Goal: Task Accomplishment & Management: Complete application form

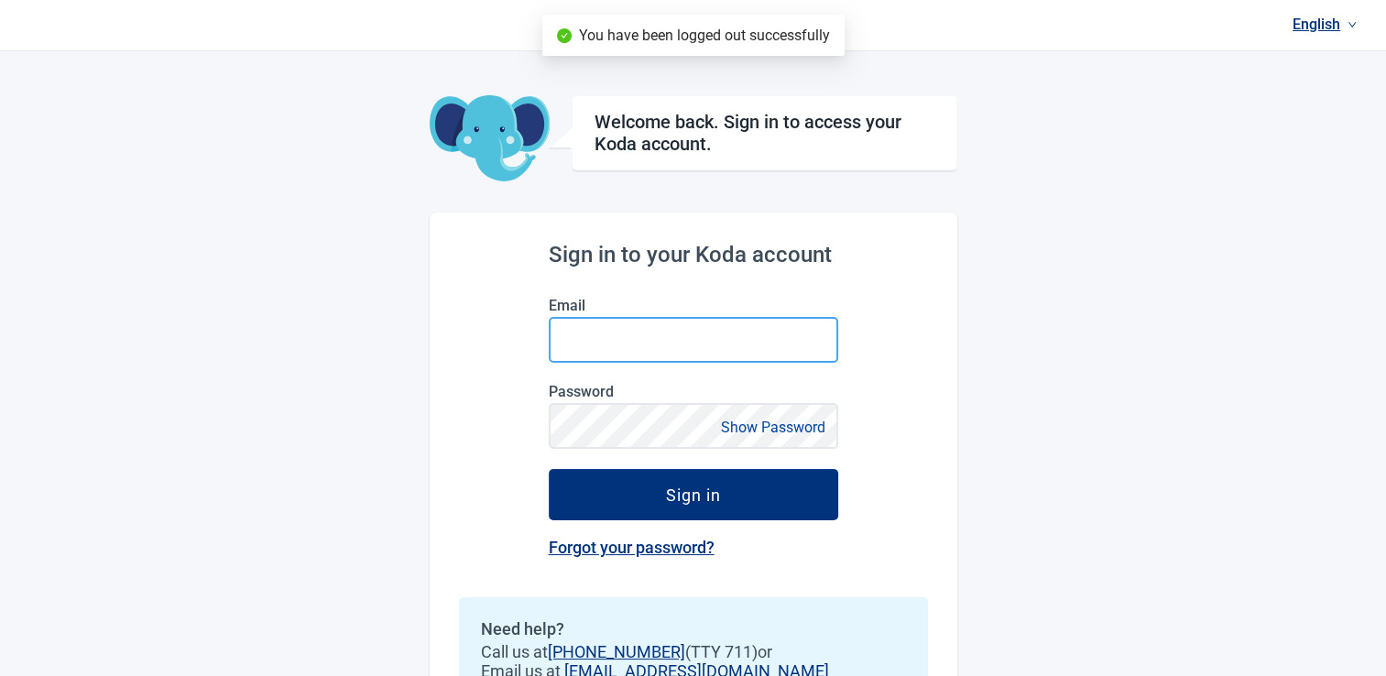
click at [592, 346] on input "Email" at bounding box center [693, 340] width 289 height 46
type input "[EMAIL_ADDRESS][DOMAIN_NAME]"
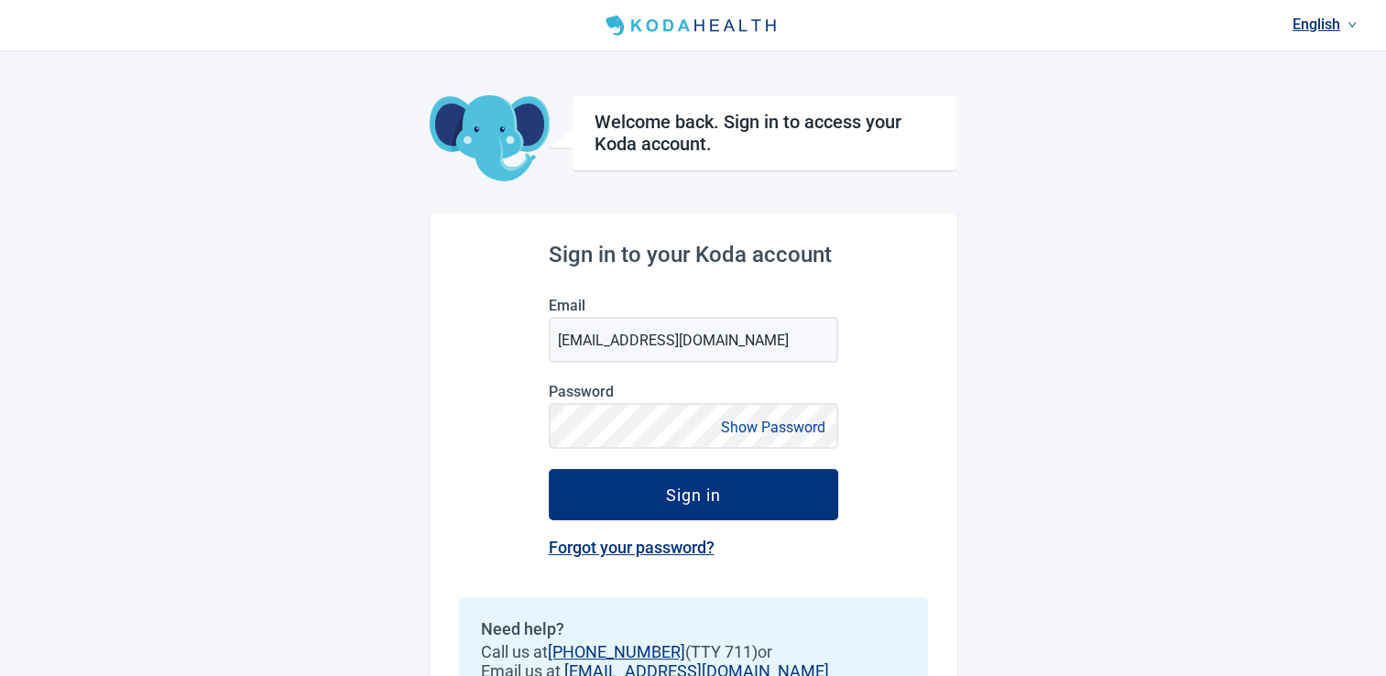
click at [748, 435] on button "Show Password" at bounding box center [772, 427] width 115 height 25
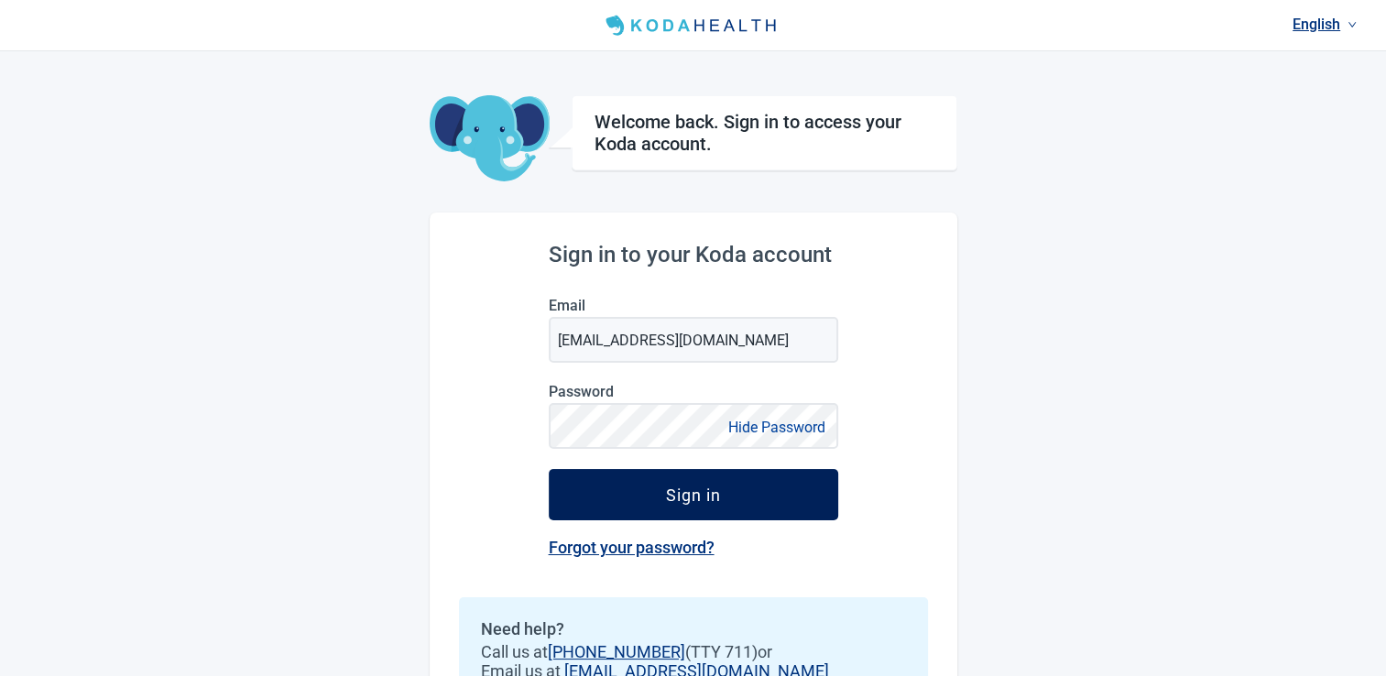
click at [673, 507] on button "Sign in" at bounding box center [693, 494] width 289 height 51
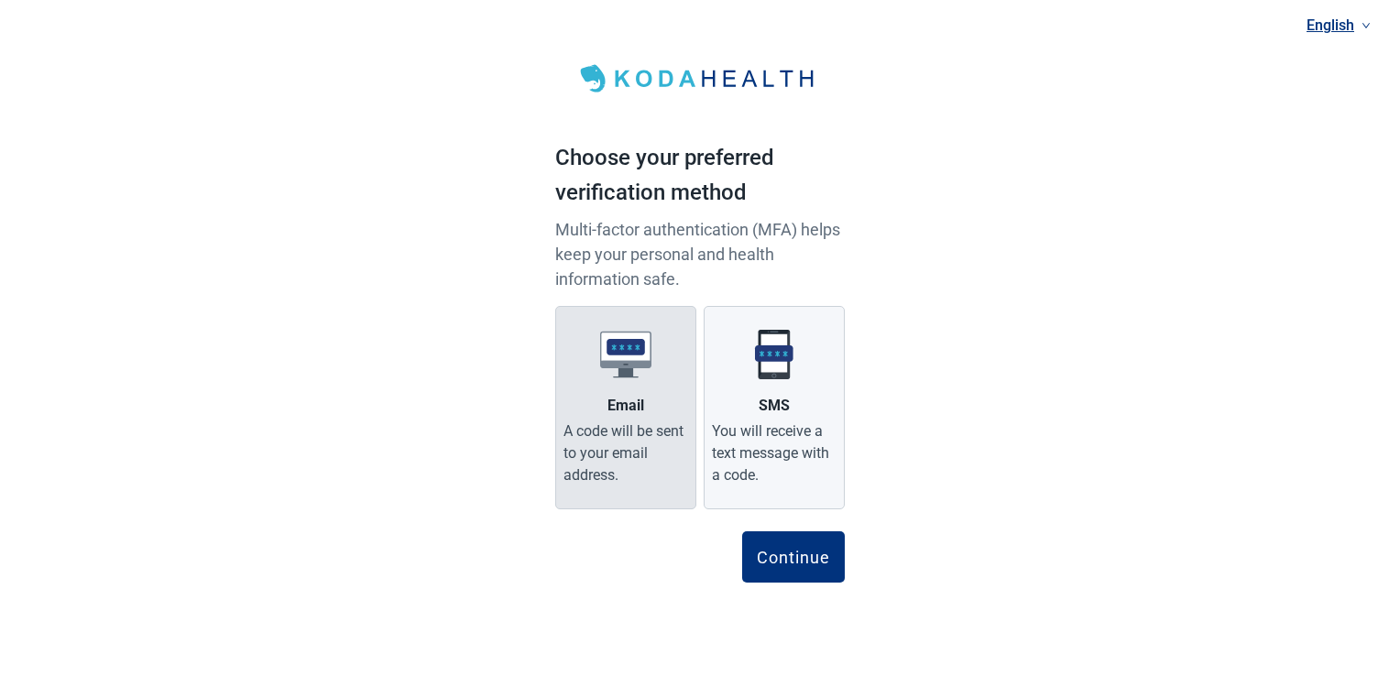
click at [627, 414] on div "Email" at bounding box center [625, 406] width 37 height 22
click at [0, 0] on input "Email A code will be sent to your email address." at bounding box center [0, 0] width 0 height 0
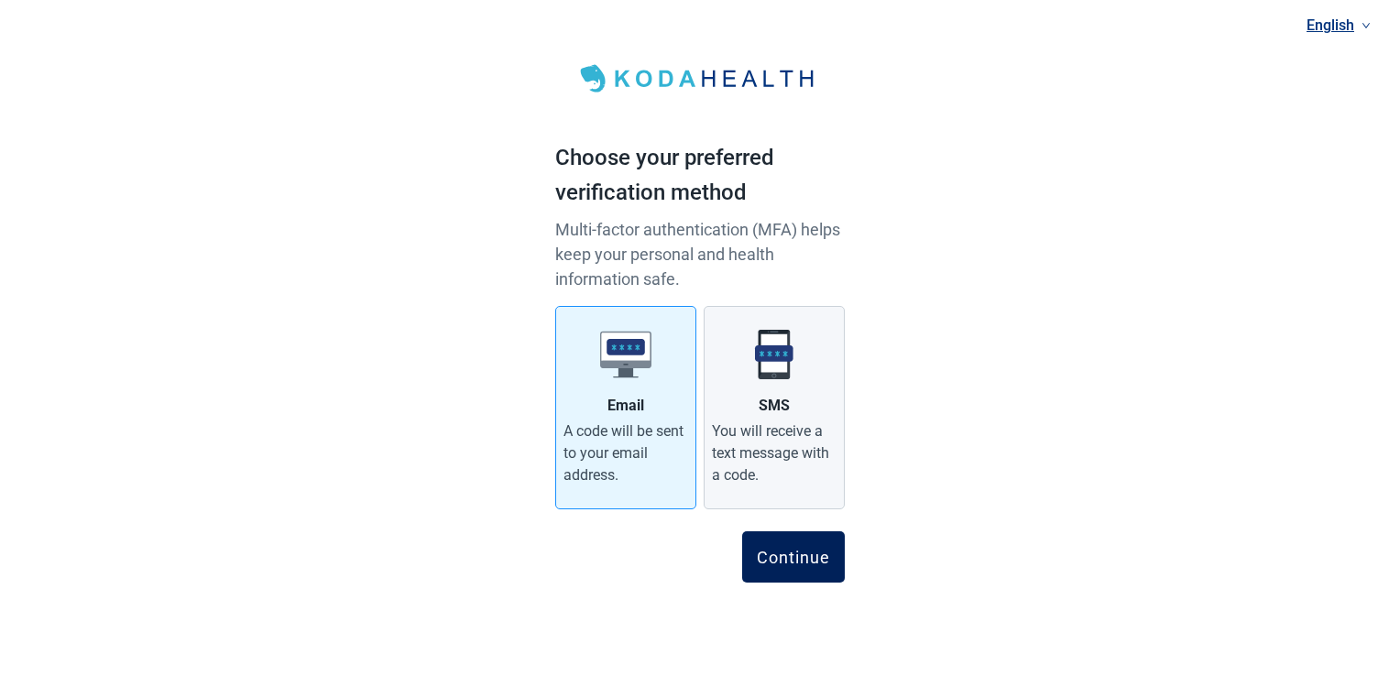
click at [804, 558] on div "Continue" at bounding box center [793, 557] width 73 height 18
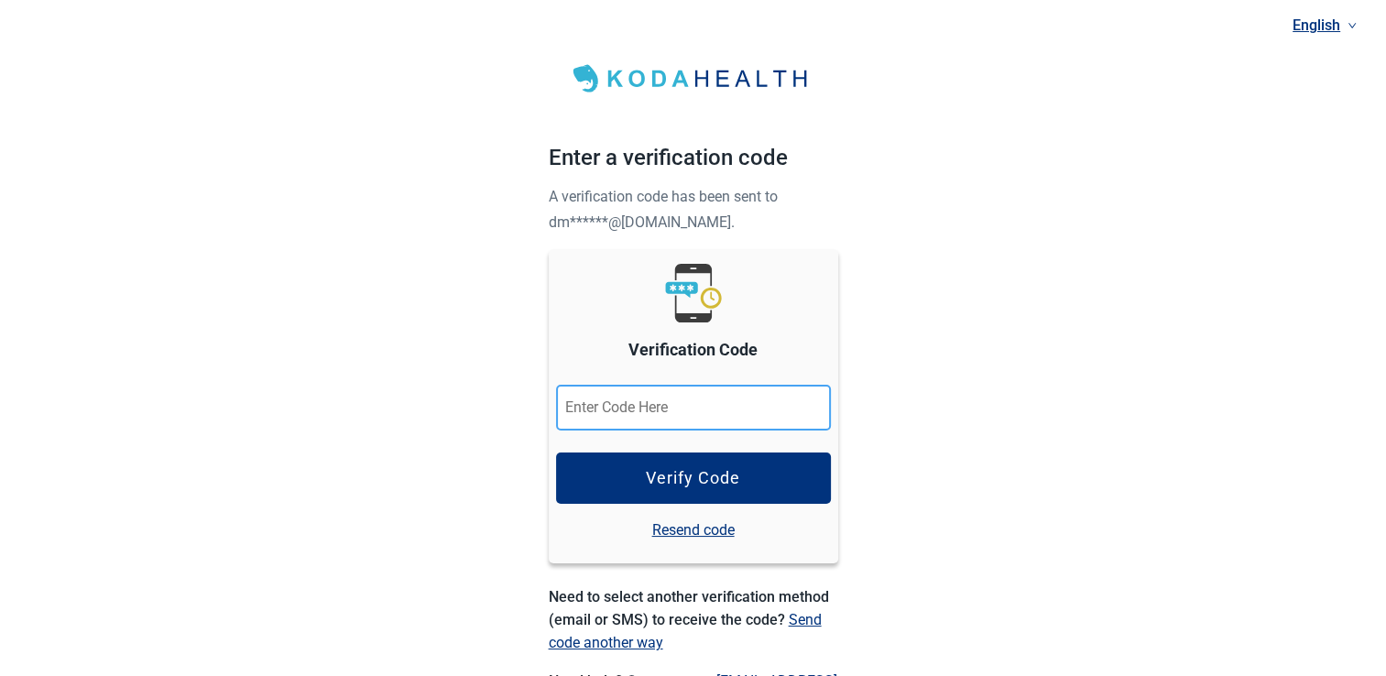
click at [594, 411] on input "Verification Code" at bounding box center [693, 408] width 275 height 46
paste input "781020"
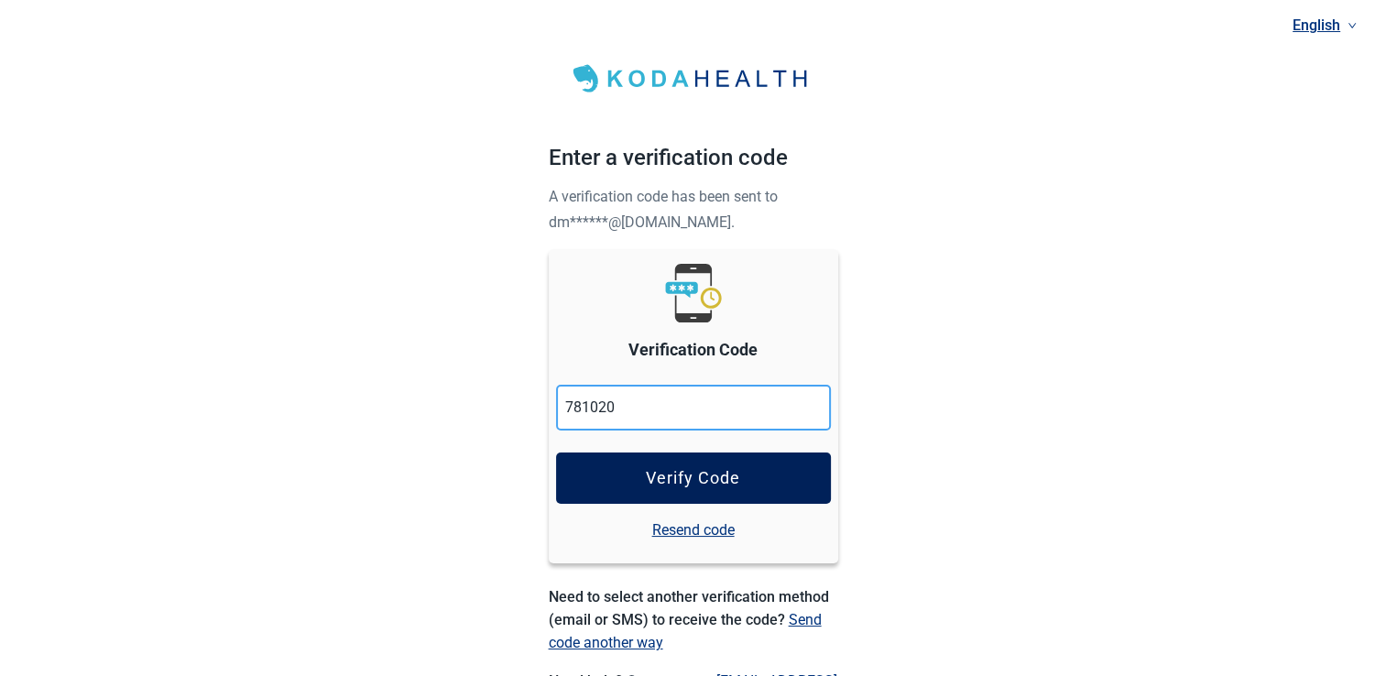
type input "781020"
click at [649, 470] on div "Verify Code" at bounding box center [693, 478] width 94 height 18
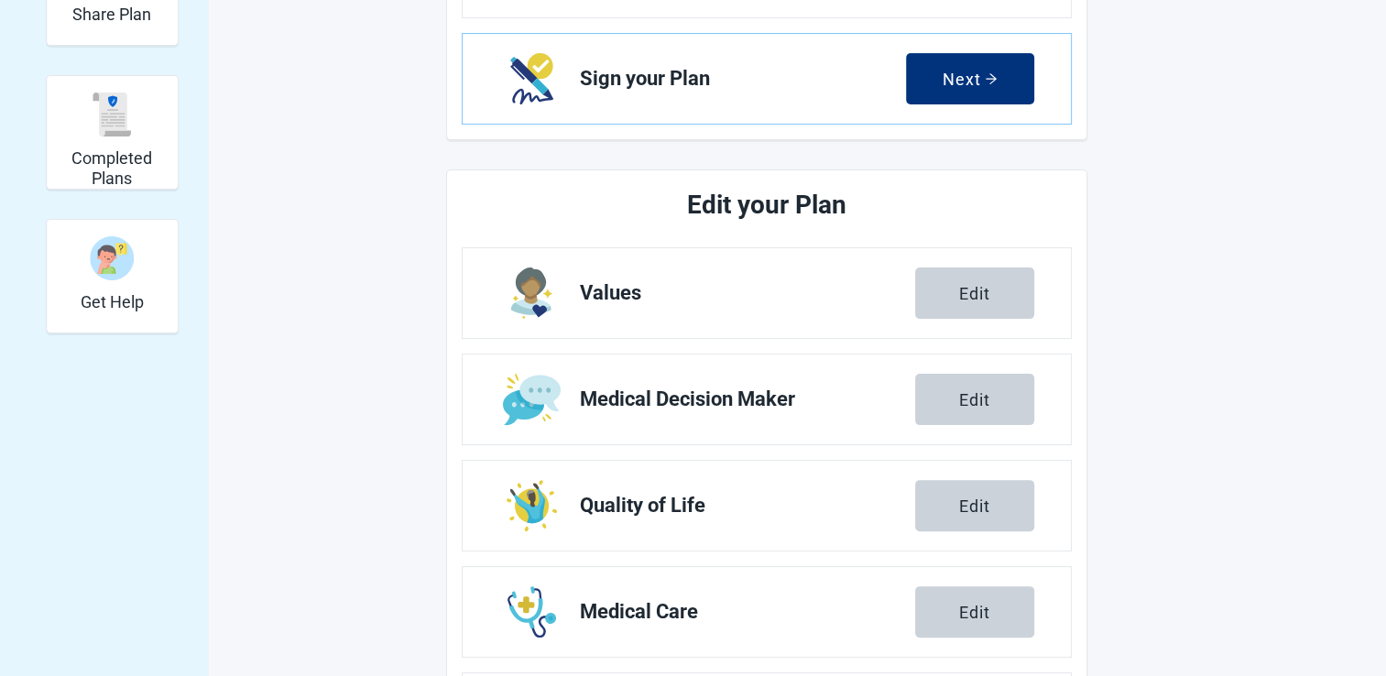
scroll to position [458, 0]
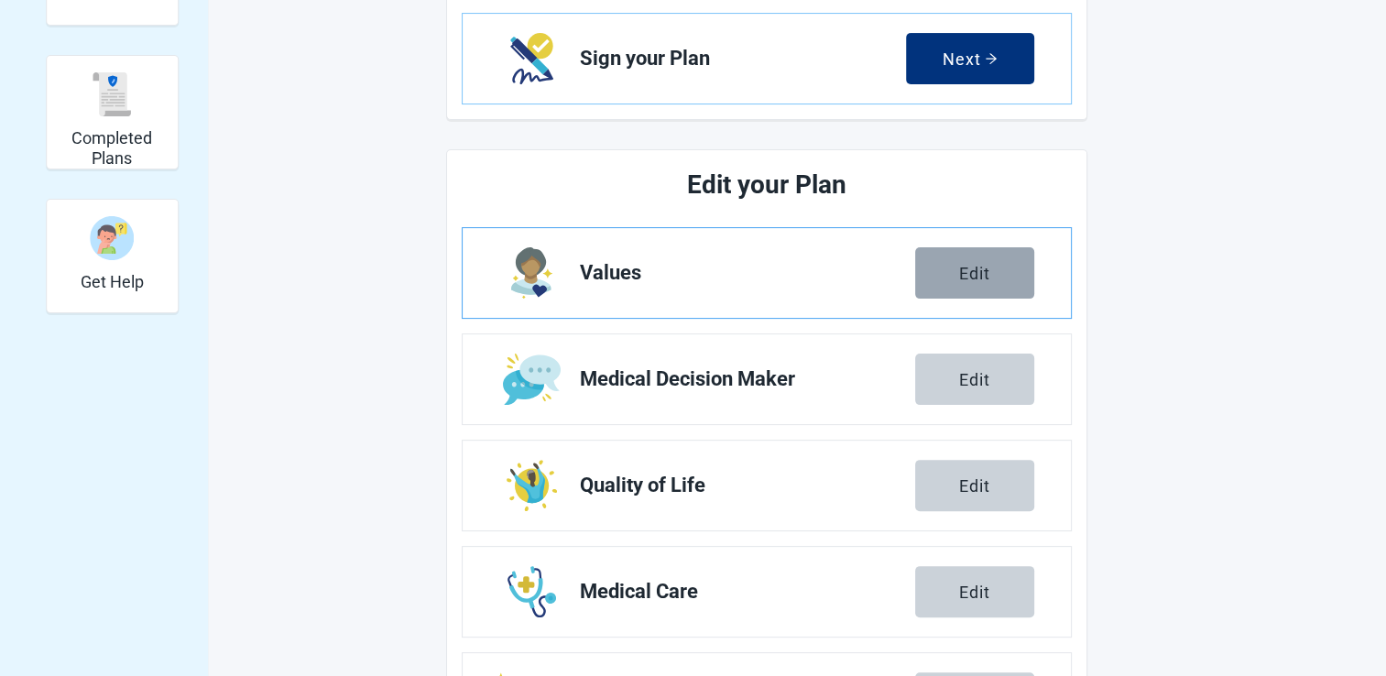
click at [967, 275] on div "Edit" at bounding box center [974, 273] width 31 height 18
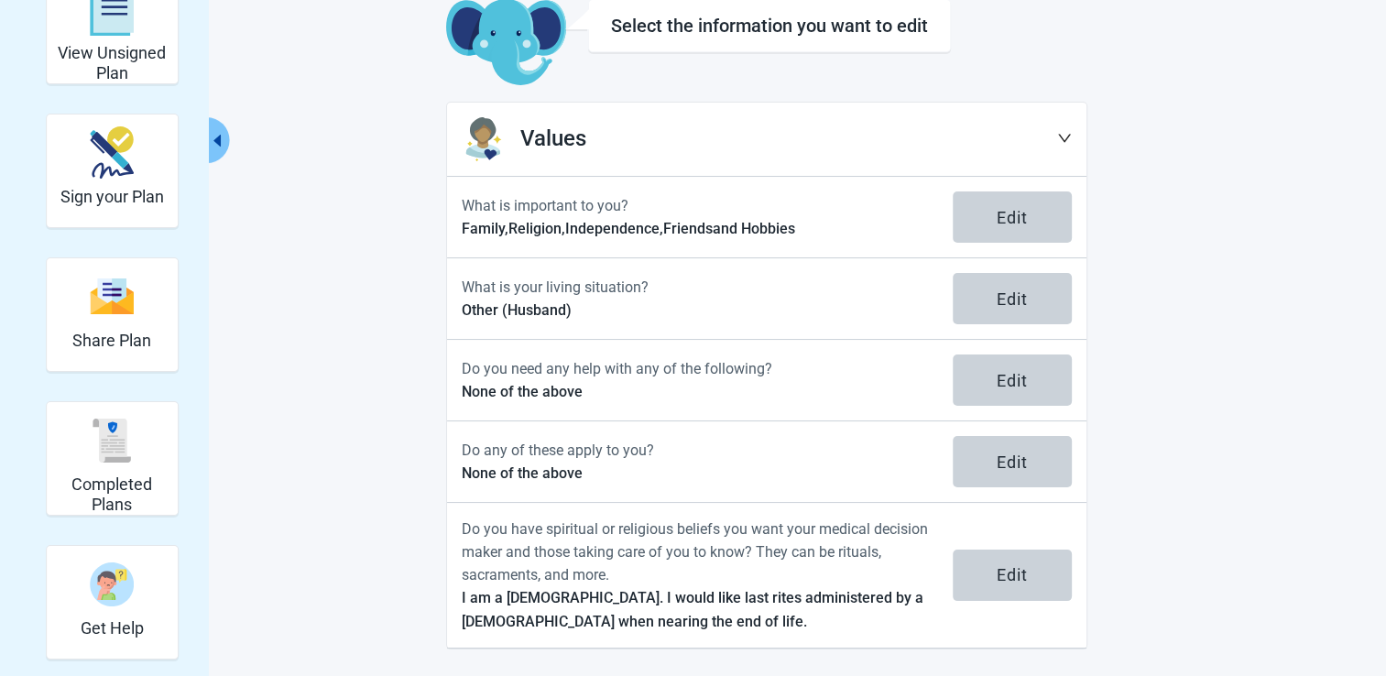
click at [1058, 135] on icon "down" at bounding box center [1064, 138] width 15 height 15
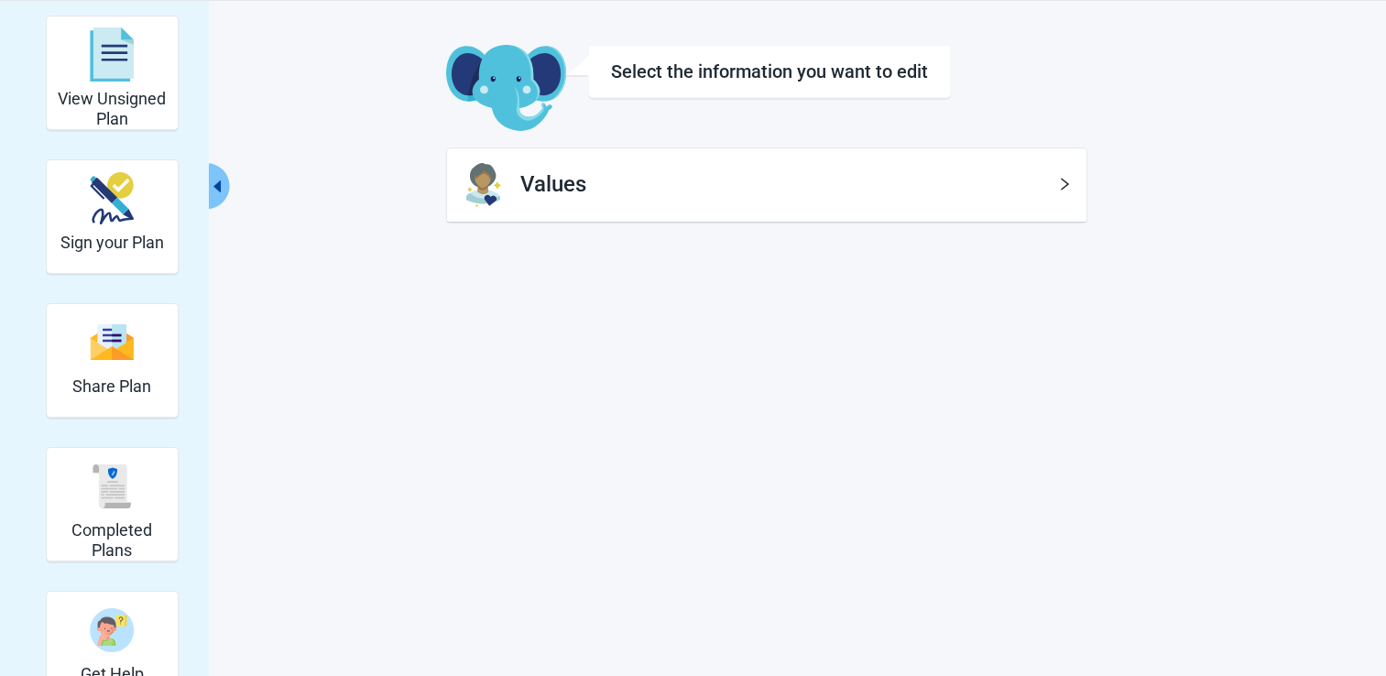
scroll to position [0, 0]
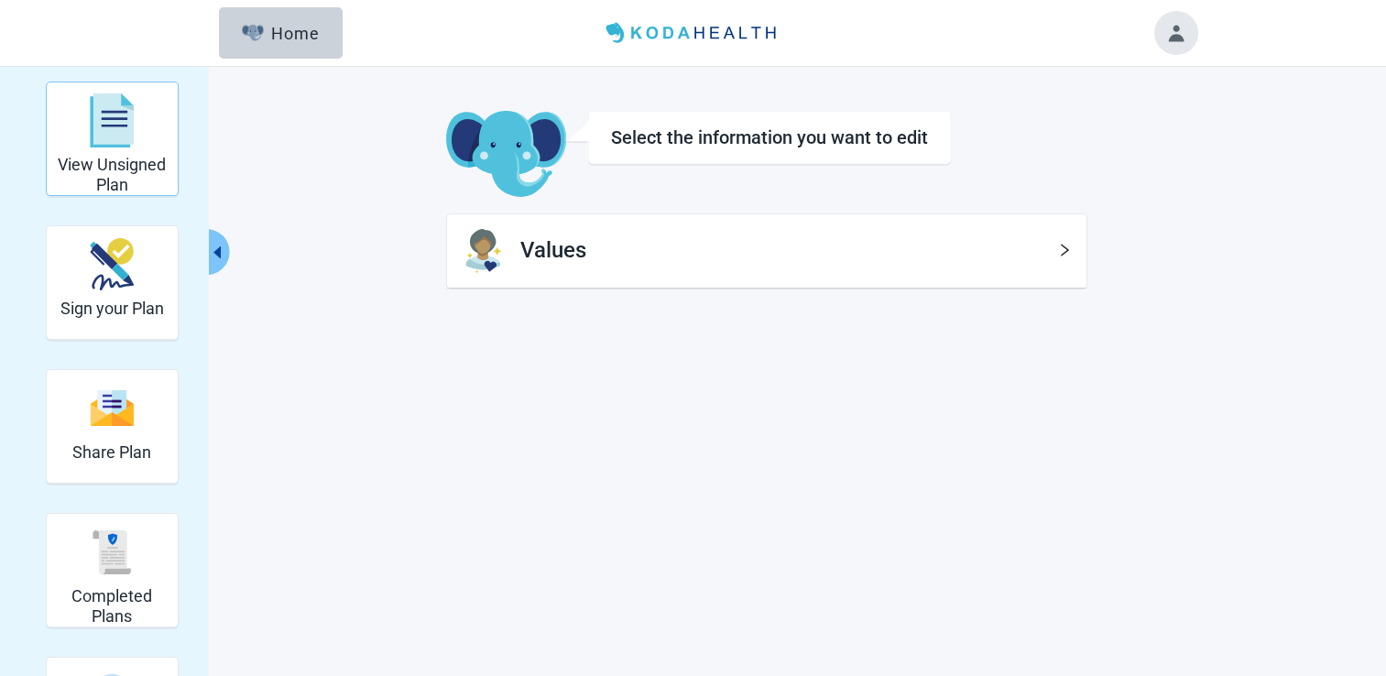
click at [125, 169] on h2 "View Unsigned Plan" at bounding box center [112, 174] width 116 height 39
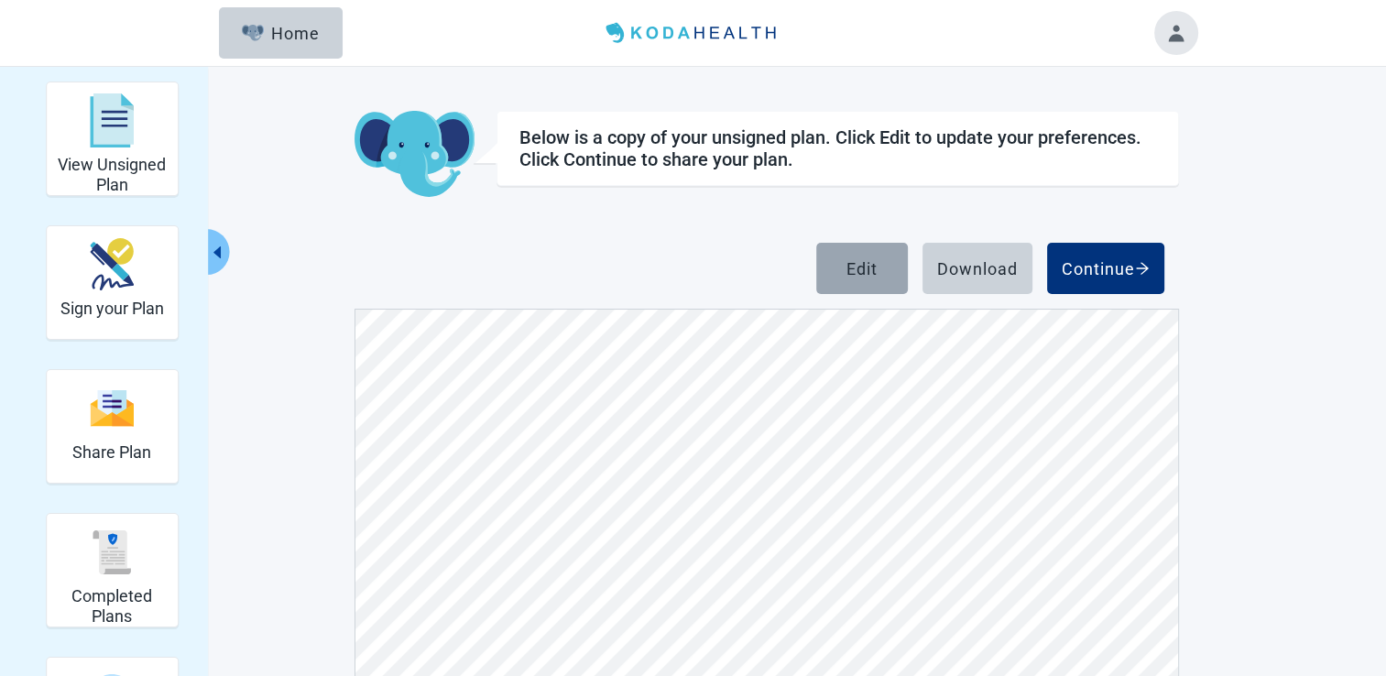
click at [862, 269] on div "Edit" at bounding box center [861, 268] width 31 height 18
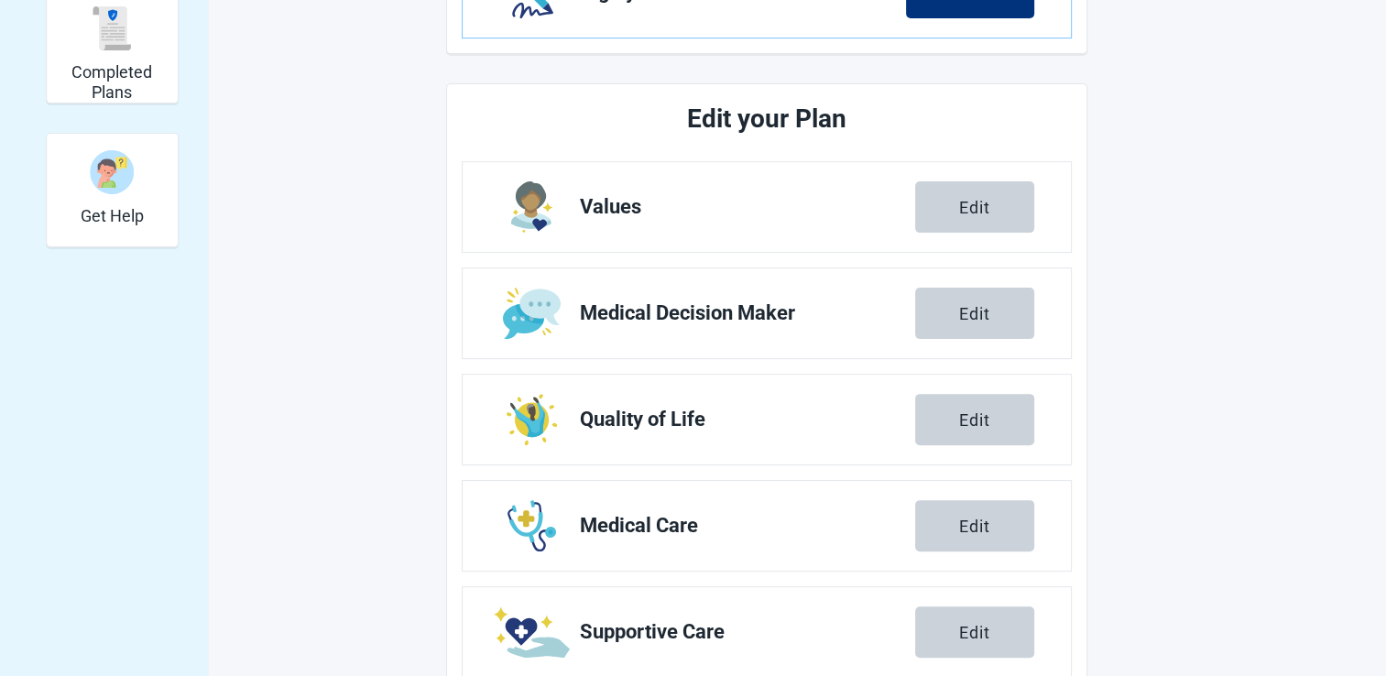
scroll to position [641, 0]
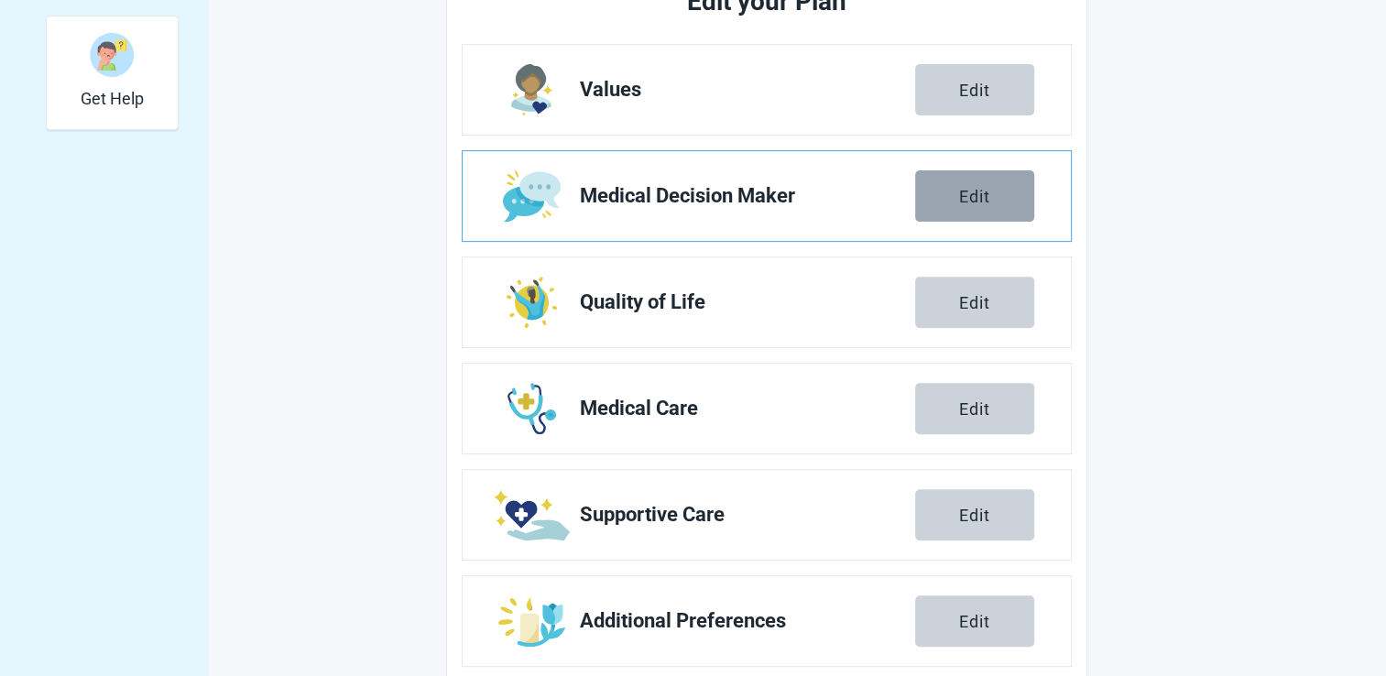
click at [968, 203] on div "Edit" at bounding box center [974, 196] width 31 height 18
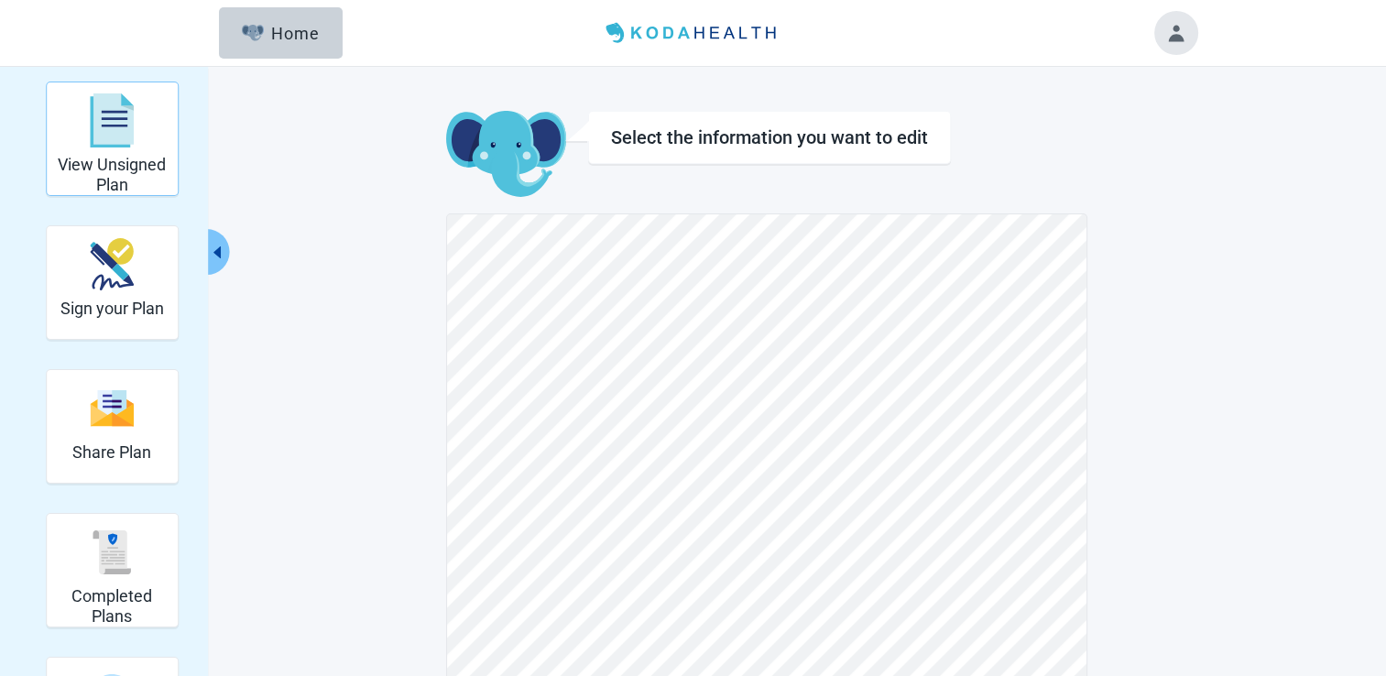
click at [144, 139] on div "View Unsigned Plan" at bounding box center [112, 120] width 116 height 69
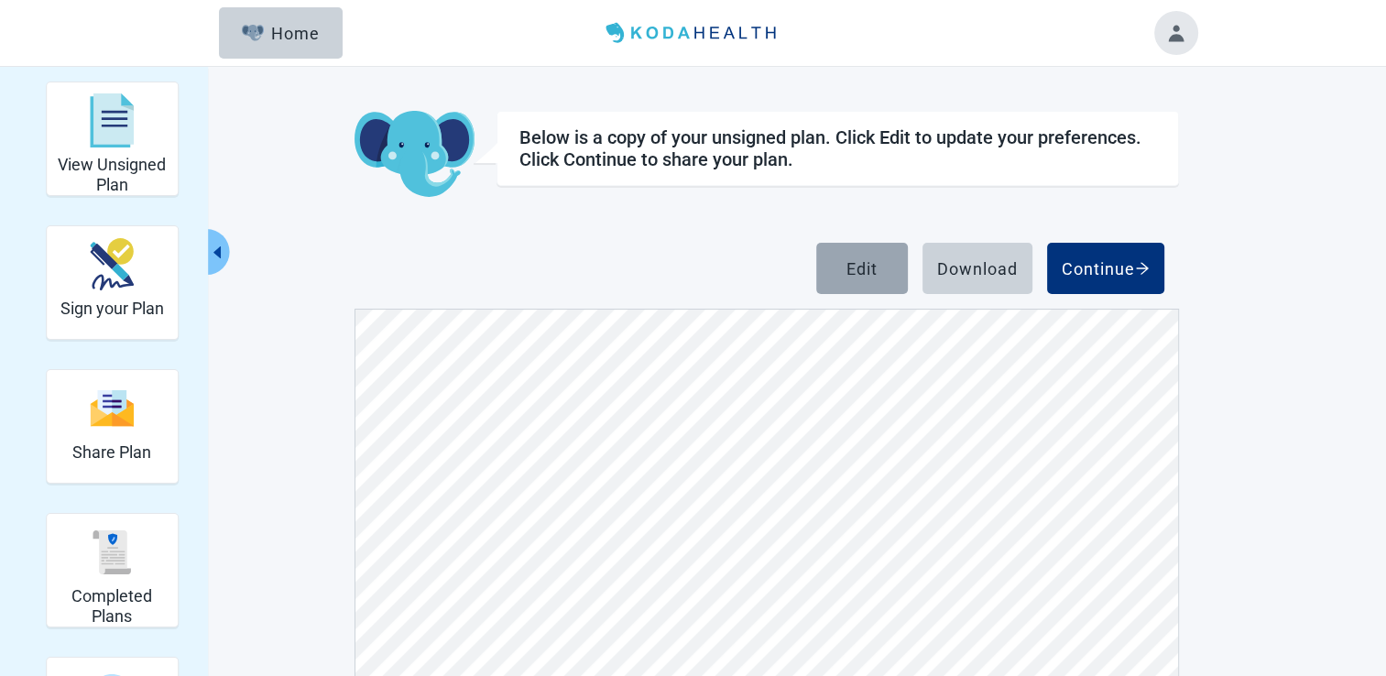
click at [854, 270] on div "Edit" at bounding box center [861, 268] width 31 height 18
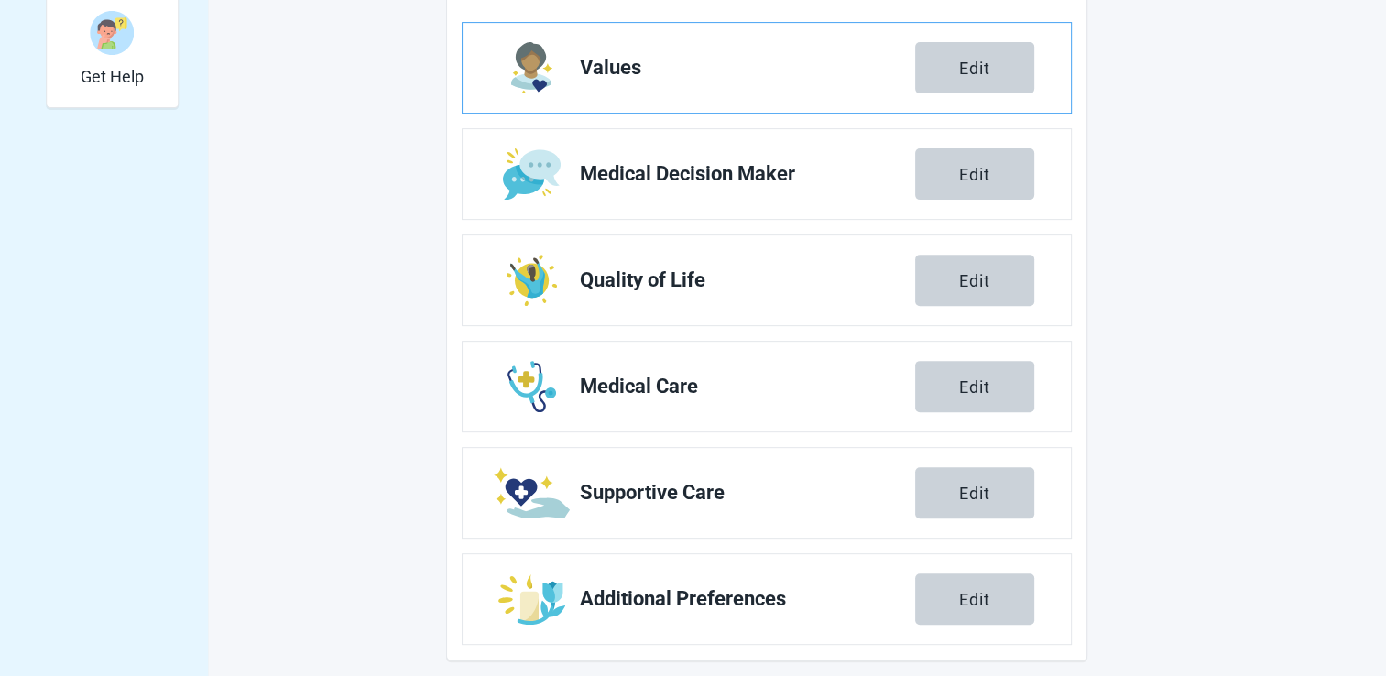
scroll to position [675, 0]
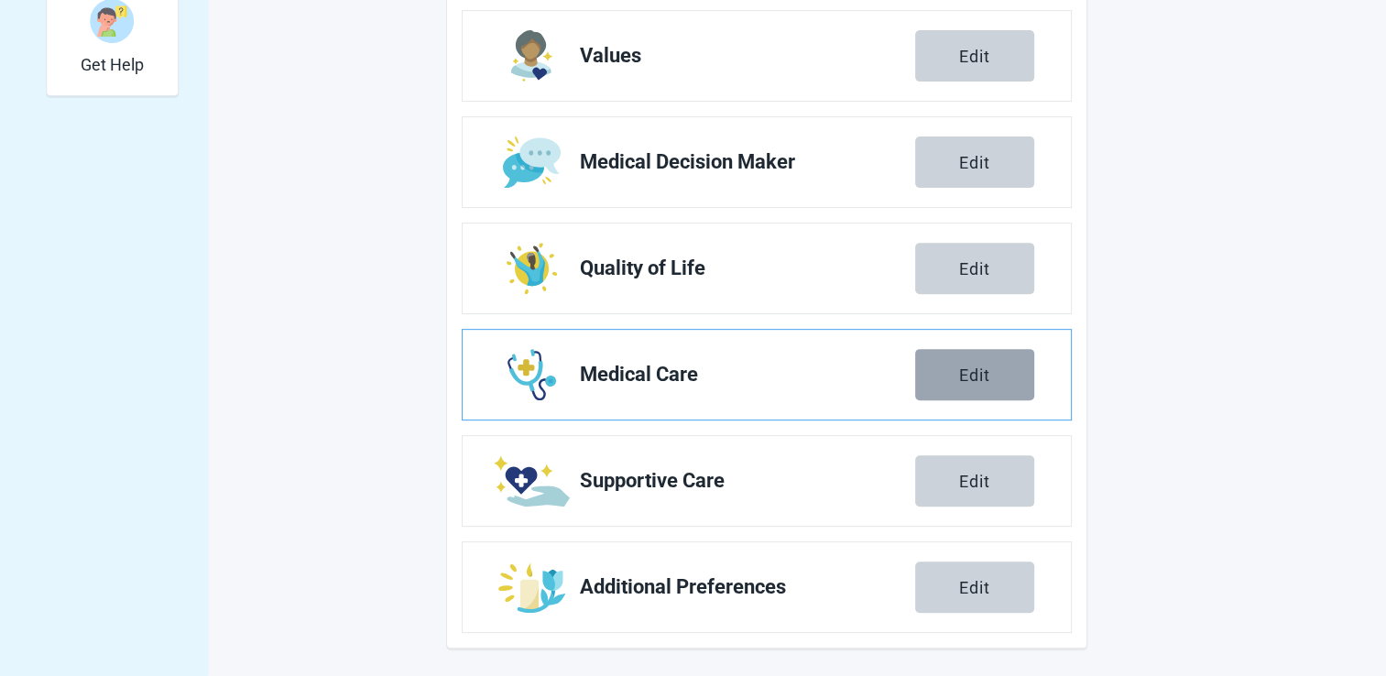
click at [971, 389] on button "Edit" at bounding box center [974, 374] width 119 height 51
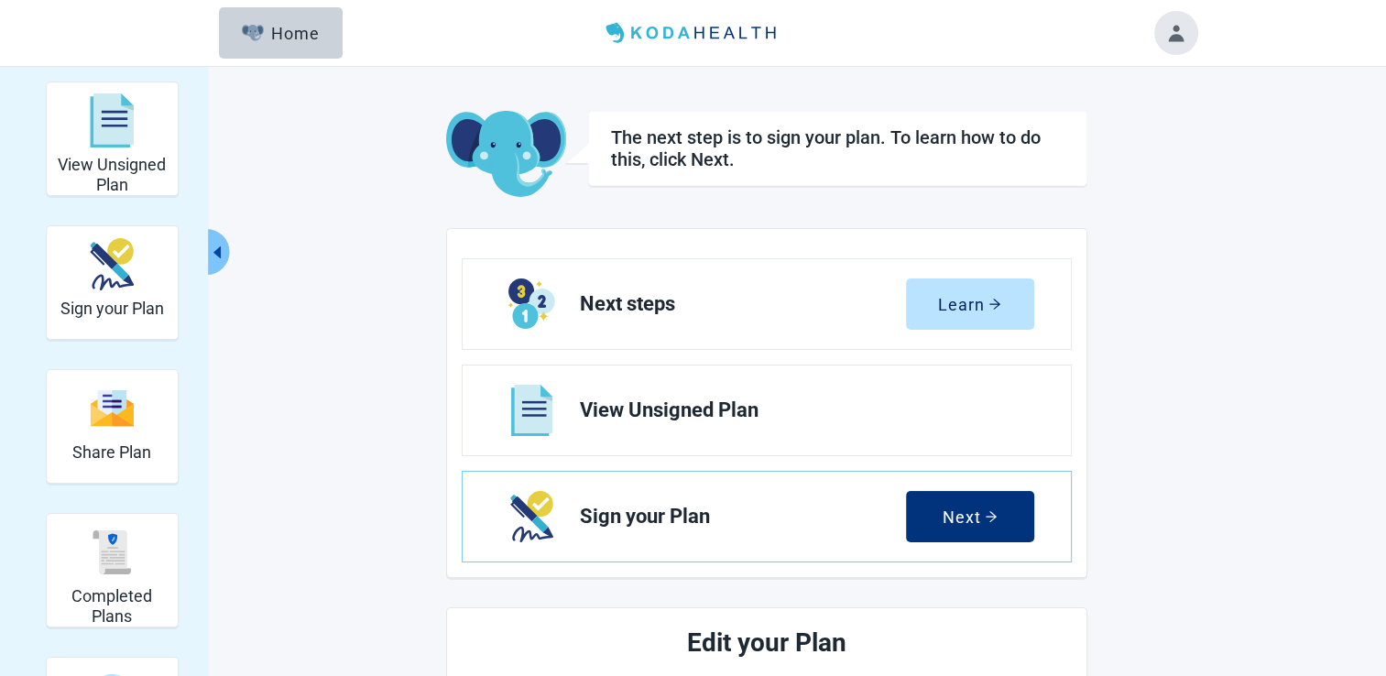
scroll to position [675, 0]
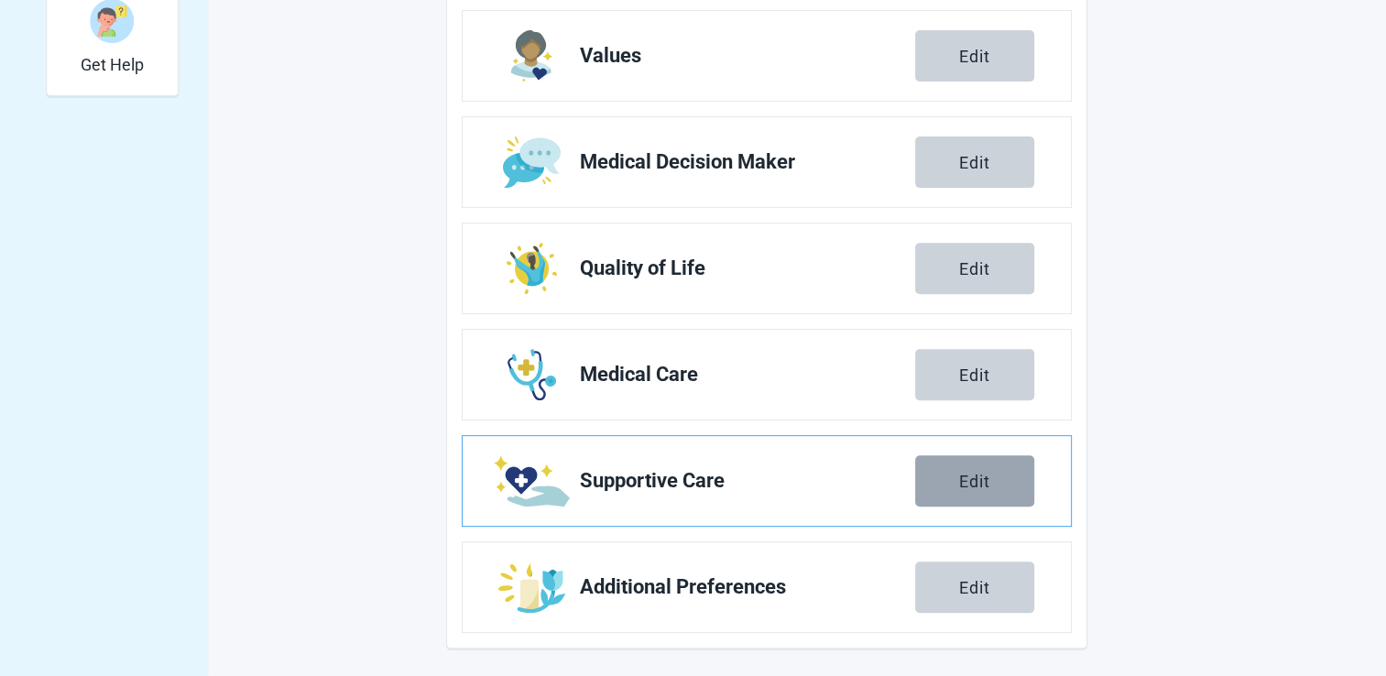
click at [938, 489] on button "Edit" at bounding box center [974, 480] width 119 height 51
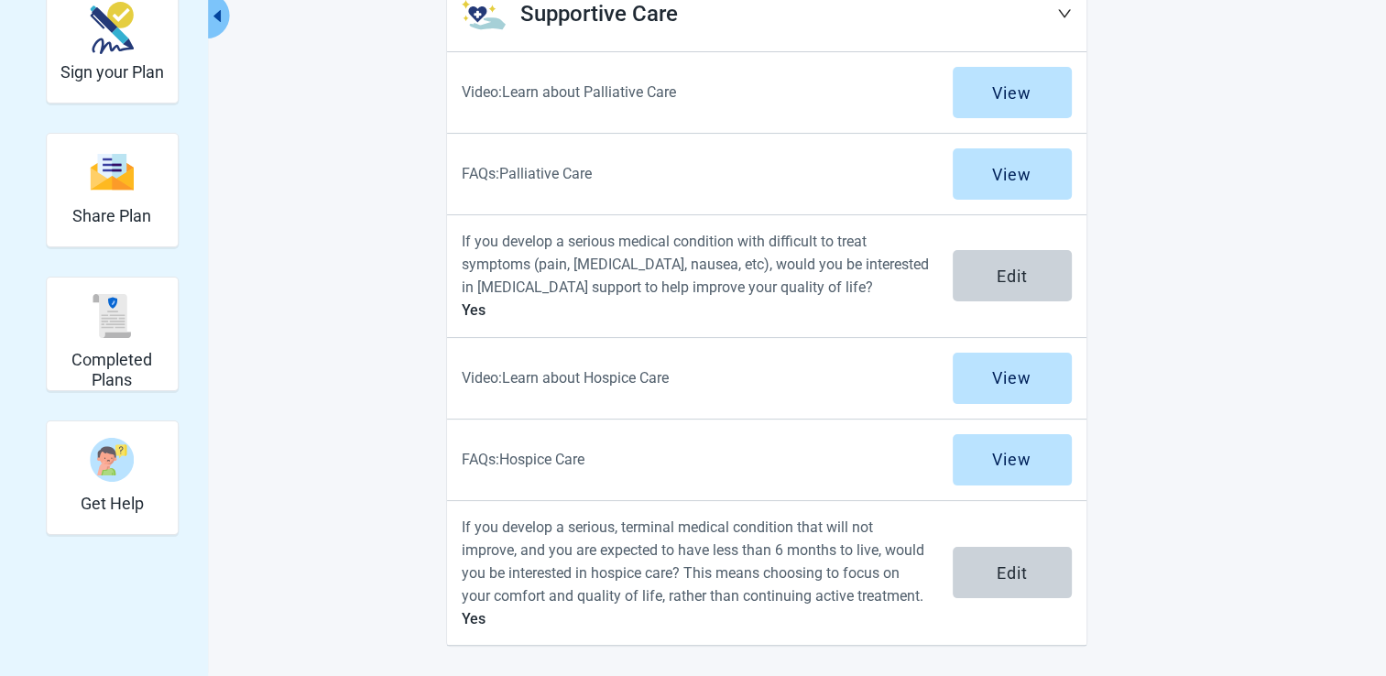
scroll to position [235, 0]
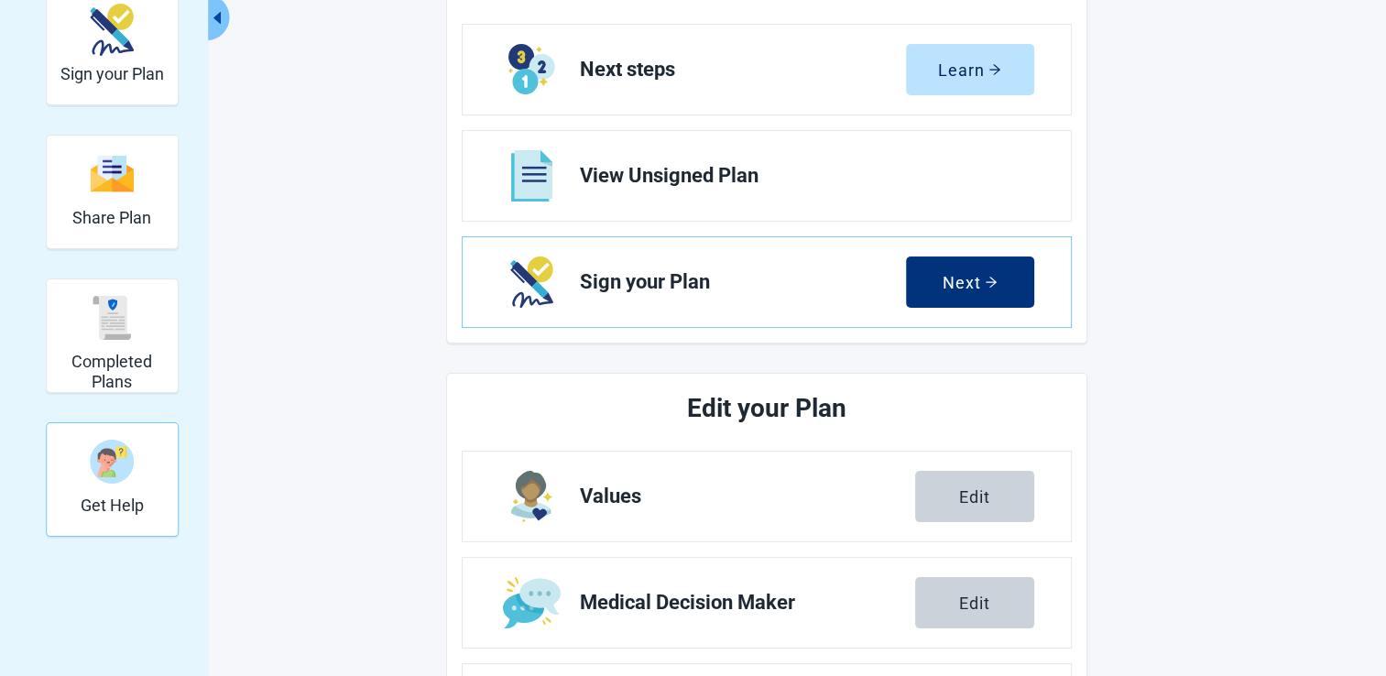
scroll to position [675, 0]
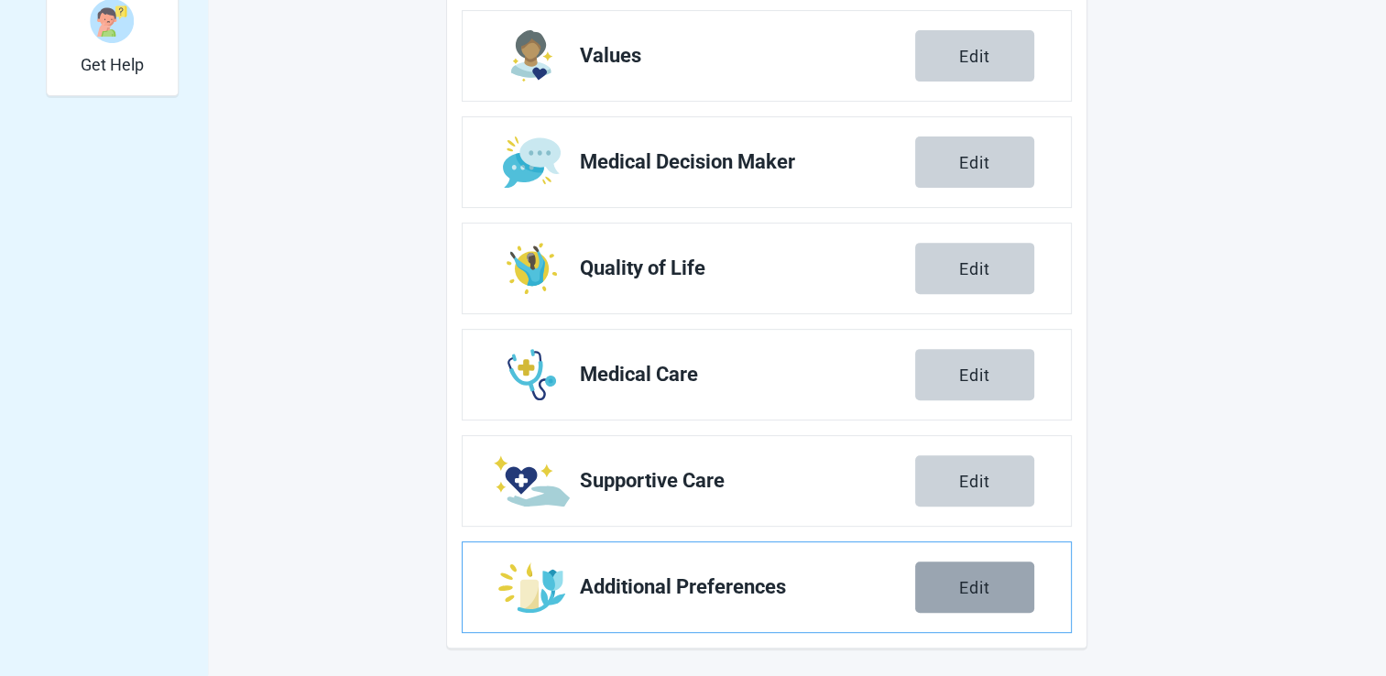
click at [970, 582] on div "Edit" at bounding box center [974, 587] width 31 height 18
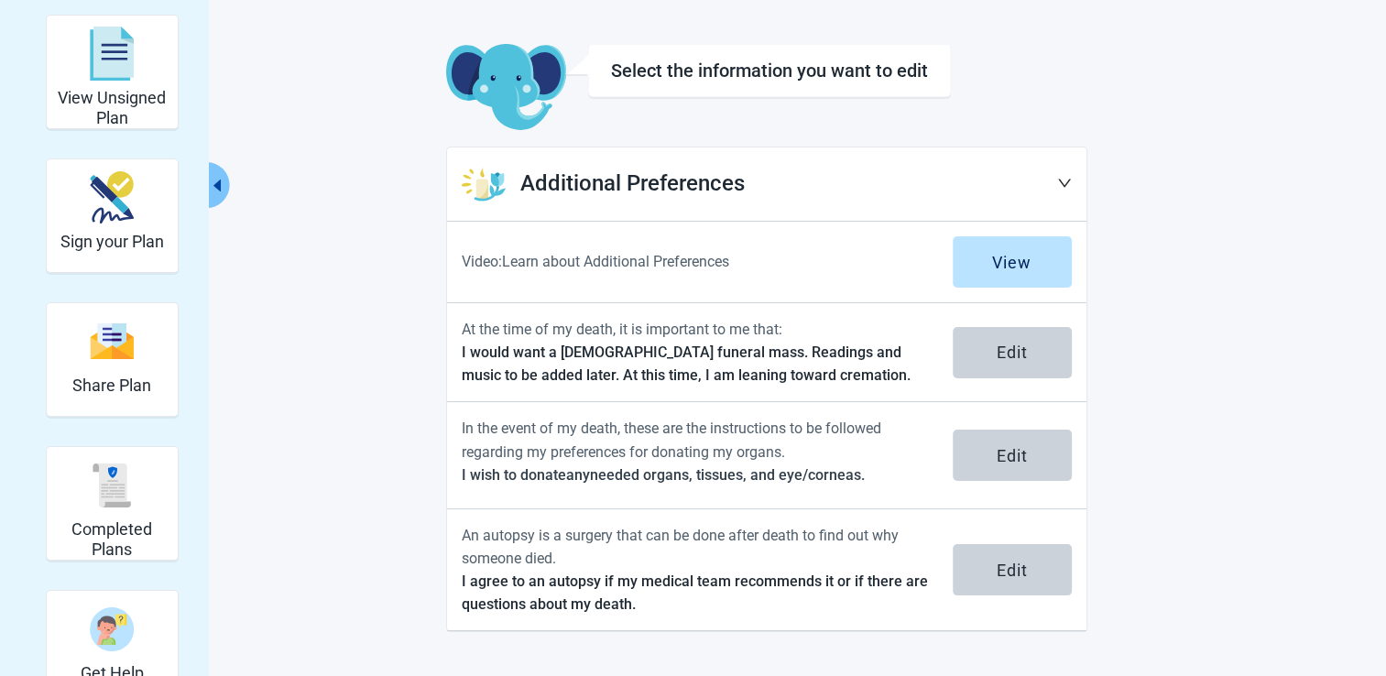
scroll to position [66, 0]
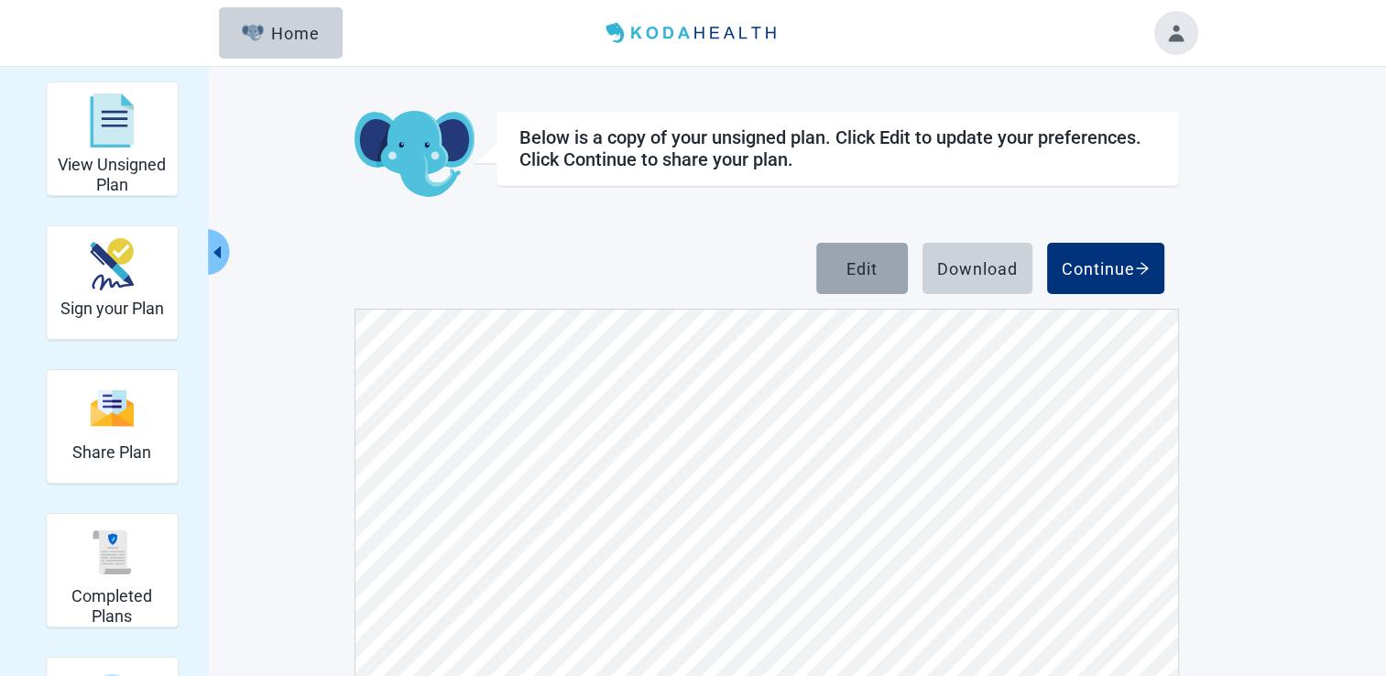
click at [863, 269] on div "Edit" at bounding box center [861, 268] width 31 height 18
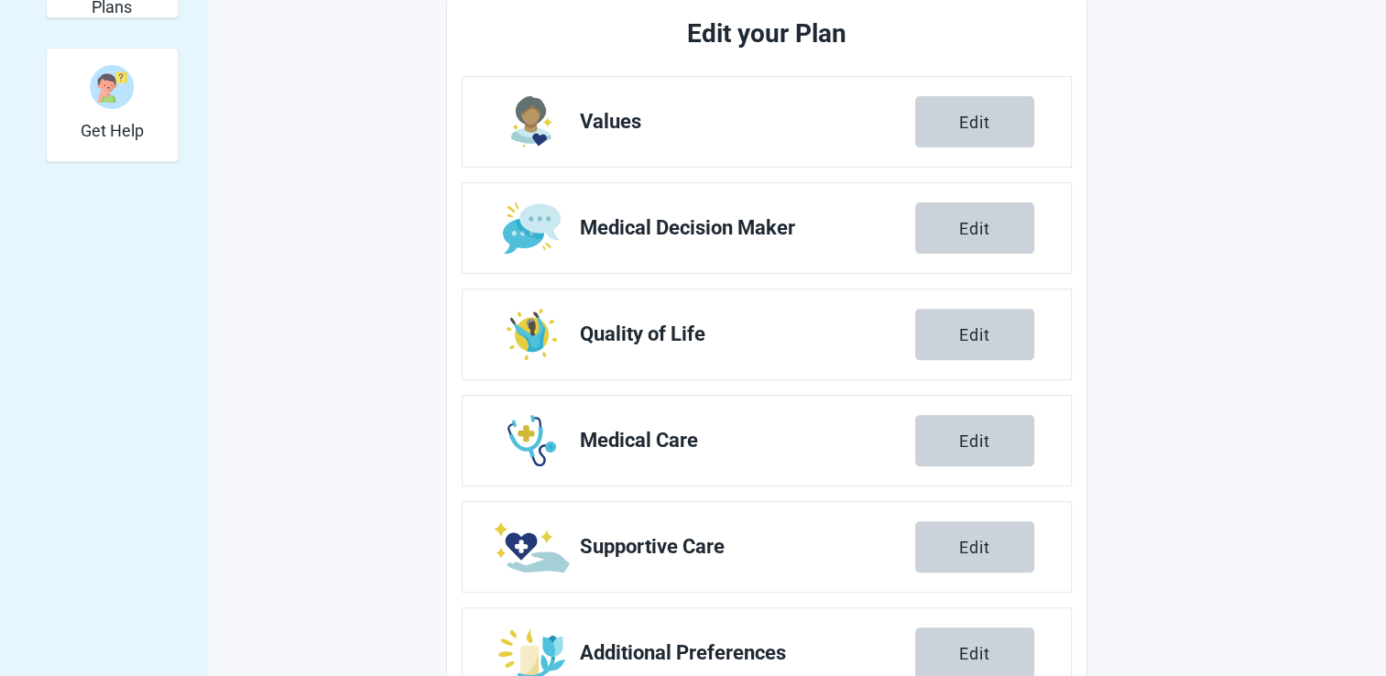
scroll to position [675, 0]
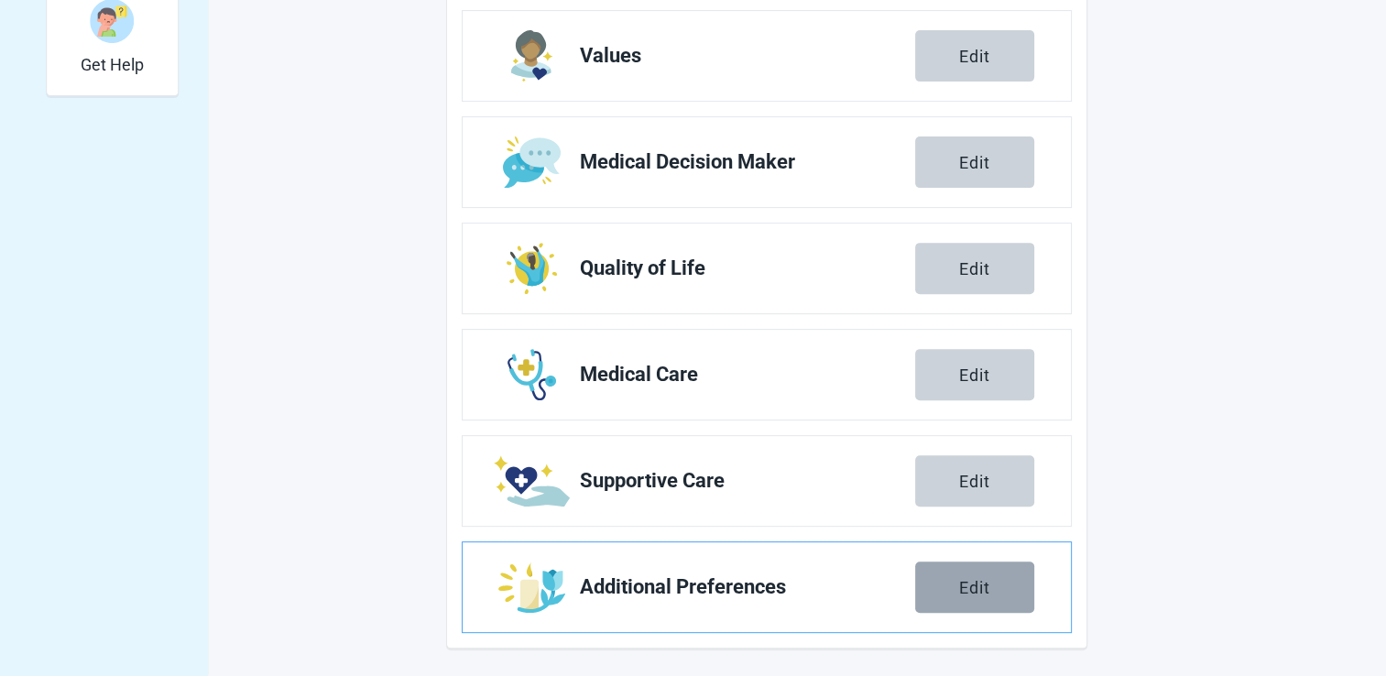
click at [1010, 592] on button "Edit" at bounding box center [974, 587] width 119 height 51
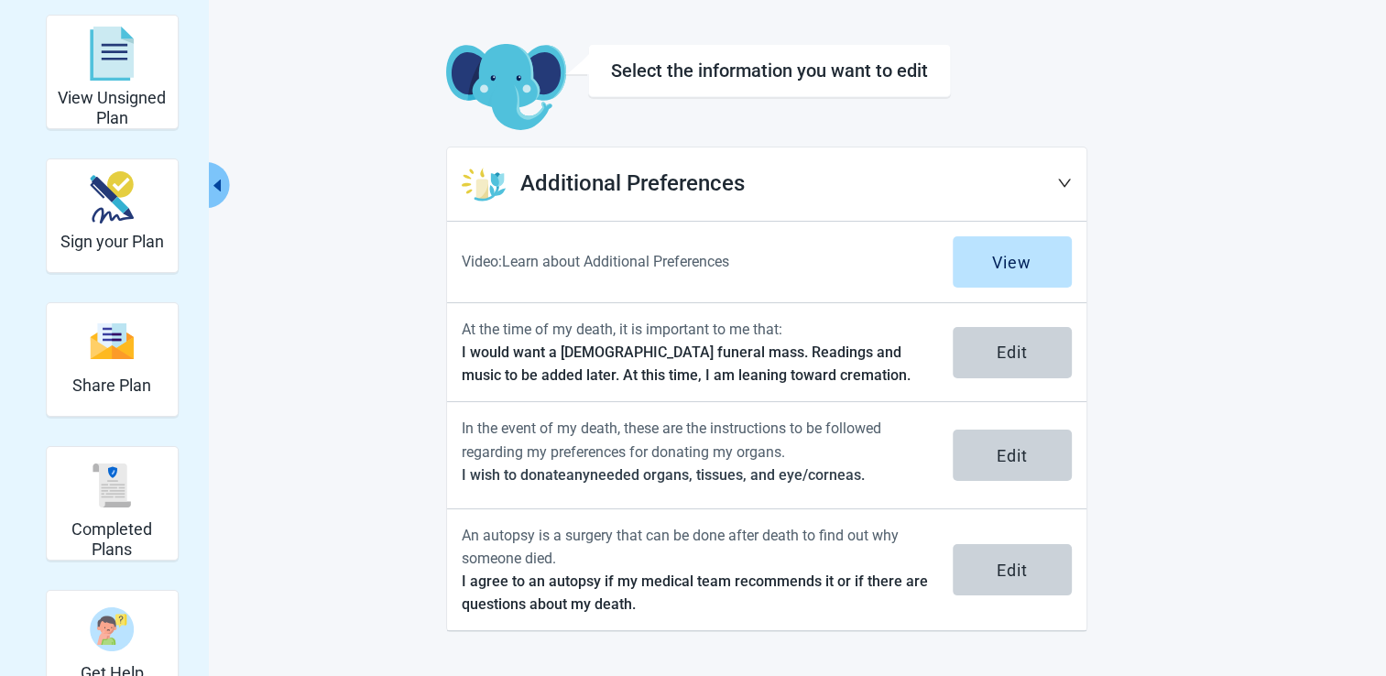
scroll to position [66, 0]
click at [1064, 184] on icon "down" at bounding box center [1064, 184] width 15 height 15
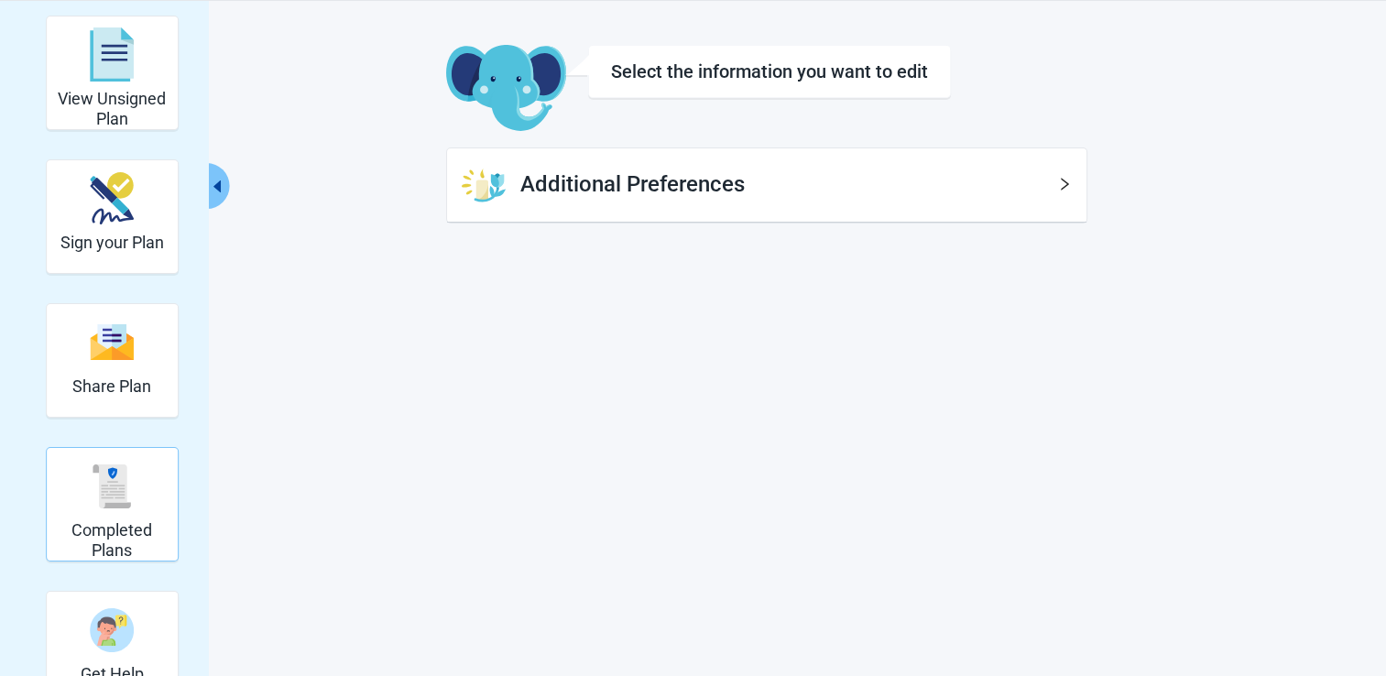
click at [111, 478] on img "Completed Plans" at bounding box center [112, 486] width 44 height 44
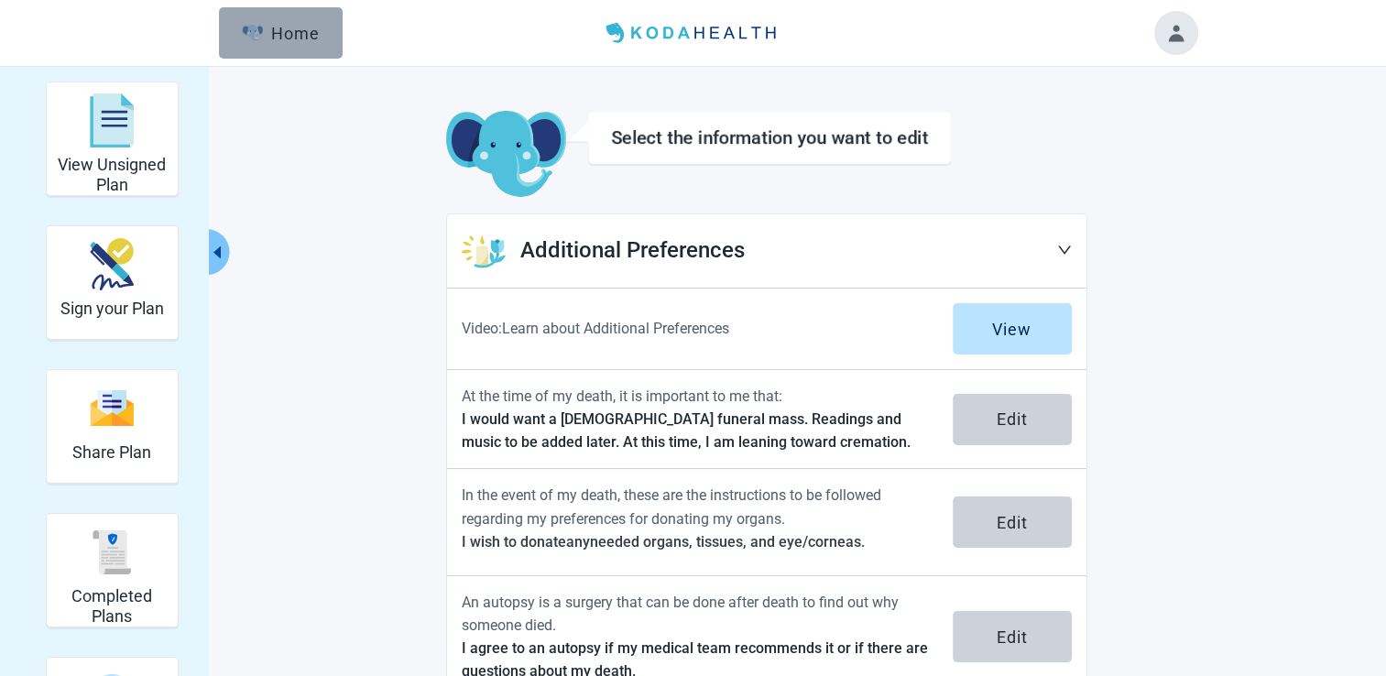
click at [311, 27] on div "Home" at bounding box center [281, 33] width 79 height 18
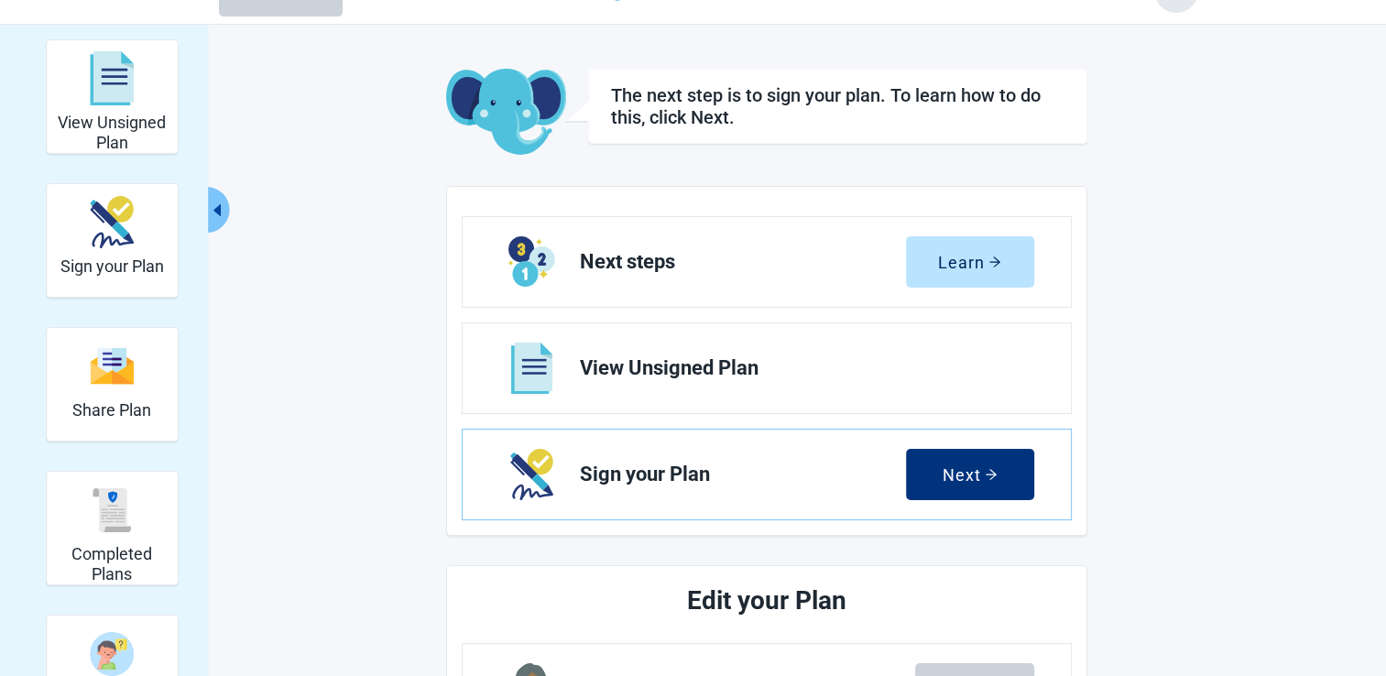
scroll to position [34, 0]
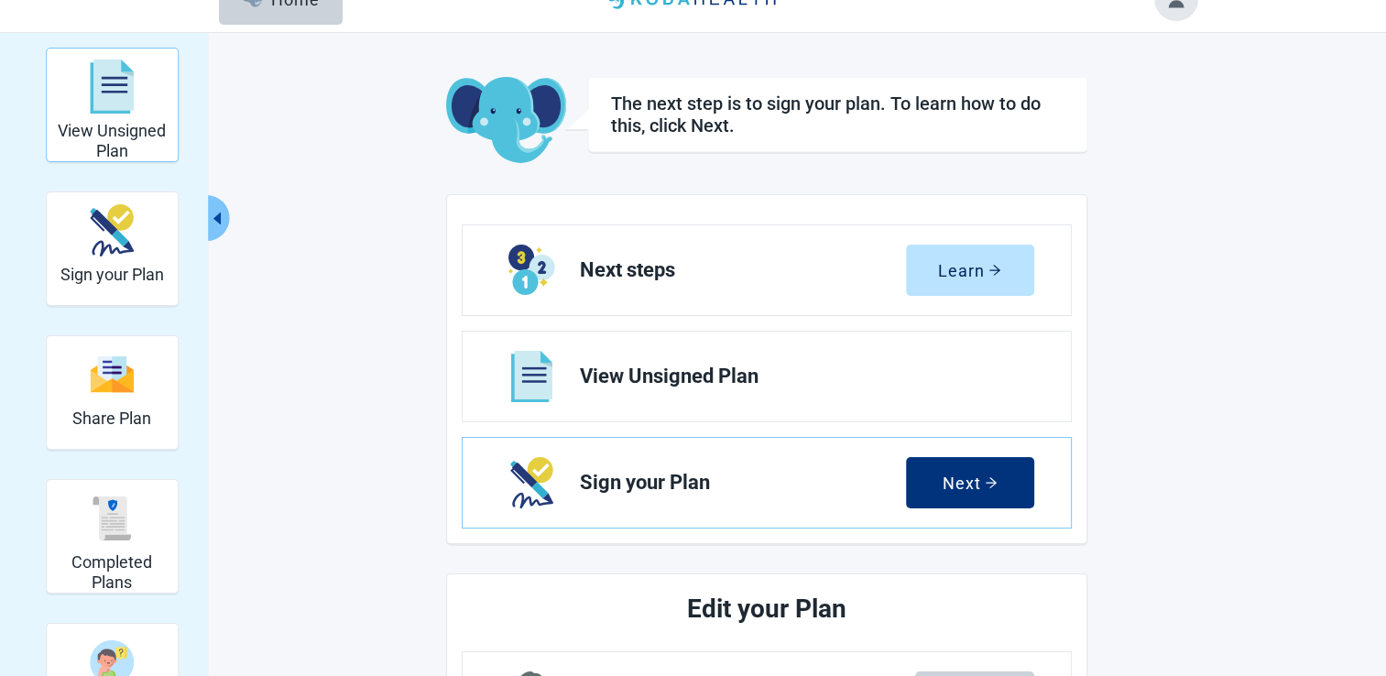
click at [124, 131] on h2 "View Unsigned Plan" at bounding box center [112, 140] width 116 height 39
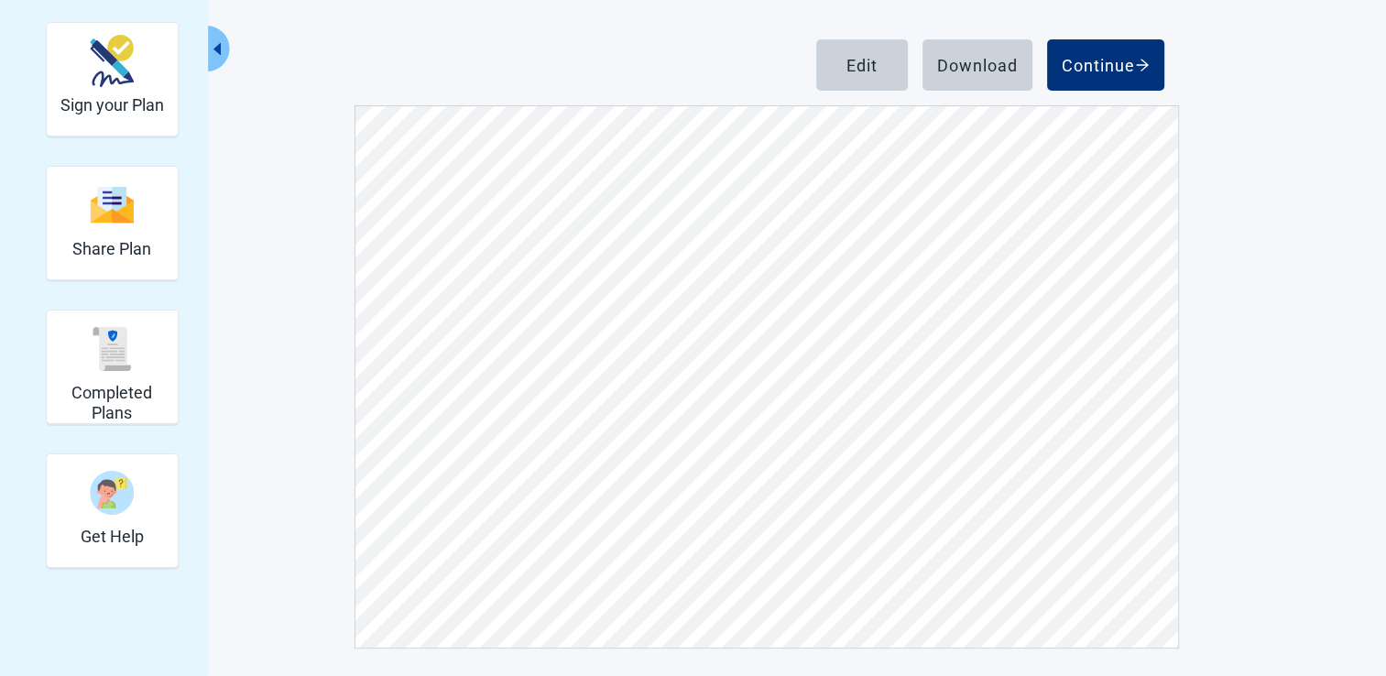
scroll to position [6412, 0]
click at [845, 49] on button "Edit" at bounding box center [862, 64] width 92 height 51
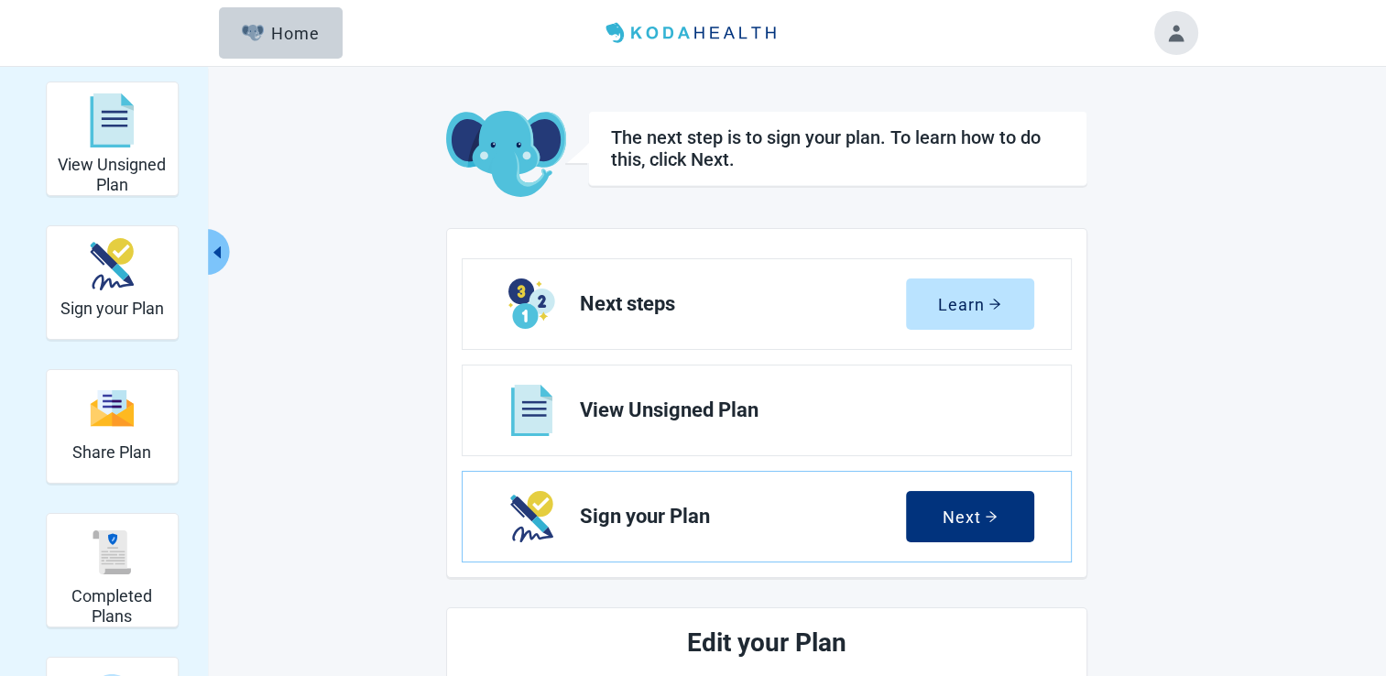
click at [1172, 37] on button "Toggle account menu" at bounding box center [1176, 33] width 44 height 44
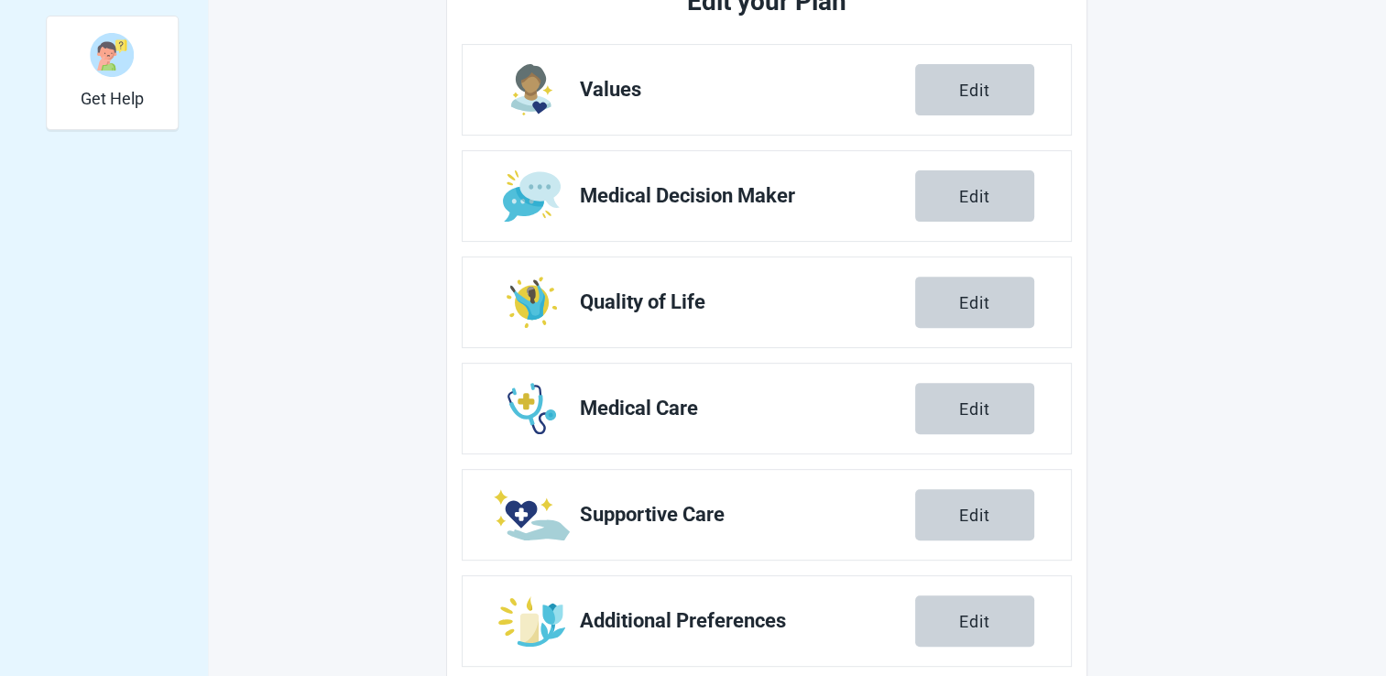
scroll to position [675, 0]
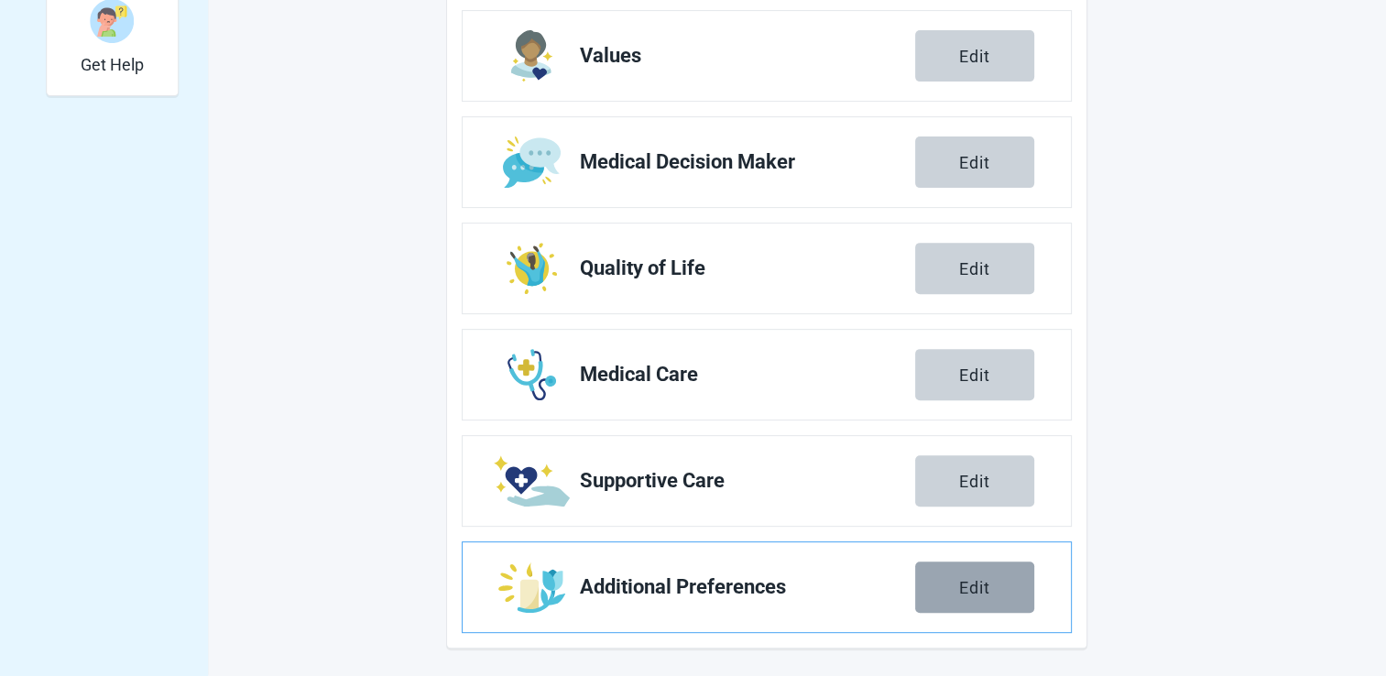
click at [1008, 581] on button "Edit" at bounding box center [974, 587] width 119 height 51
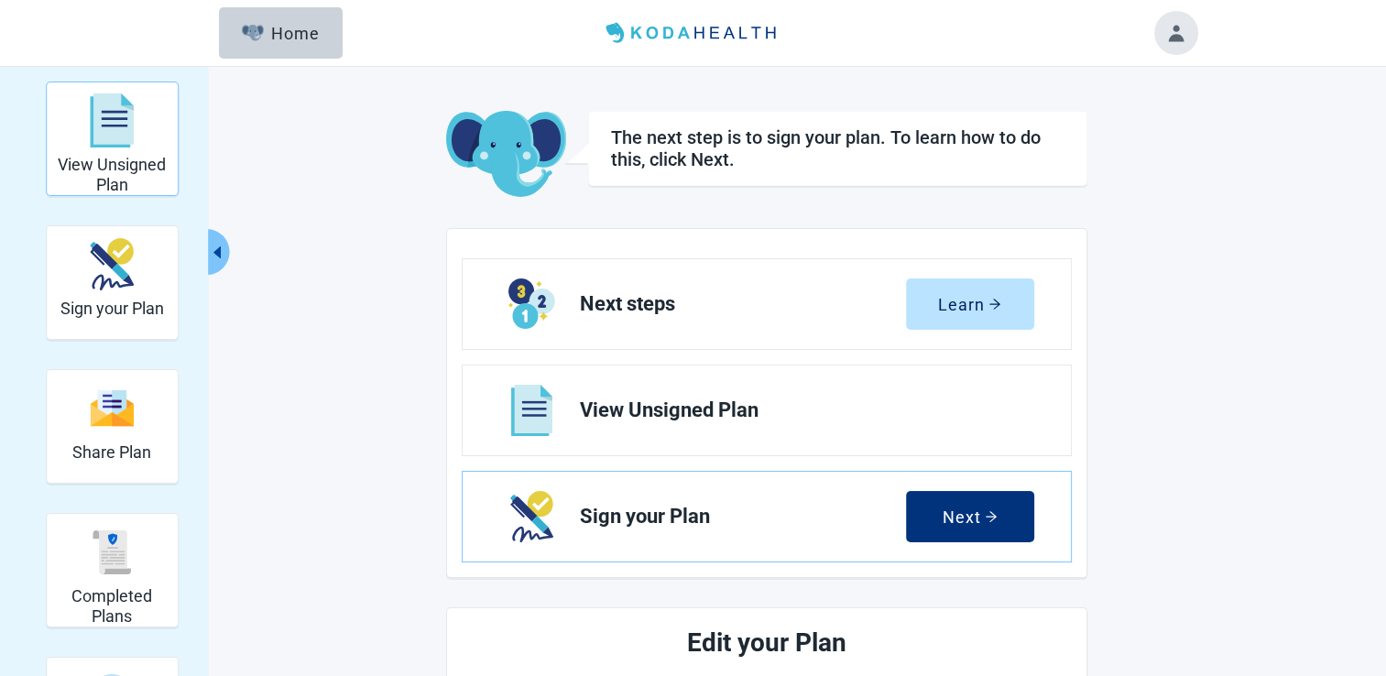
click at [116, 126] on img "View Unsigned Plan" at bounding box center [112, 120] width 44 height 55
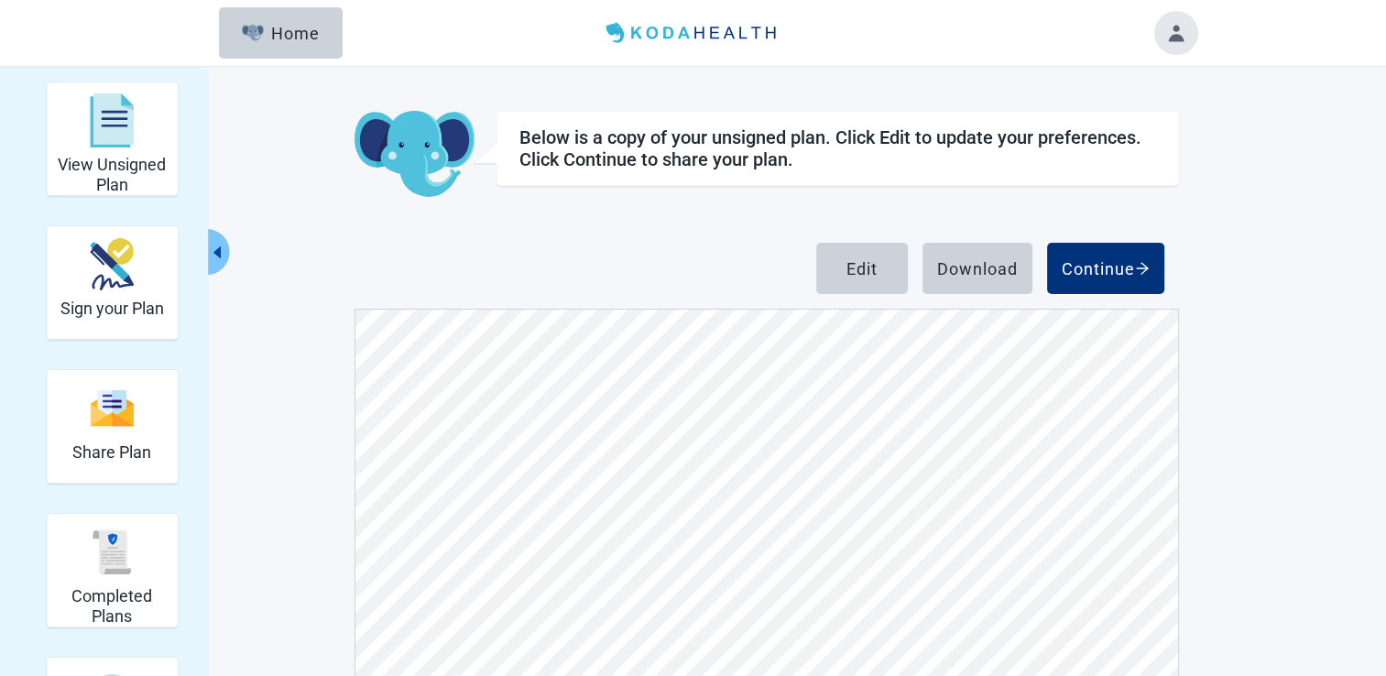
scroll to position [8519, 0]
click at [875, 274] on div "Edit" at bounding box center [861, 268] width 31 height 18
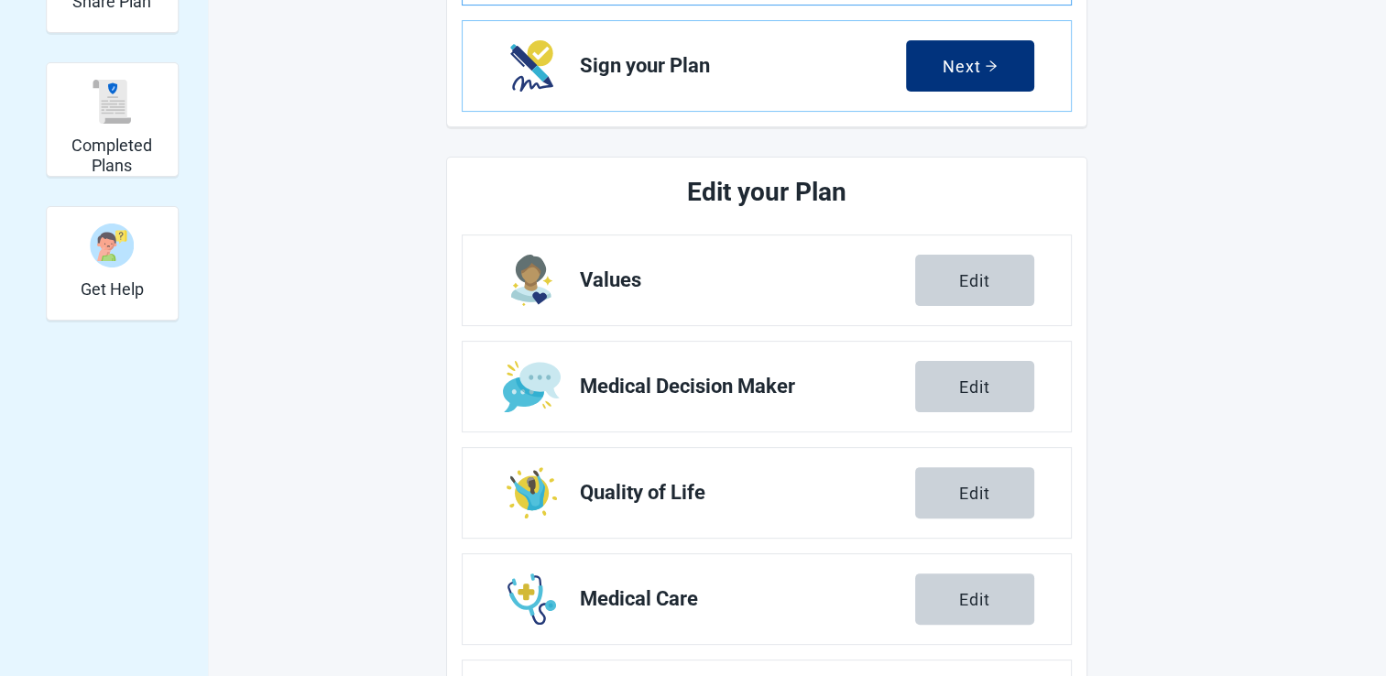
scroll to position [550, 0]
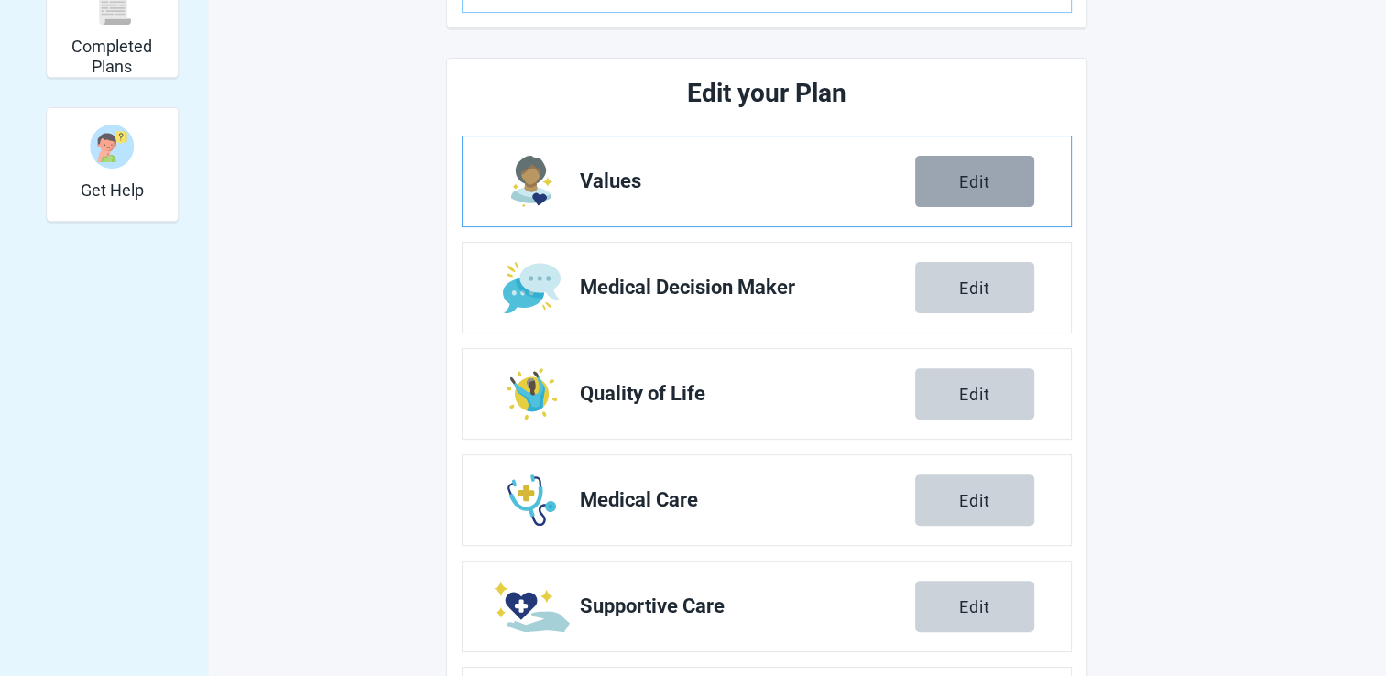
click at [954, 190] on button "Edit" at bounding box center [974, 181] width 119 height 51
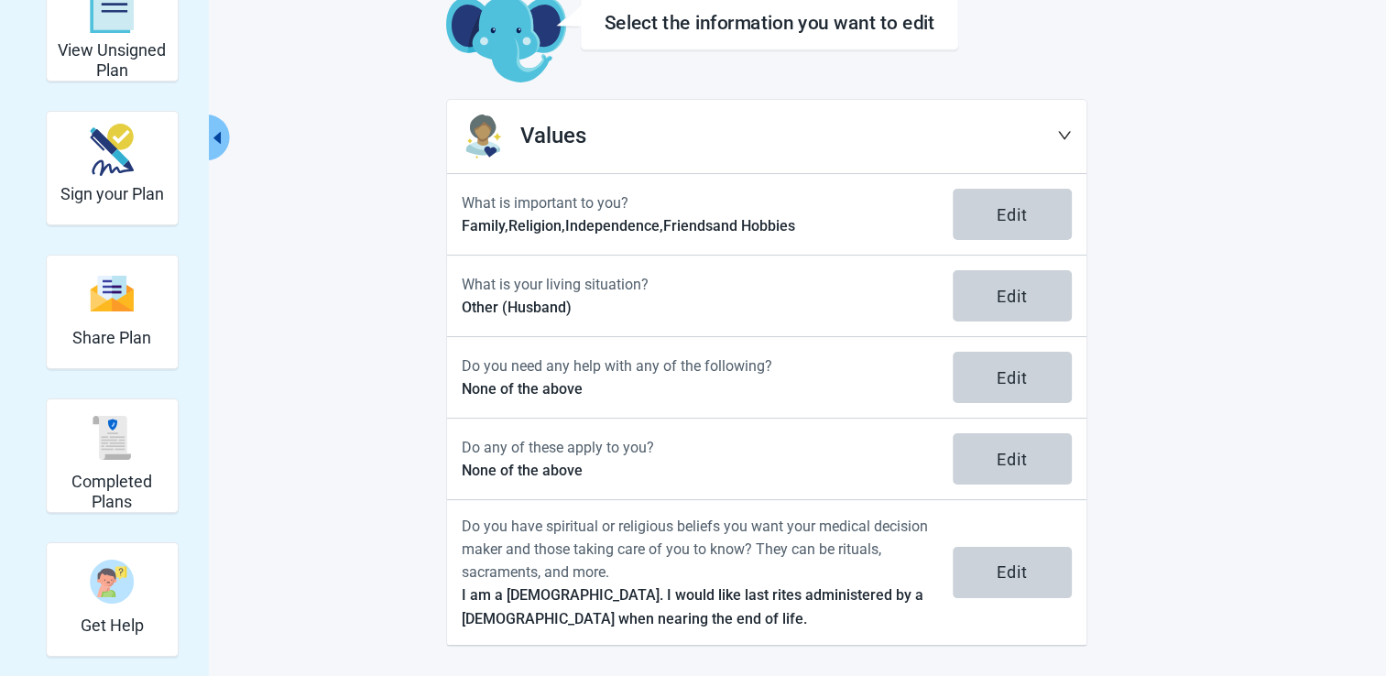
scroll to position [112, 0]
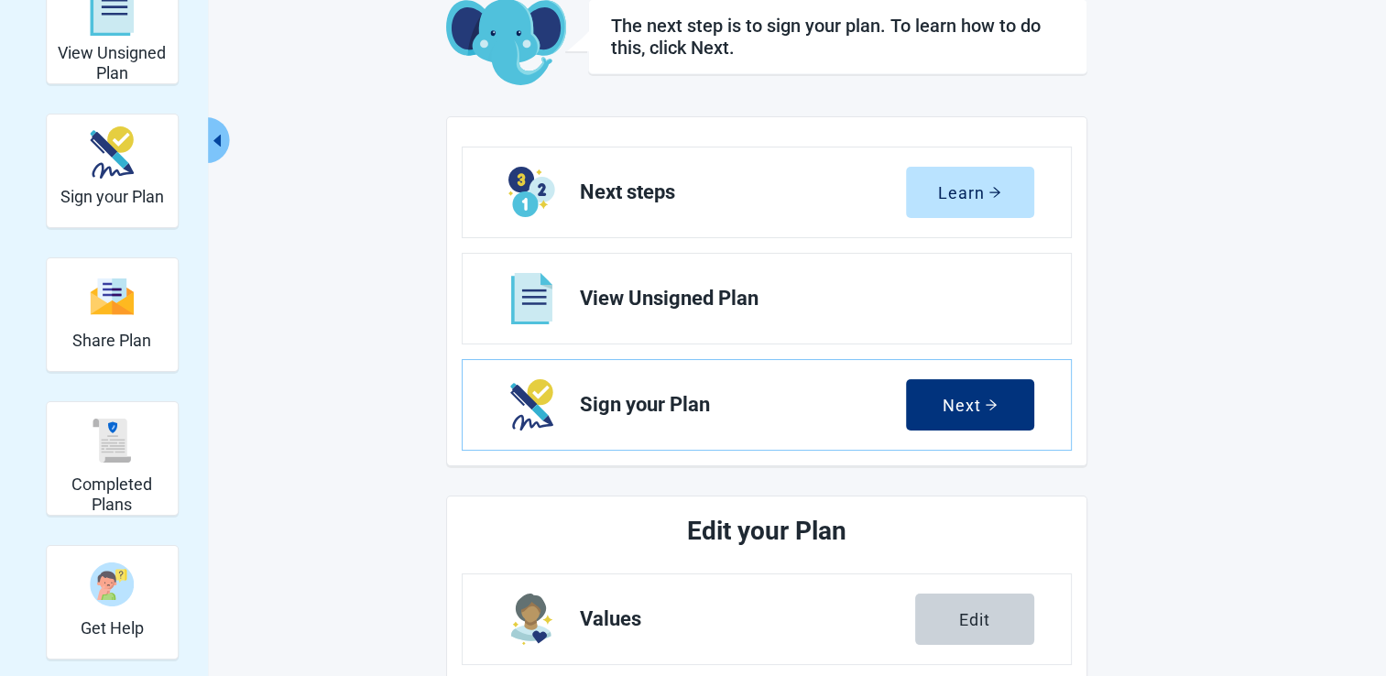
scroll to position [550, 0]
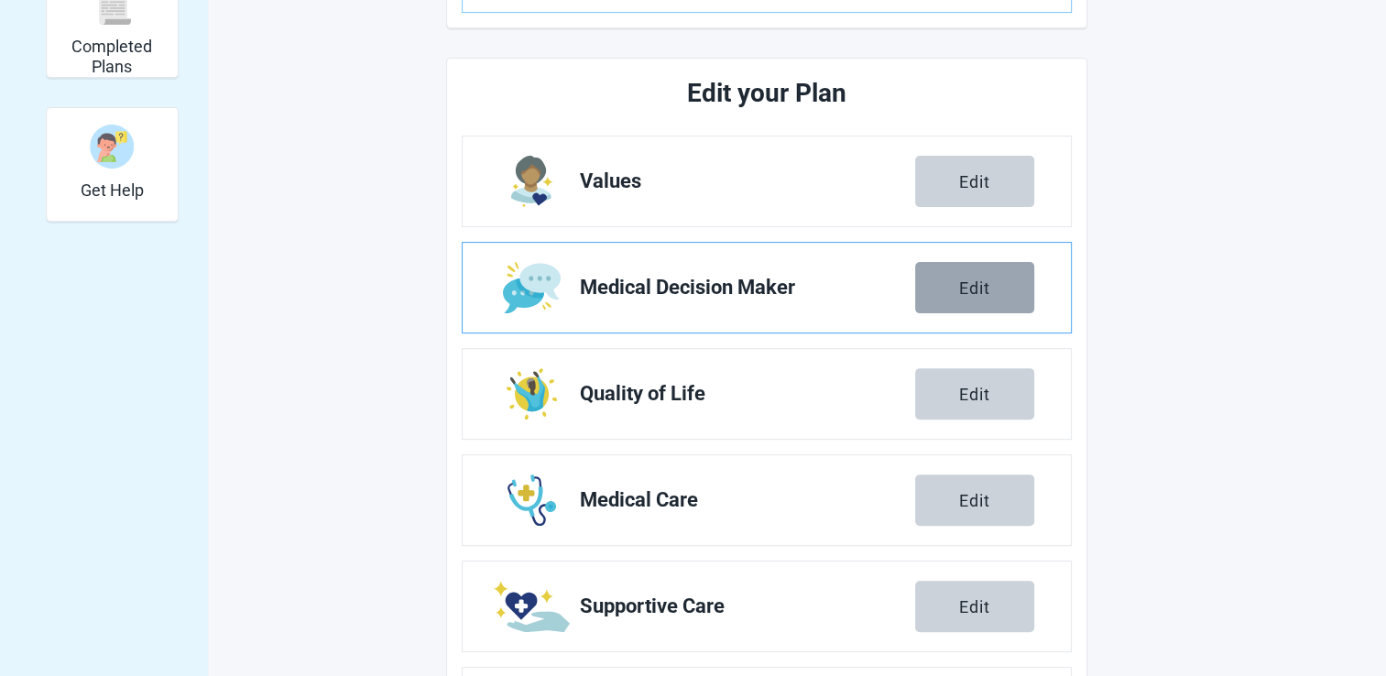
click at [1007, 295] on button "Edit" at bounding box center [974, 287] width 119 height 51
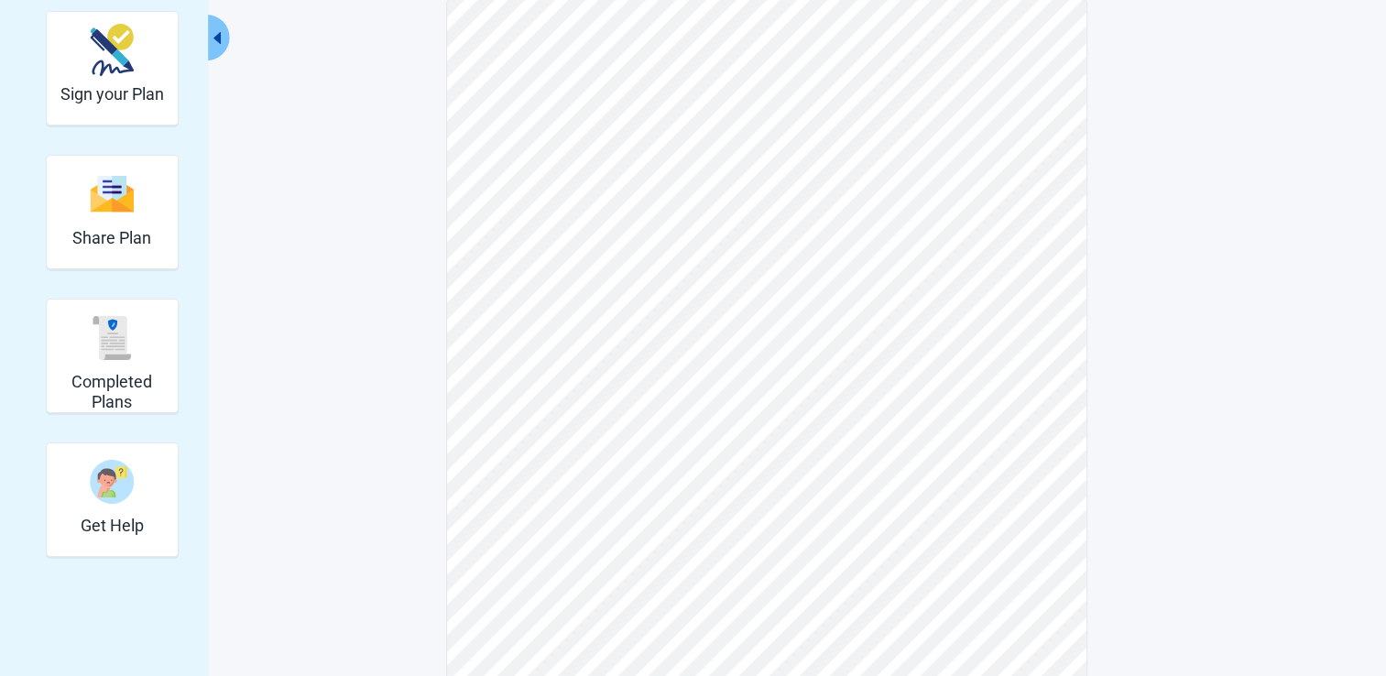
scroll to position [183, 0]
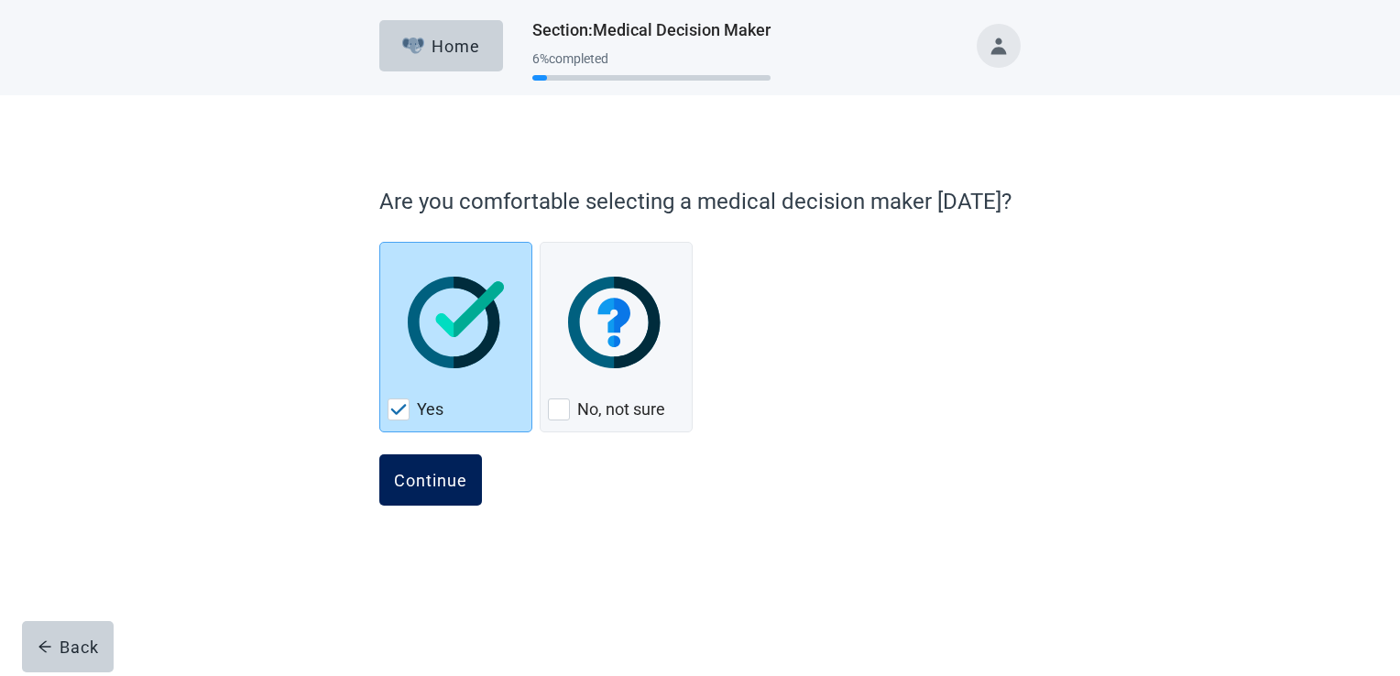
click at [410, 471] on div "Continue" at bounding box center [430, 480] width 73 height 18
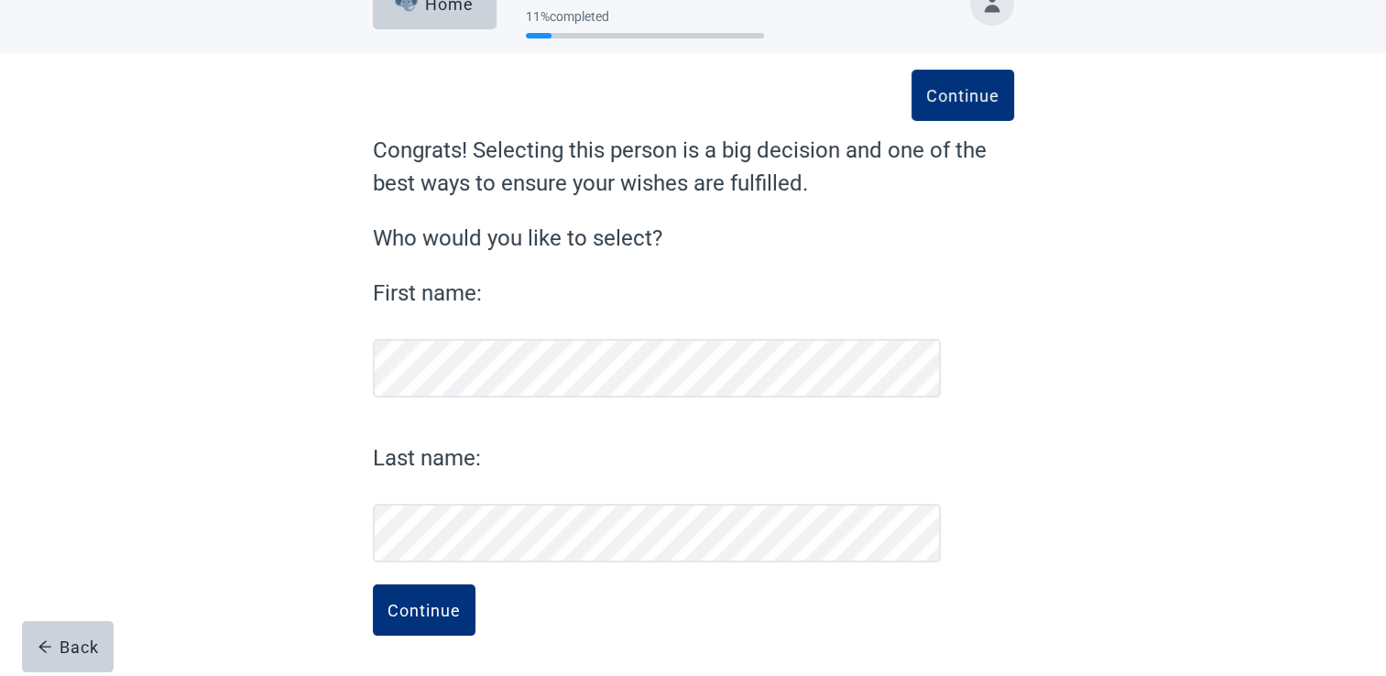
scroll to position [41, 0]
click at [420, 597] on button "Continue" at bounding box center [424, 610] width 103 height 51
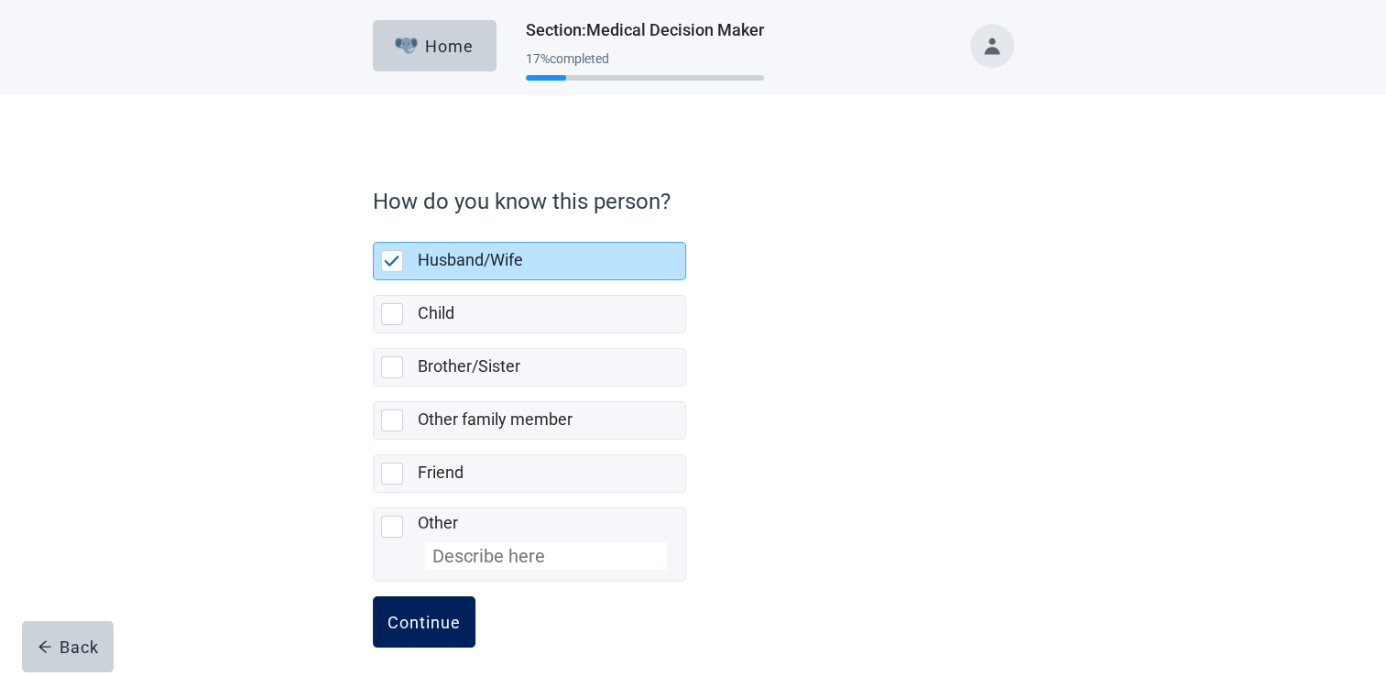
click at [426, 621] on div "Continue" at bounding box center [423, 622] width 73 height 18
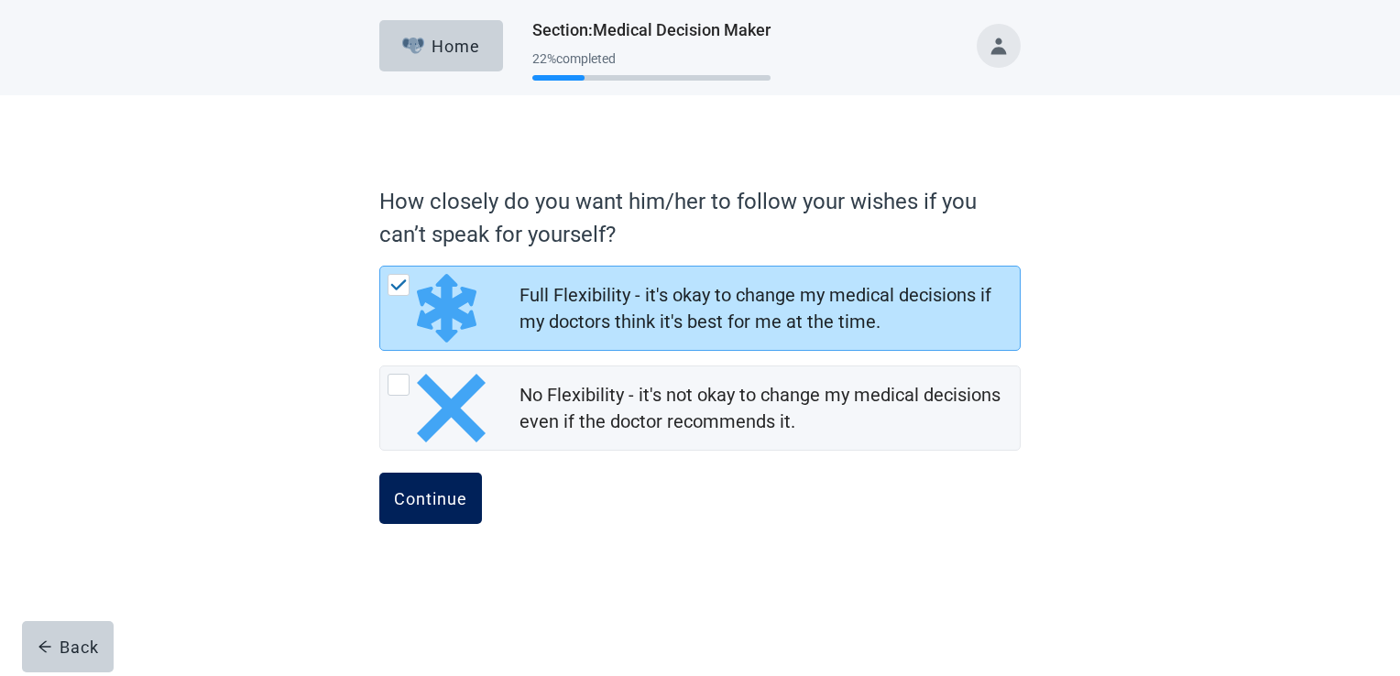
click at [442, 489] on div "Continue" at bounding box center [430, 498] width 73 height 18
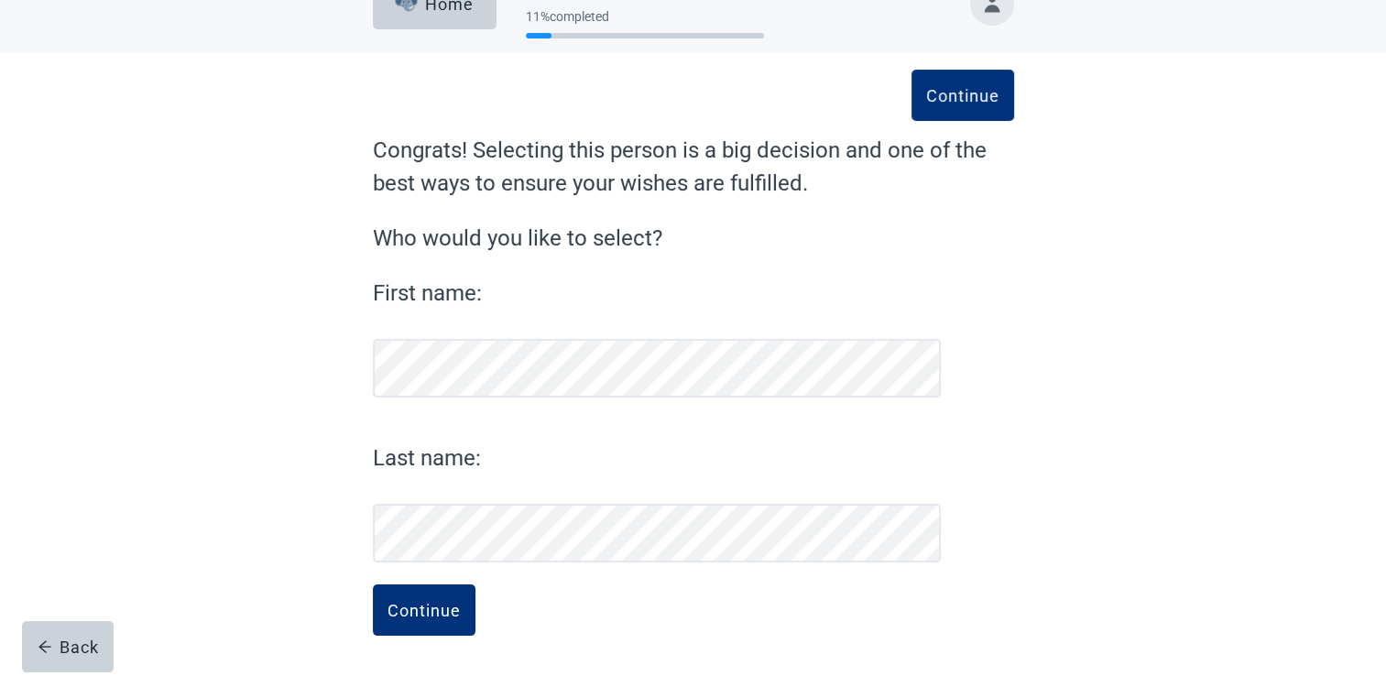
scroll to position [41, 0]
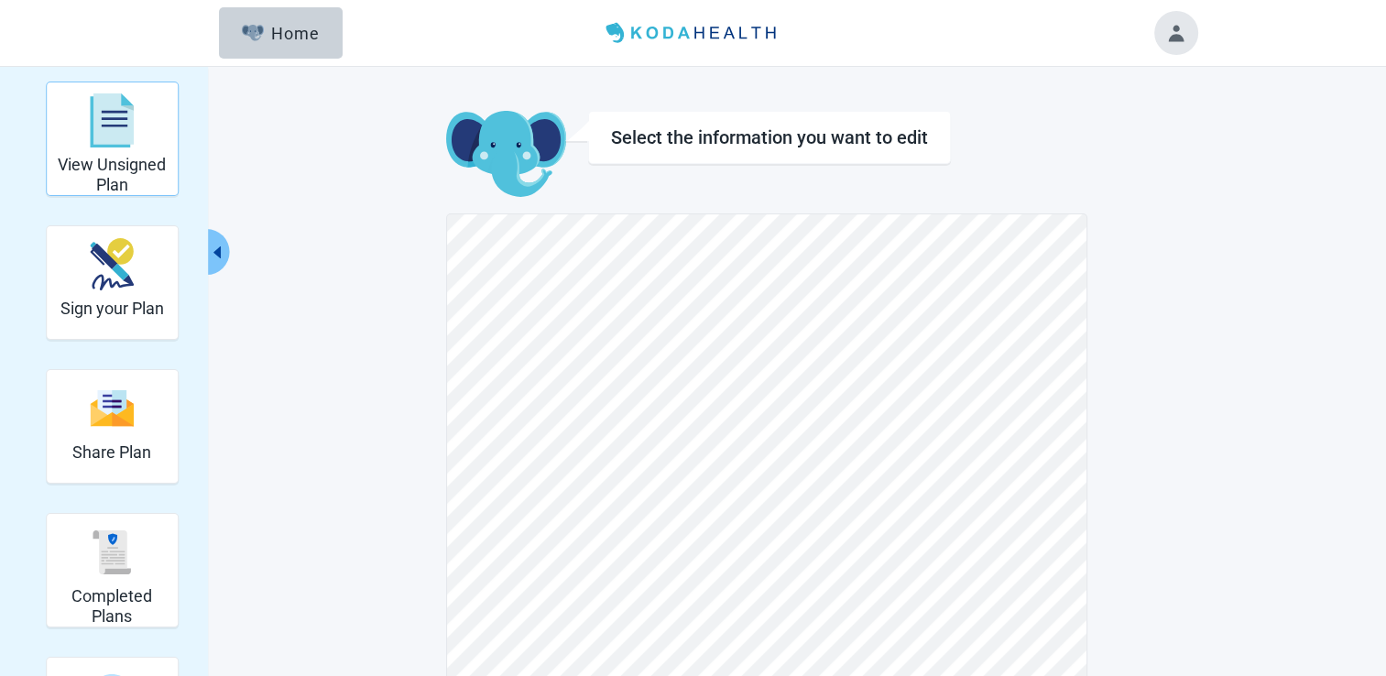
click at [124, 155] on div "View Unsigned Plan" at bounding box center [112, 138] width 116 height 105
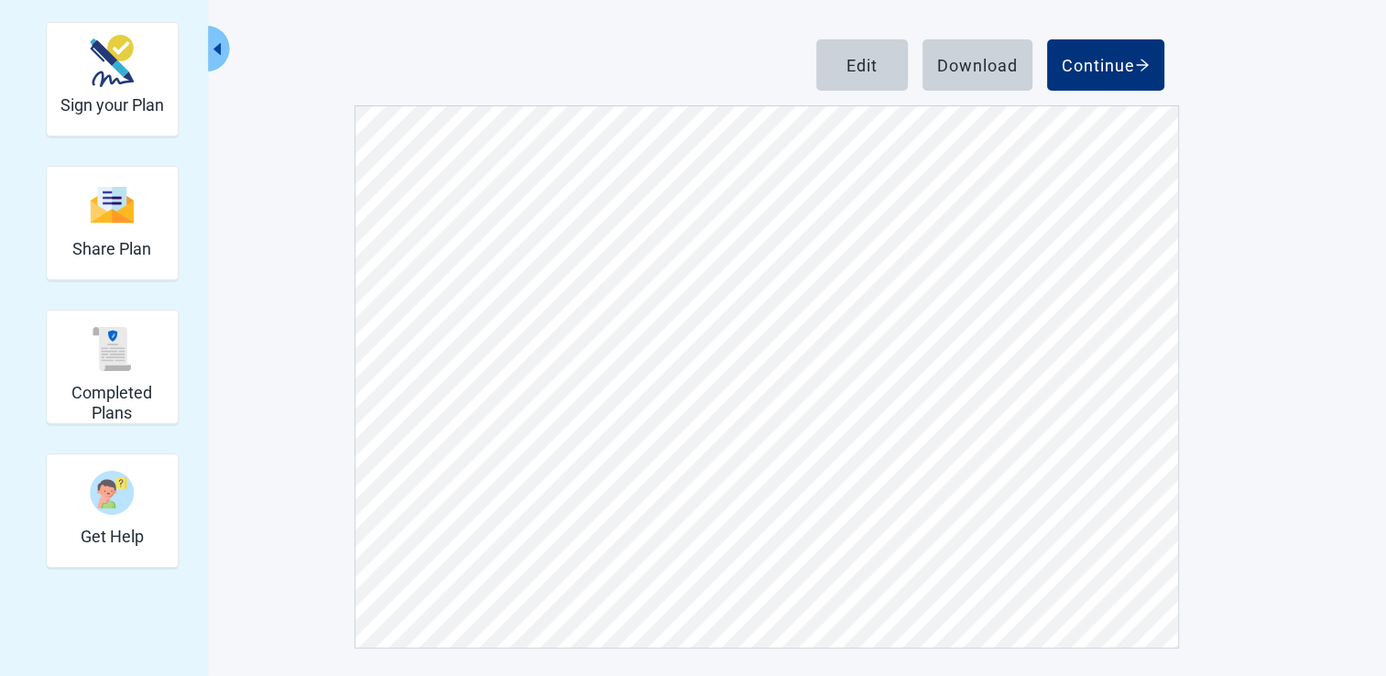
scroll to position [1282, 0]
click at [854, 60] on div "Edit" at bounding box center [861, 65] width 31 height 18
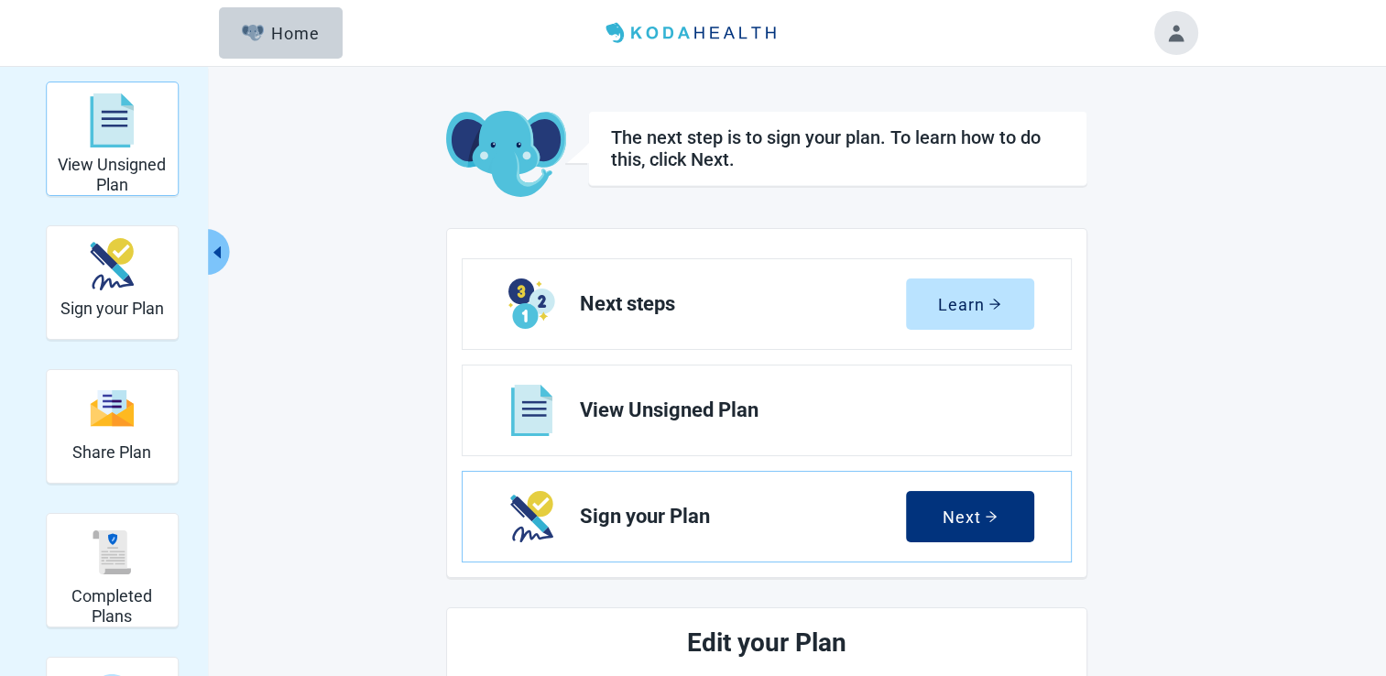
click at [119, 147] on div "View Unsigned Plan" at bounding box center [112, 120] width 116 height 69
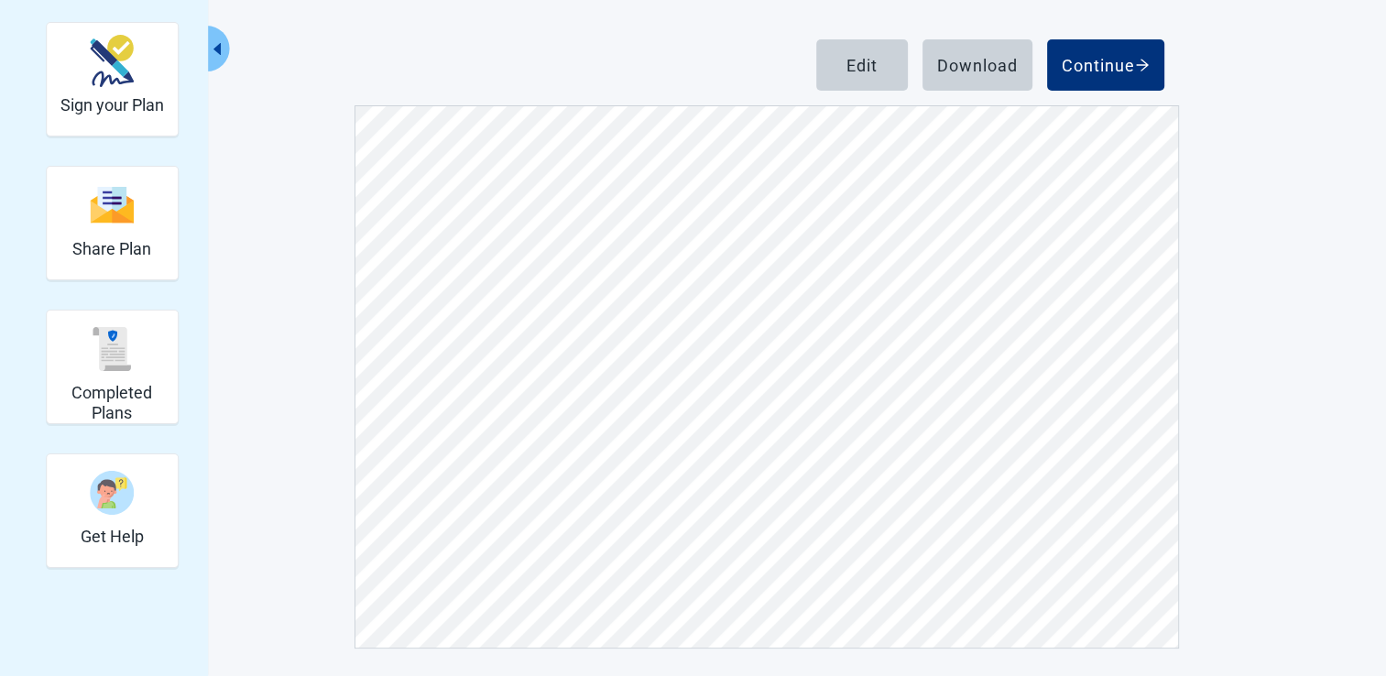
scroll to position [6595, 0]
click at [850, 71] on div "Edit" at bounding box center [861, 65] width 31 height 18
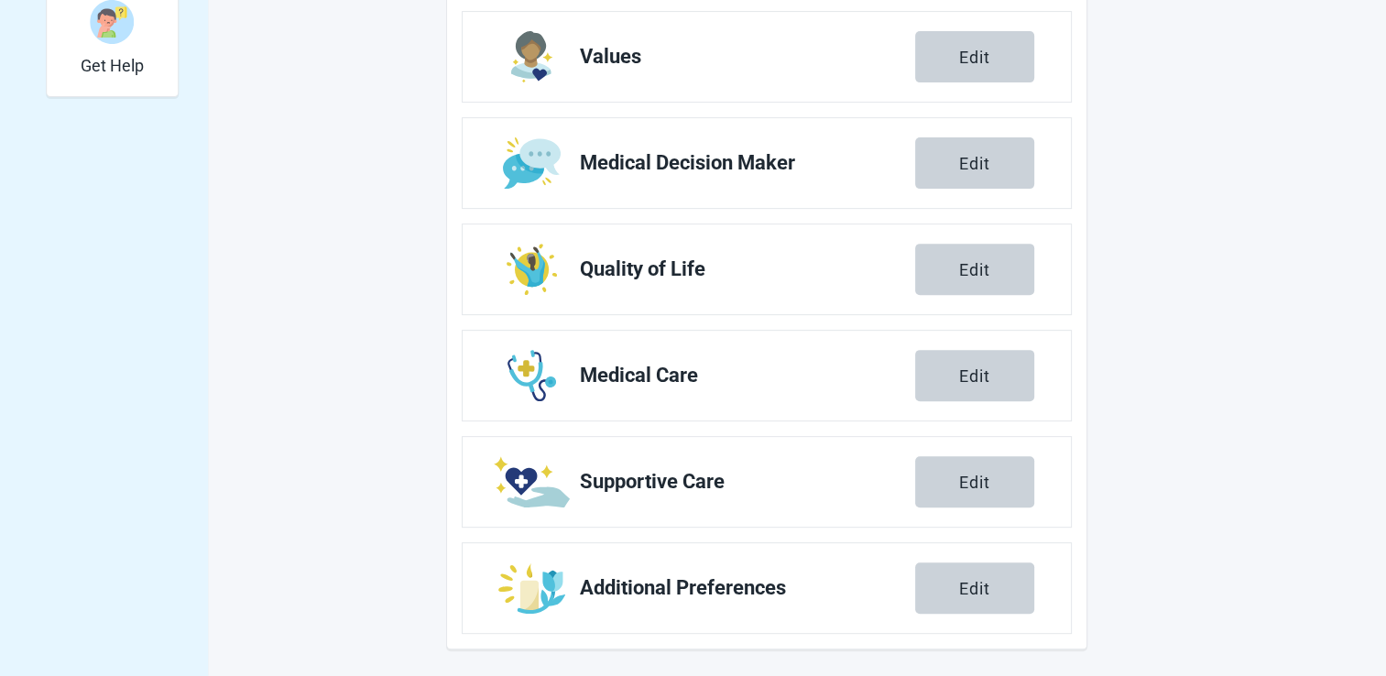
scroll to position [675, 0]
click at [968, 591] on div "Edit" at bounding box center [974, 587] width 31 height 18
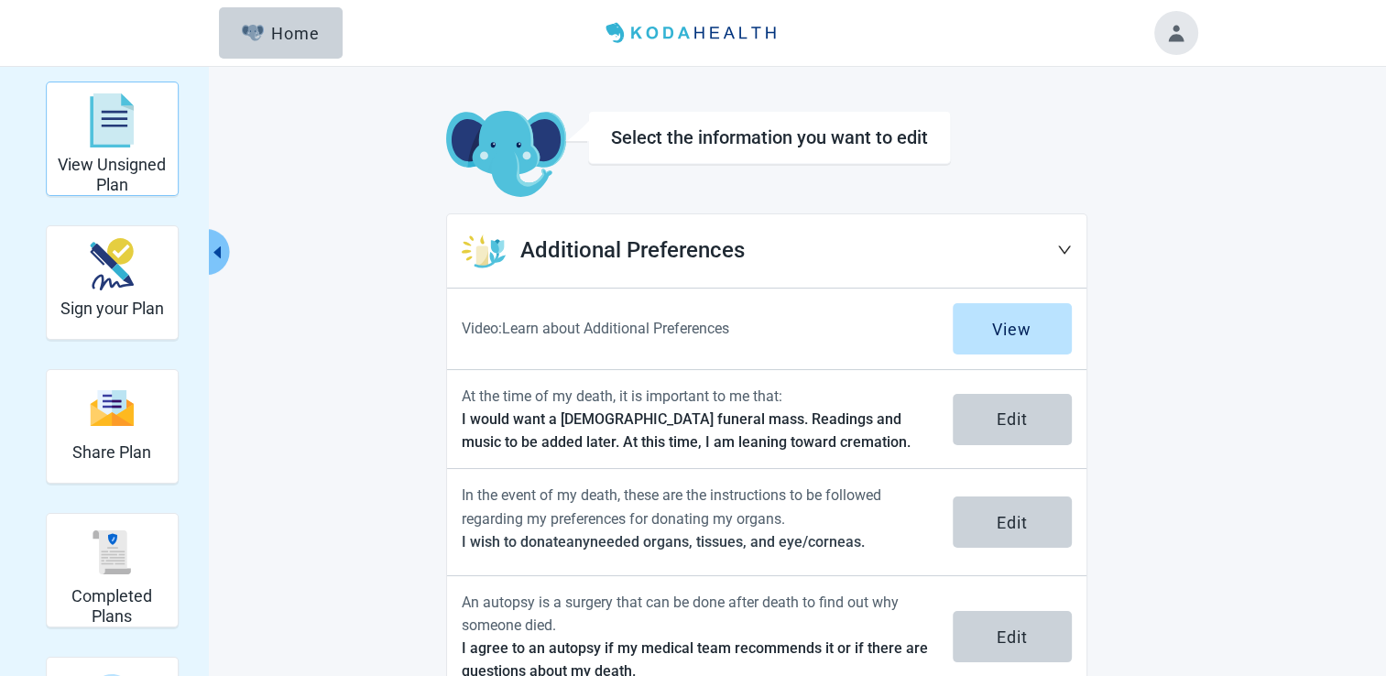
click at [117, 137] on img "View Unsigned Plan" at bounding box center [112, 120] width 44 height 55
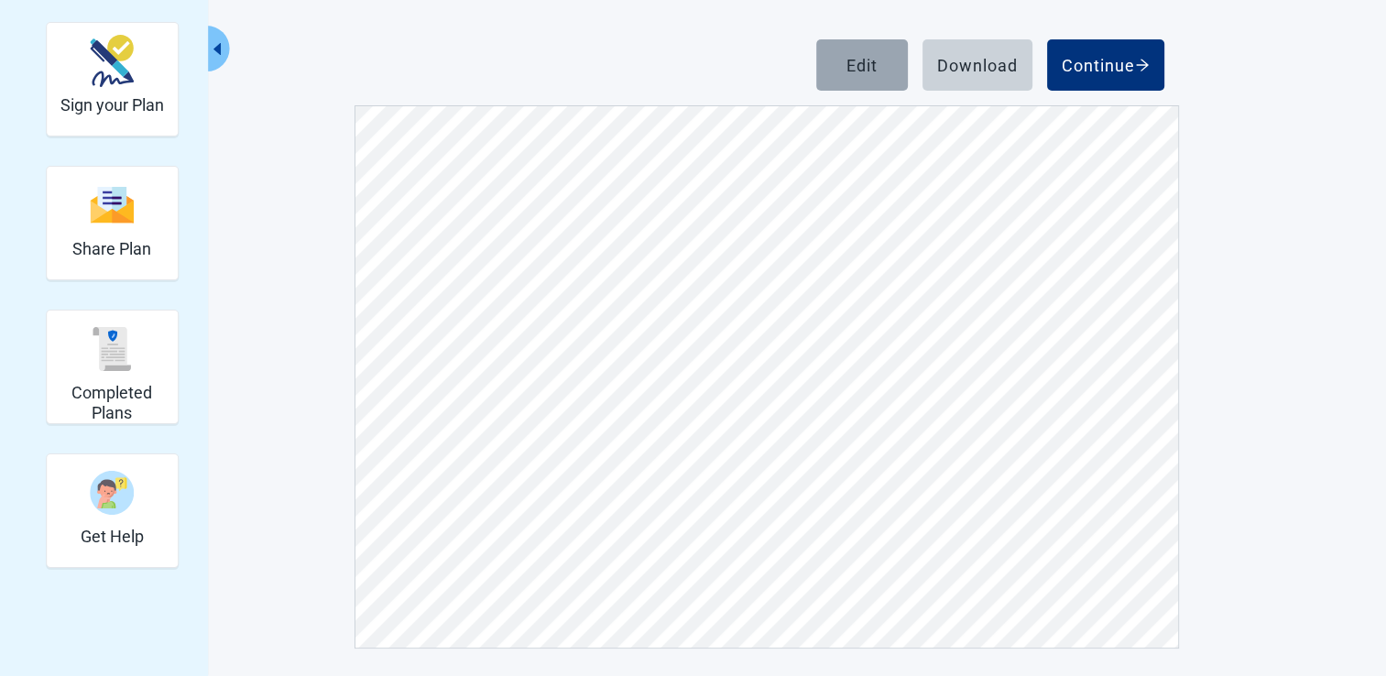
scroll to position [5313, 0]
click at [872, 72] on div "Edit" at bounding box center [861, 65] width 31 height 18
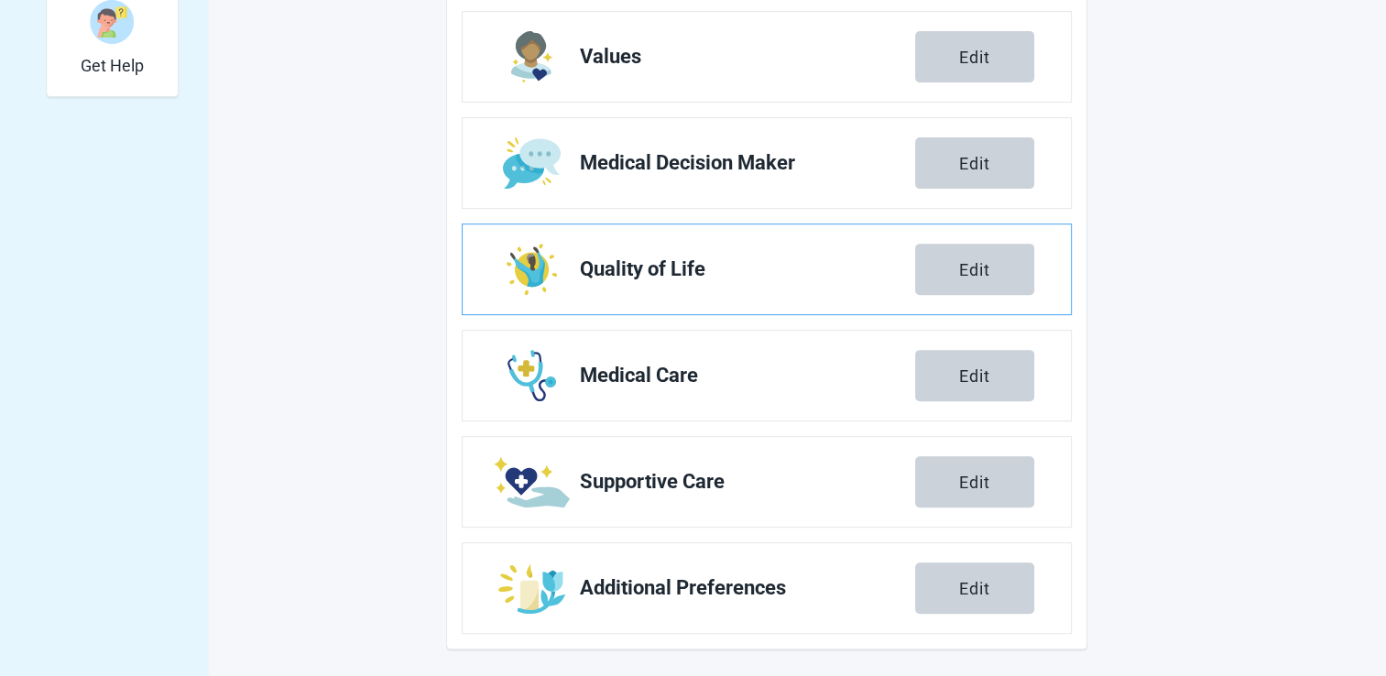
scroll to position [675, 0]
click at [964, 583] on div "Edit" at bounding box center [974, 587] width 31 height 18
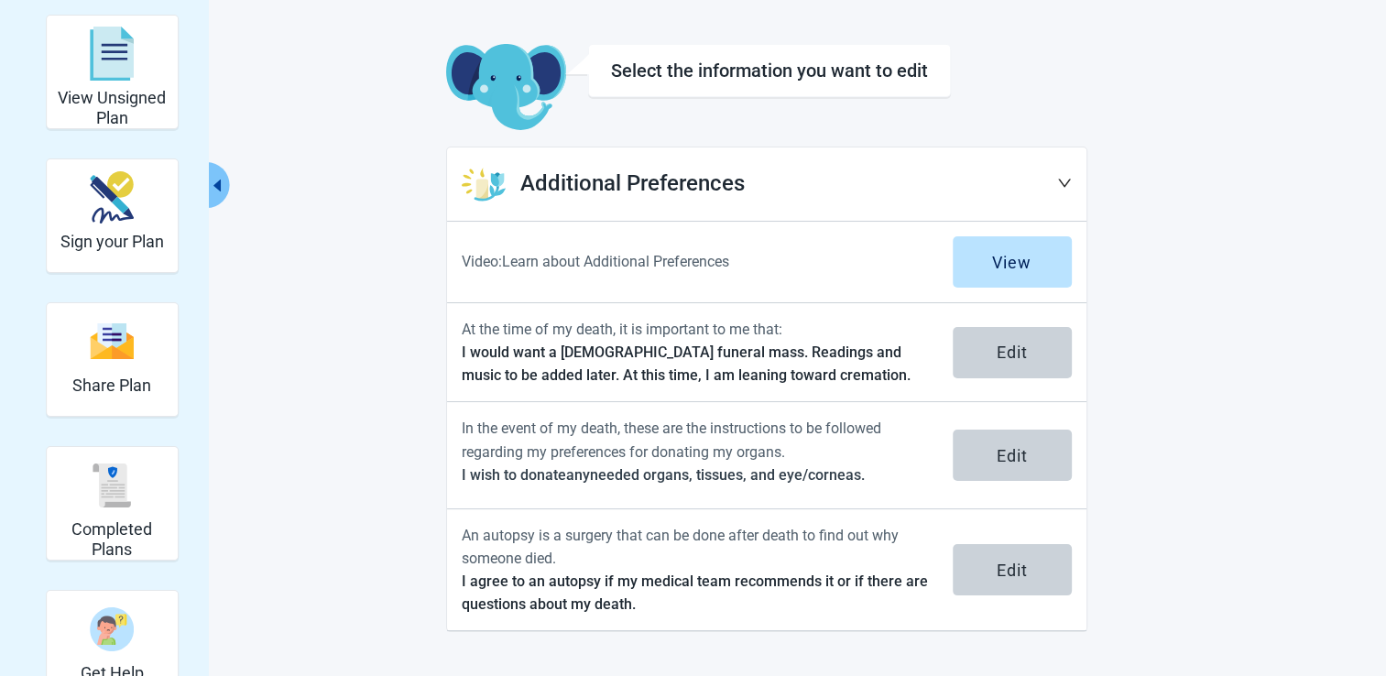
scroll to position [66, 0]
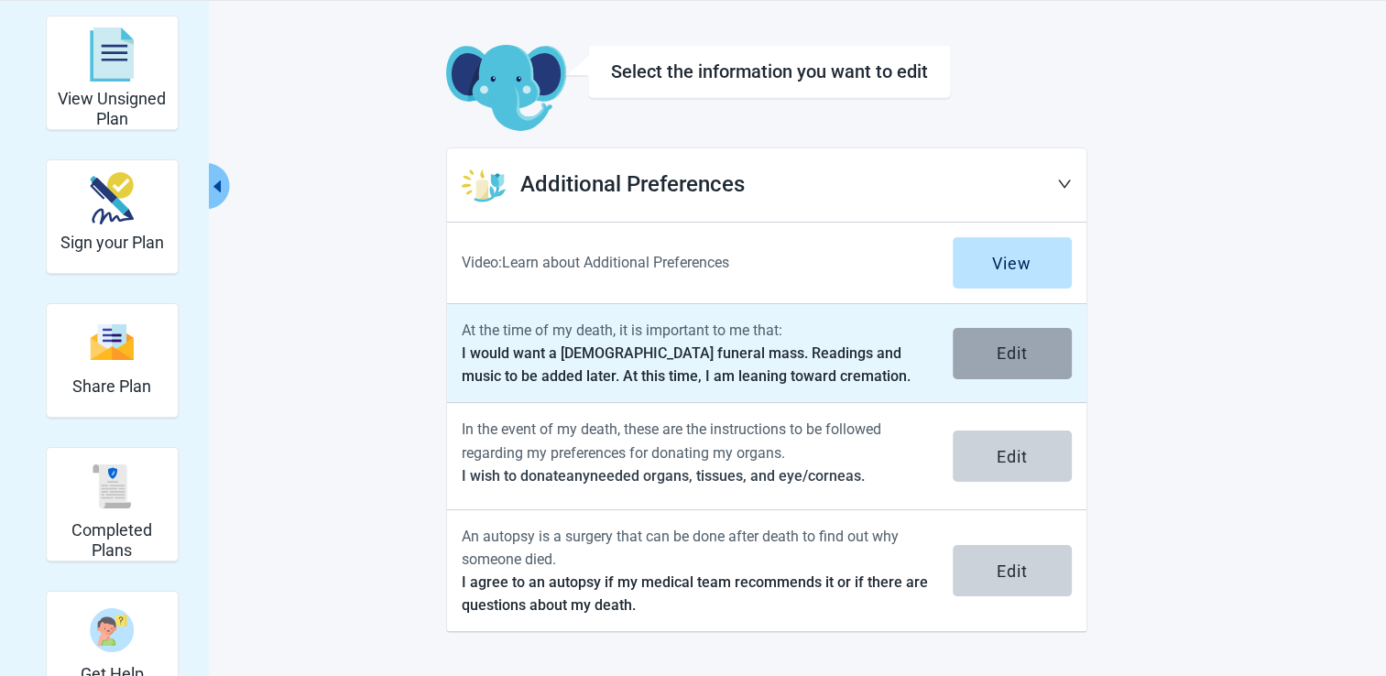
click at [1044, 358] on button "Edit" at bounding box center [1012, 353] width 119 height 51
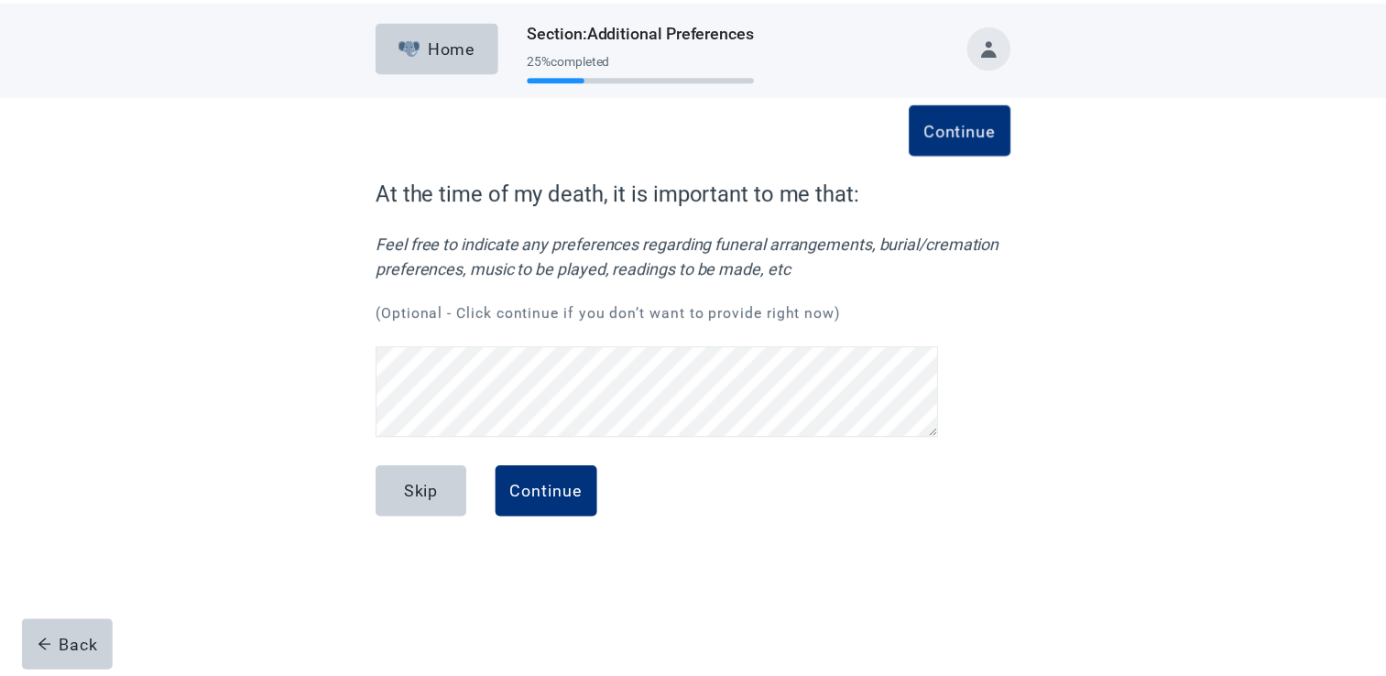
scroll to position [86, 0]
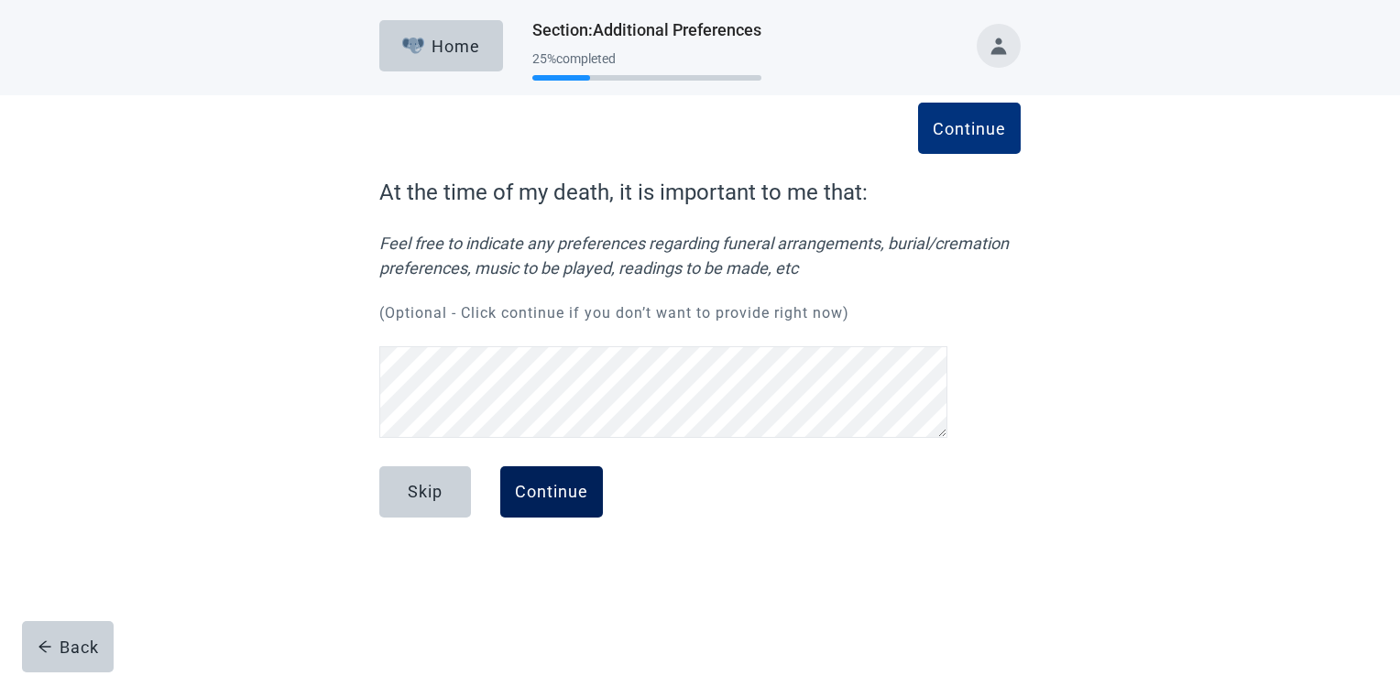
click at [553, 483] on div "Continue" at bounding box center [551, 492] width 73 height 18
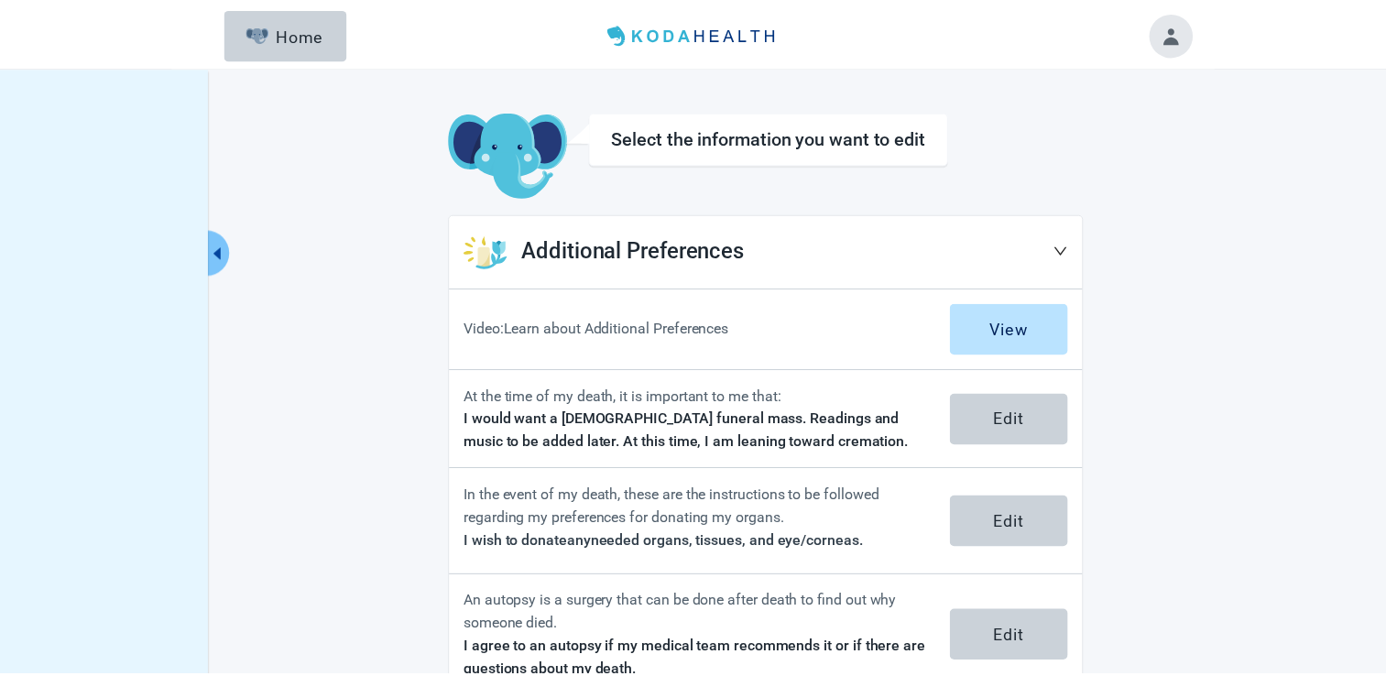
scroll to position [66, 0]
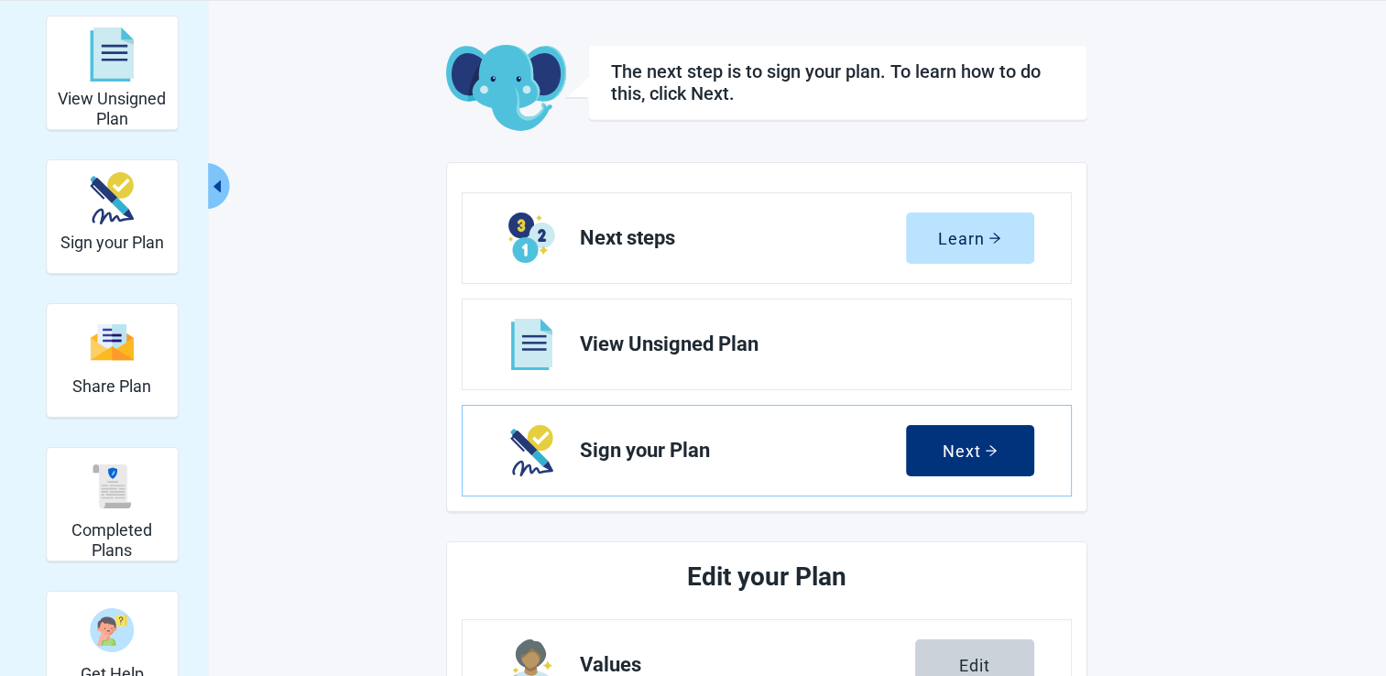
scroll to position [675, 0]
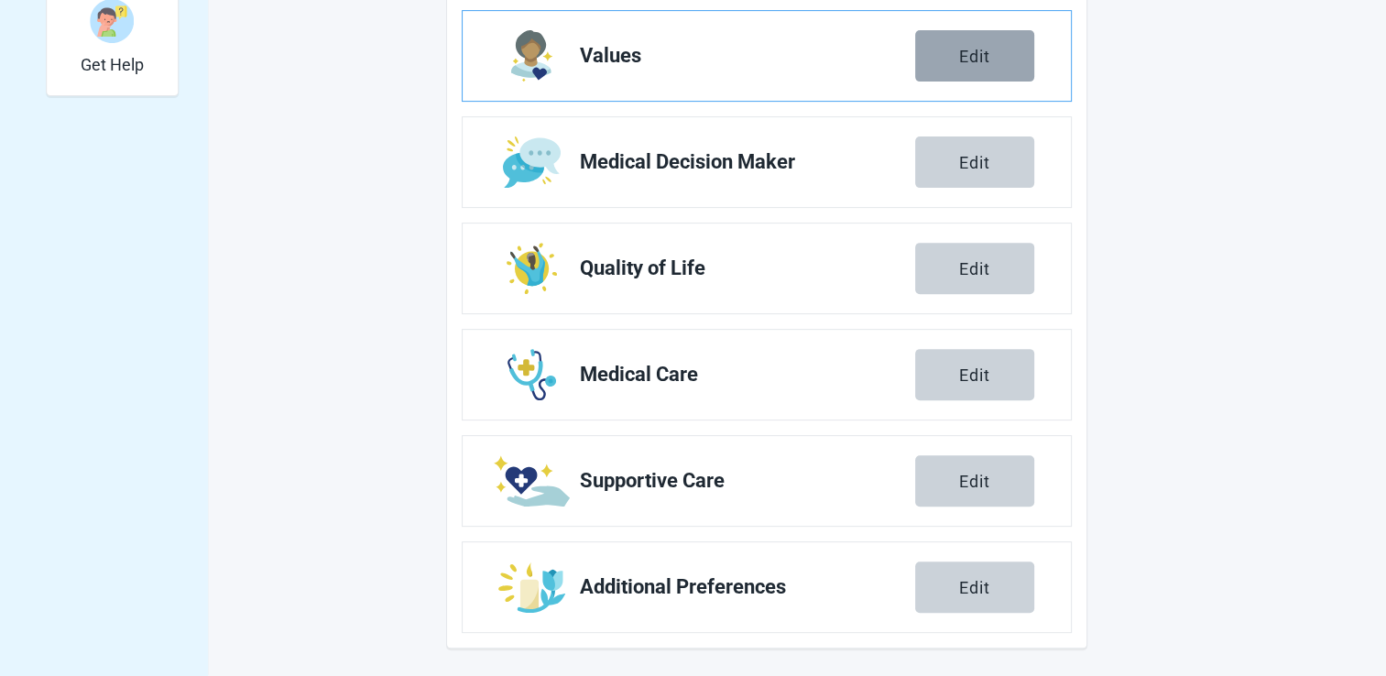
click at [944, 64] on button "Edit" at bounding box center [974, 55] width 119 height 51
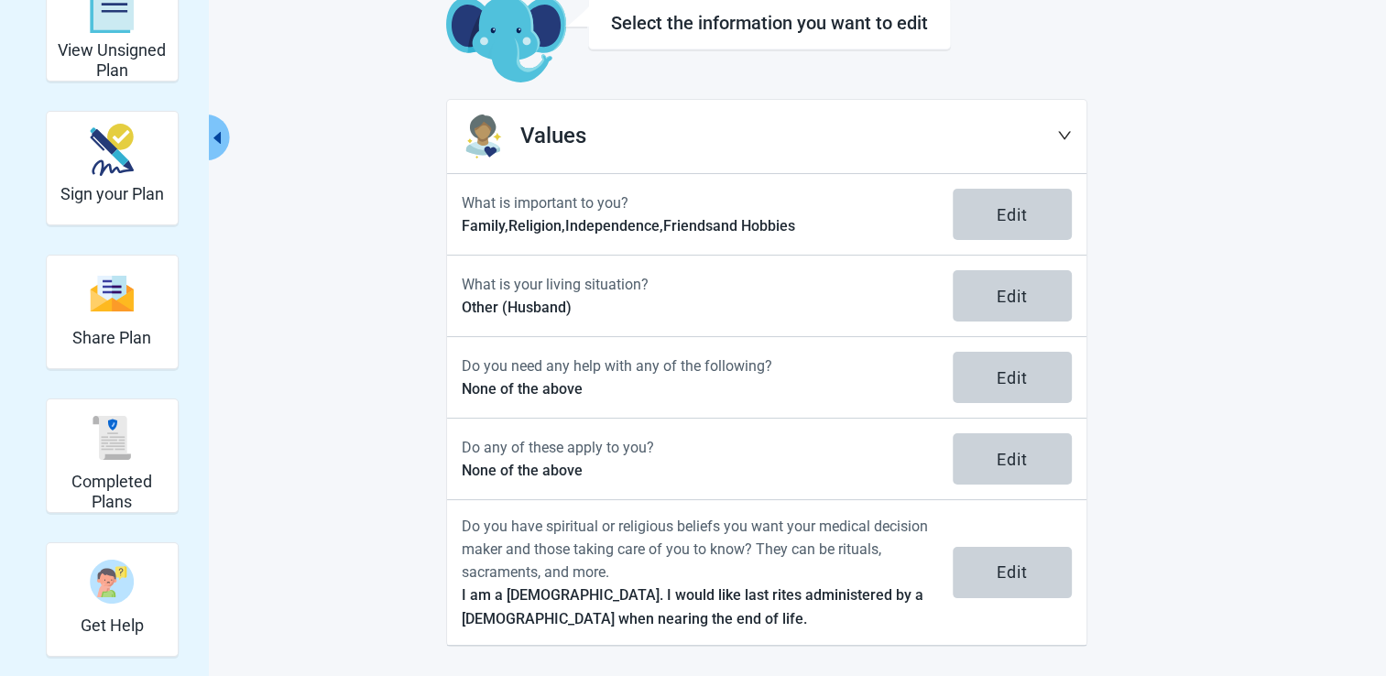
scroll to position [112, 0]
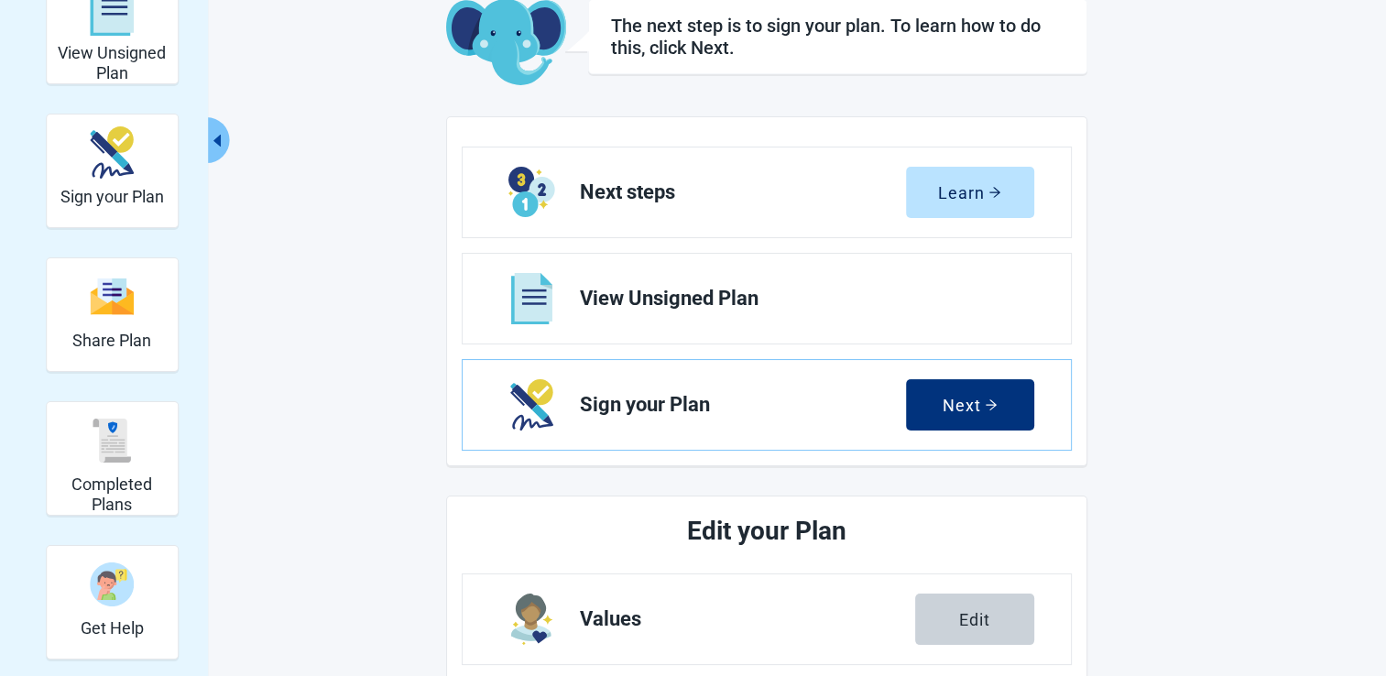
scroll to position [675, 0]
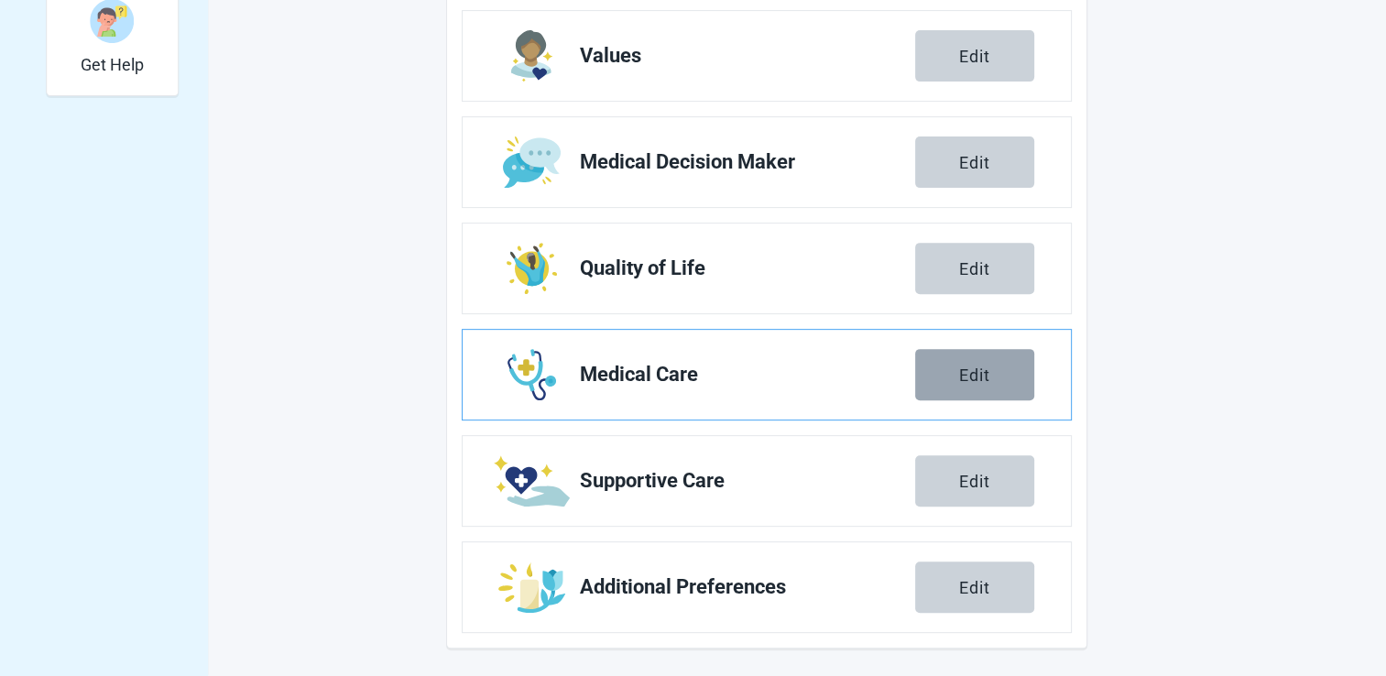
click at [940, 373] on button "Edit" at bounding box center [974, 374] width 119 height 51
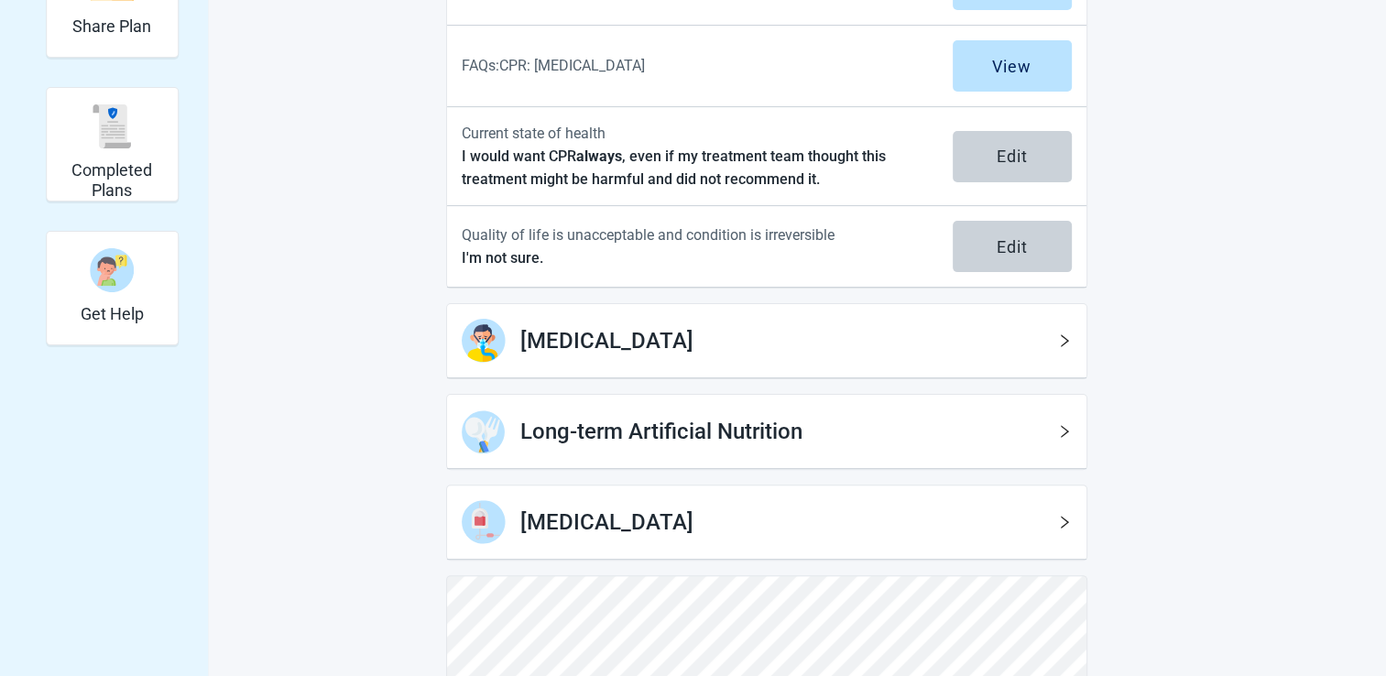
scroll to position [526, 0]
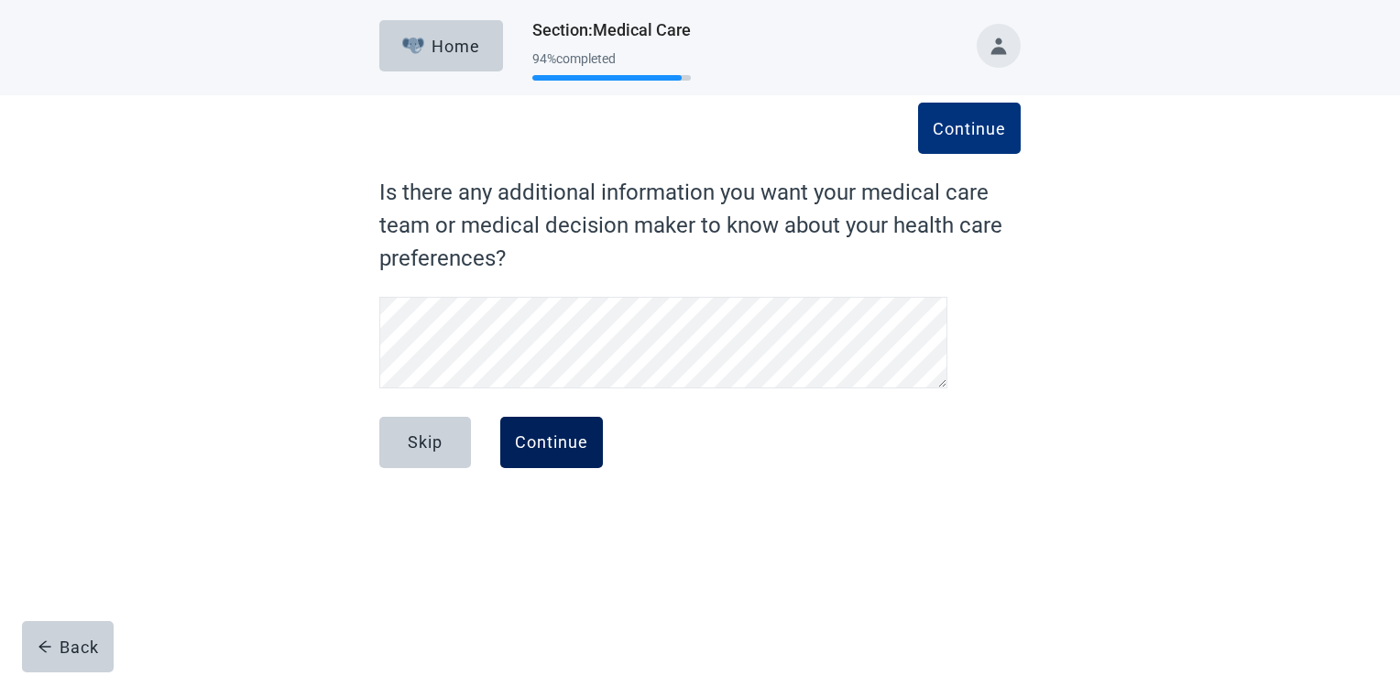
click at [547, 449] on div "Continue" at bounding box center [551, 442] width 73 height 18
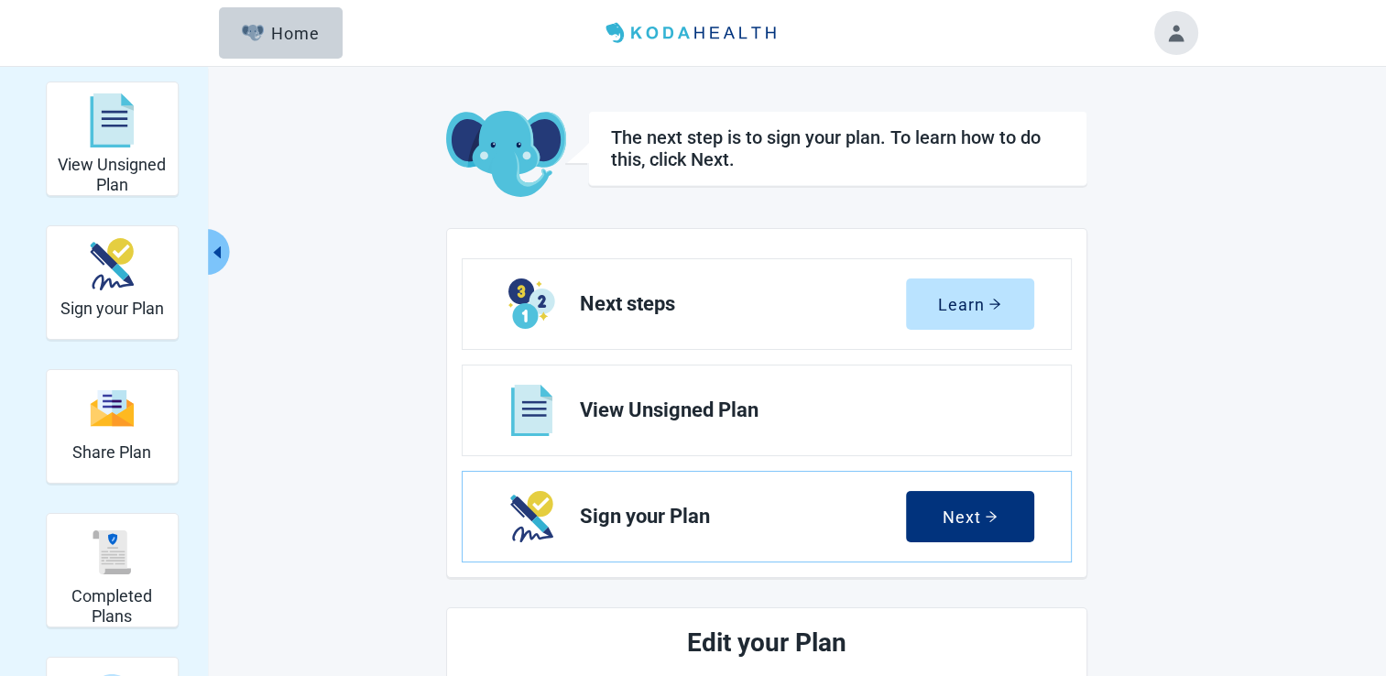
click at [560, 402] on div "View View Unsigned Plan section" at bounding box center [532, 410] width 66 height 66
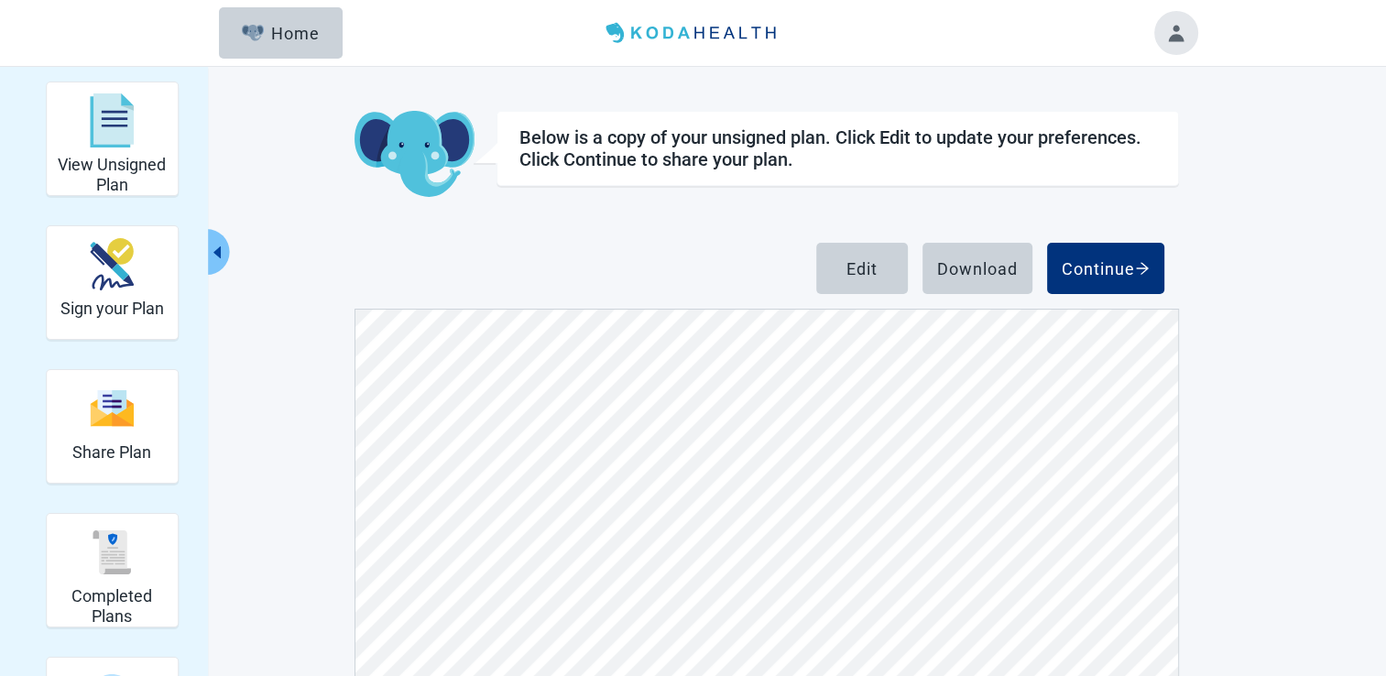
scroll to position [8427, 0]
click at [856, 275] on div "Edit" at bounding box center [861, 268] width 31 height 18
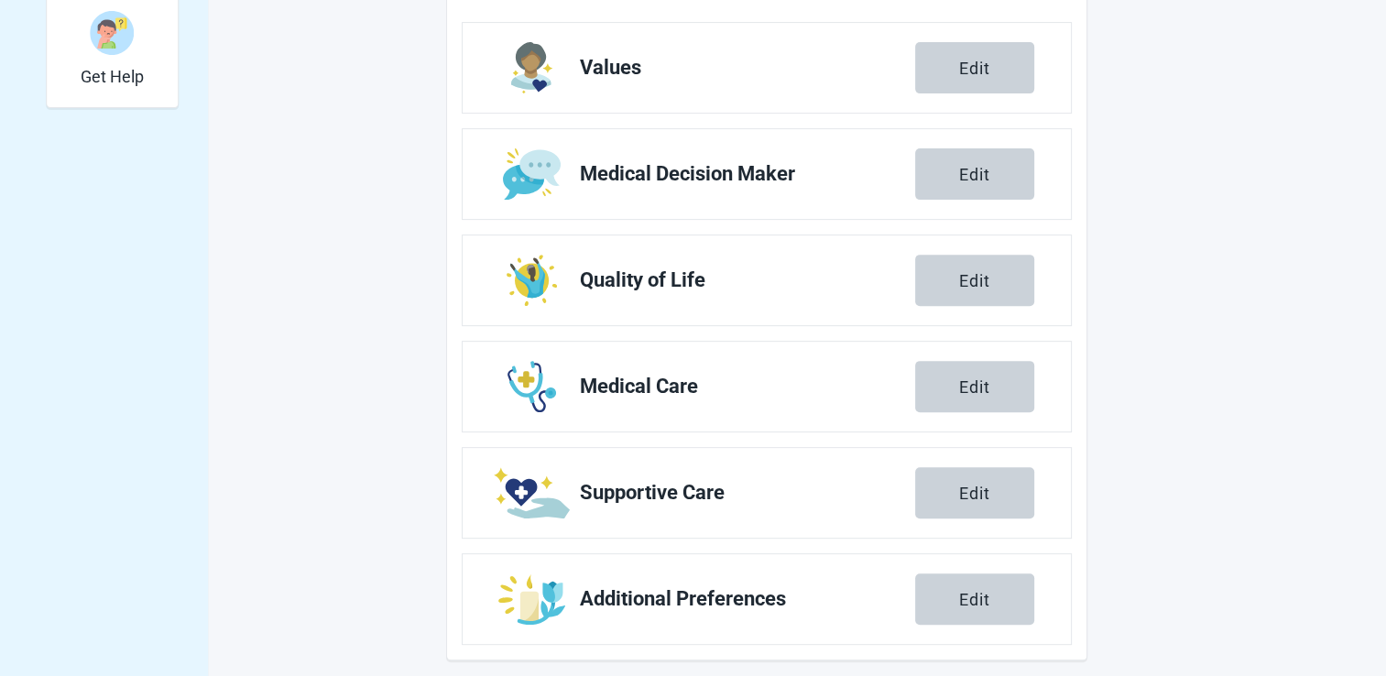
scroll to position [675, 0]
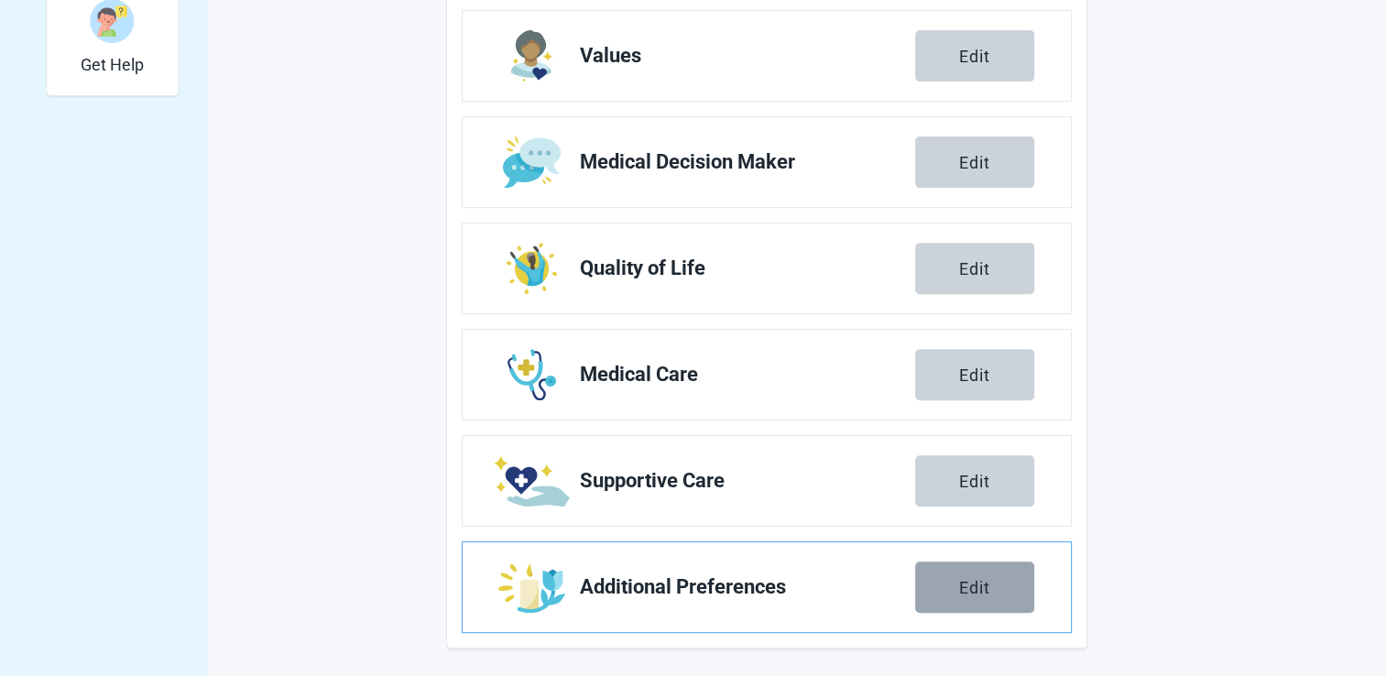
click at [998, 590] on button "Edit" at bounding box center [974, 587] width 119 height 51
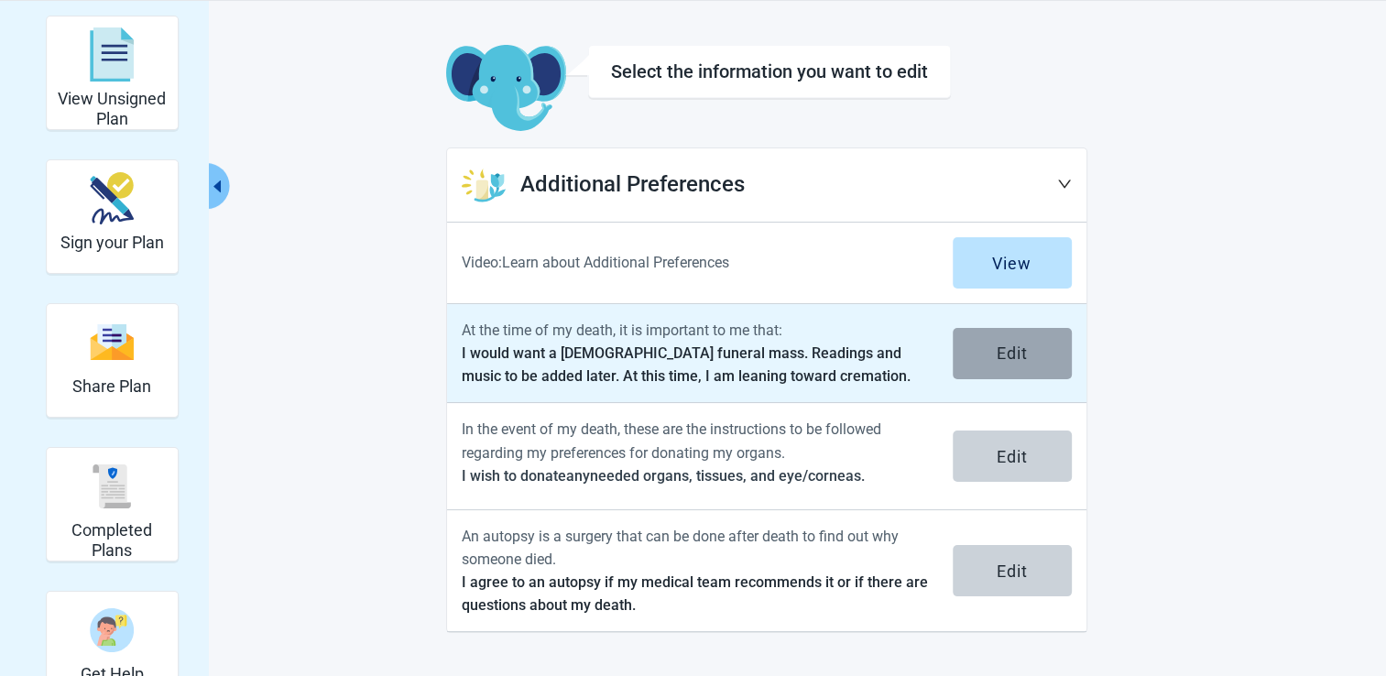
click at [1021, 364] on button "Edit" at bounding box center [1012, 353] width 119 height 51
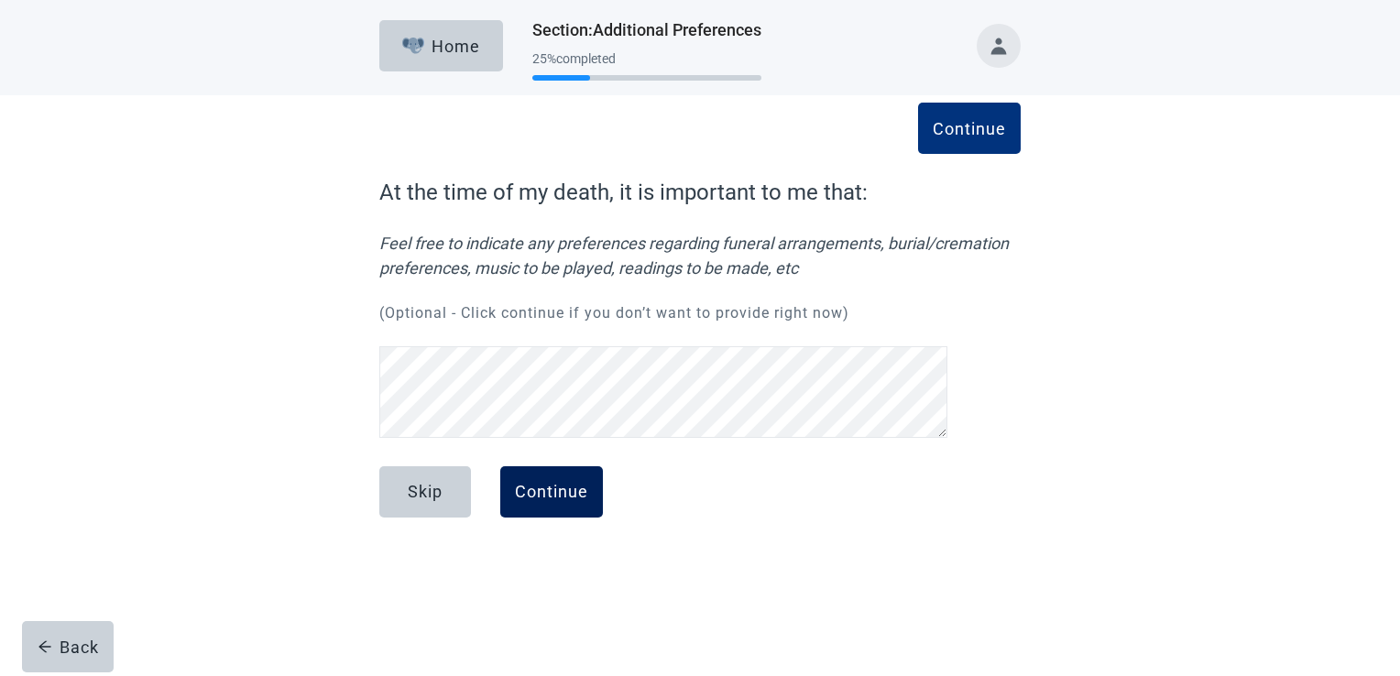
click at [557, 492] on div "Continue" at bounding box center [551, 492] width 73 height 18
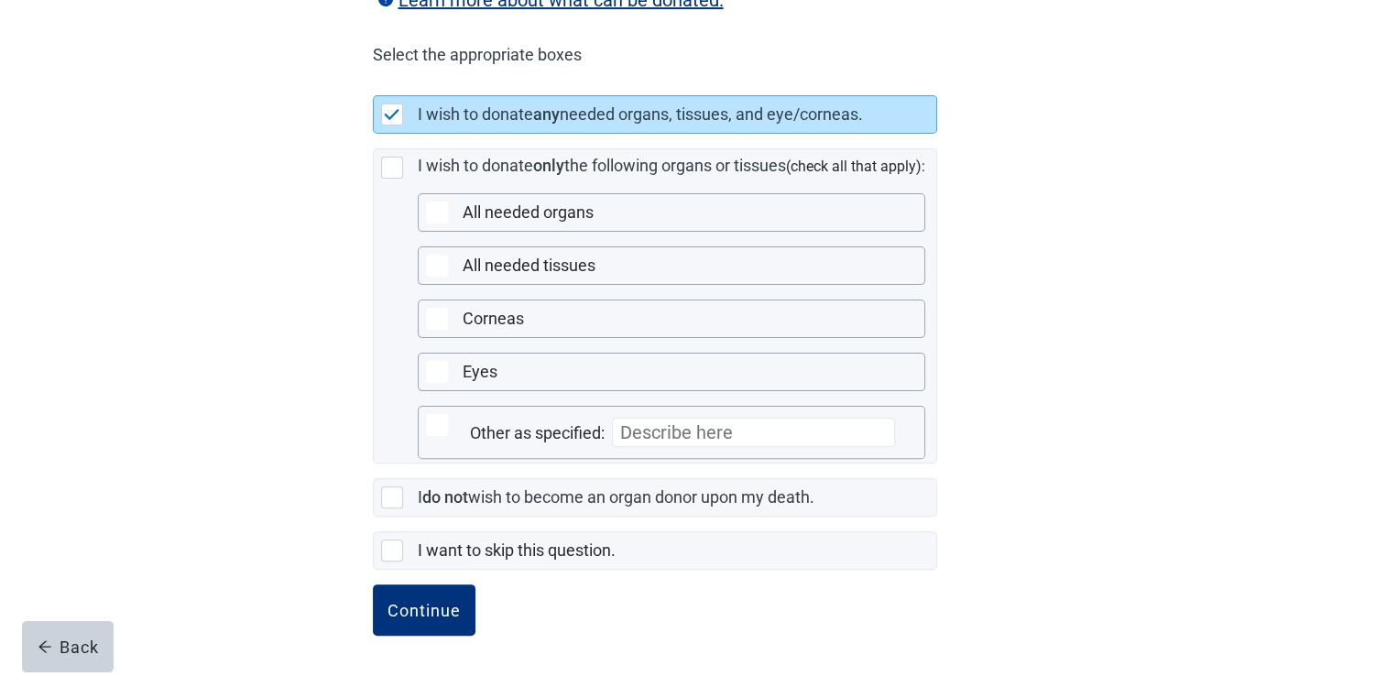
scroll to position [450, 0]
click at [429, 612] on div "Continue" at bounding box center [423, 610] width 73 height 18
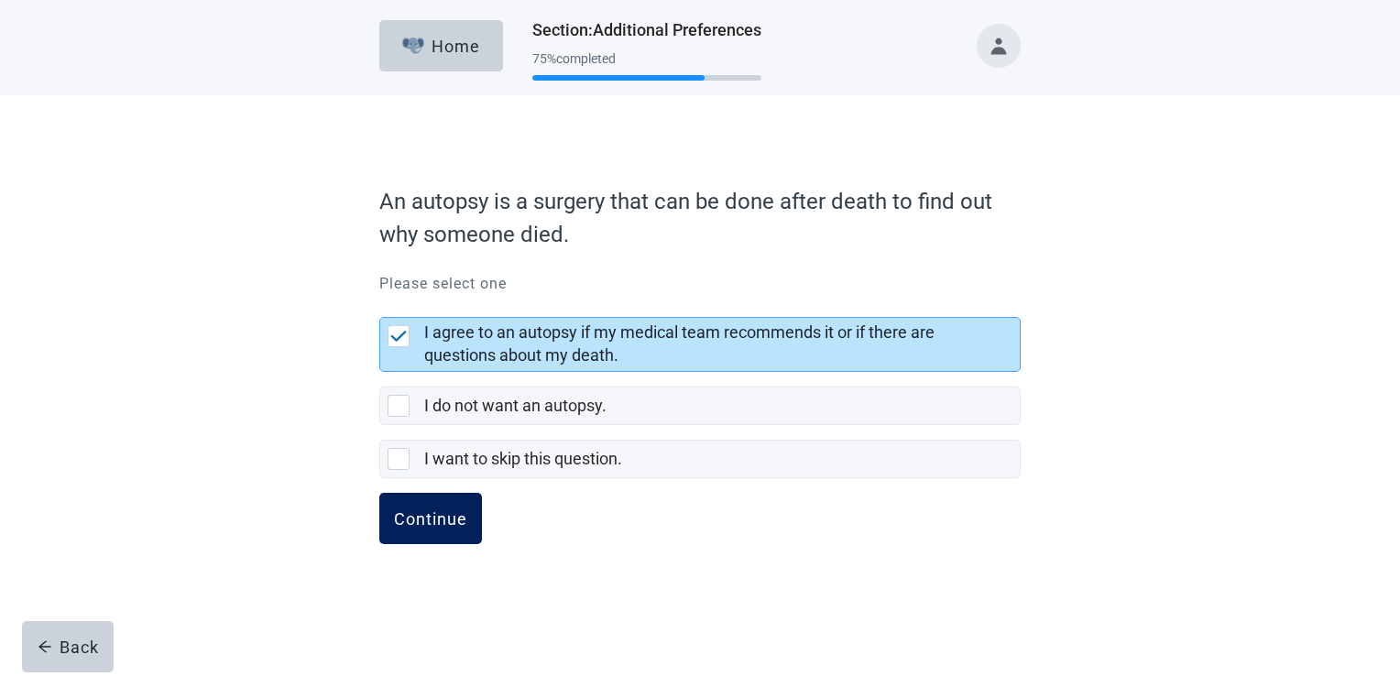
click at [446, 529] on button "Continue" at bounding box center [430, 518] width 103 height 51
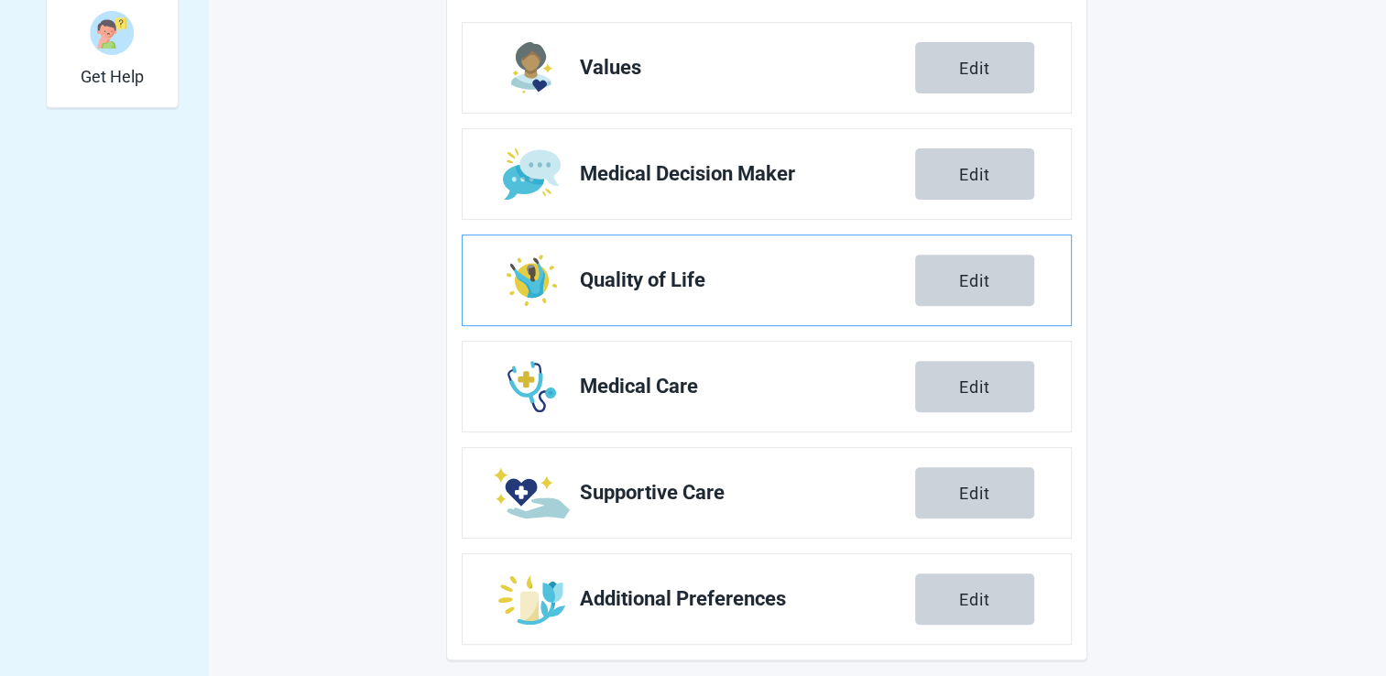
scroll to position [675, 0]
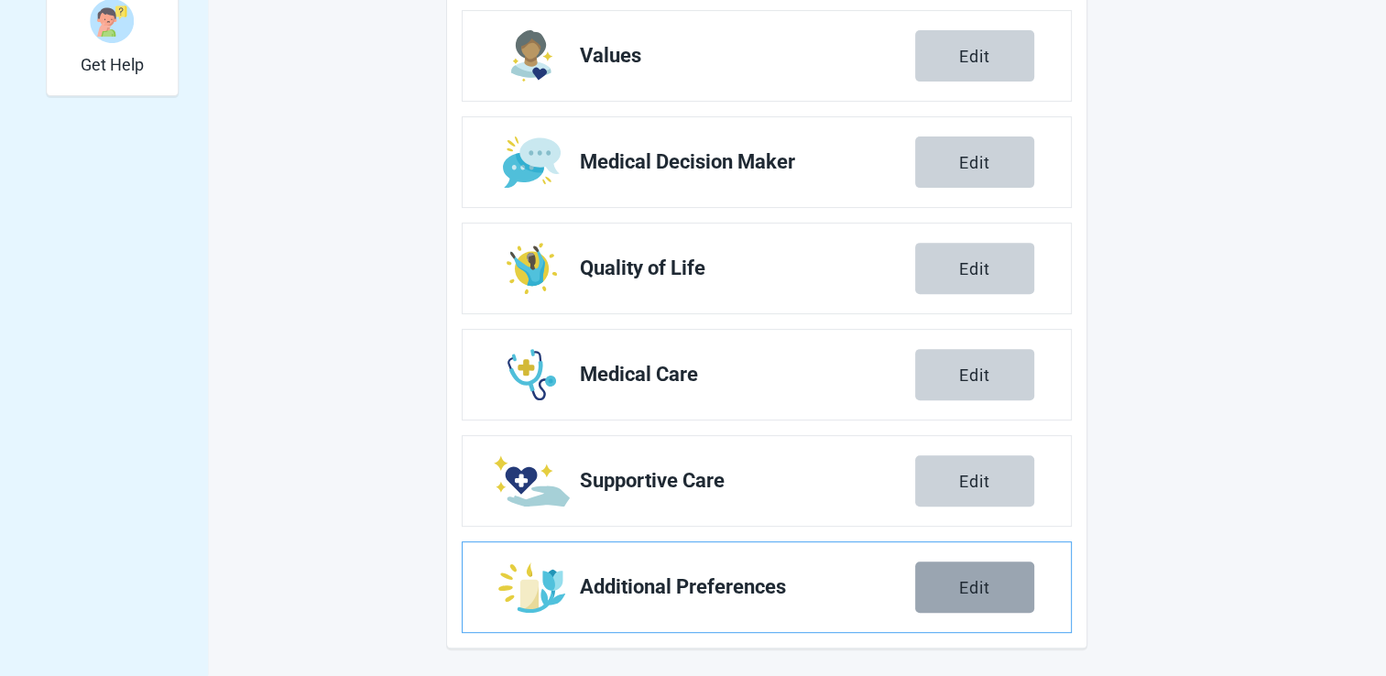
click at [980, 595] on div "Edit" at bounding box center [974, 587] width 31 height 18
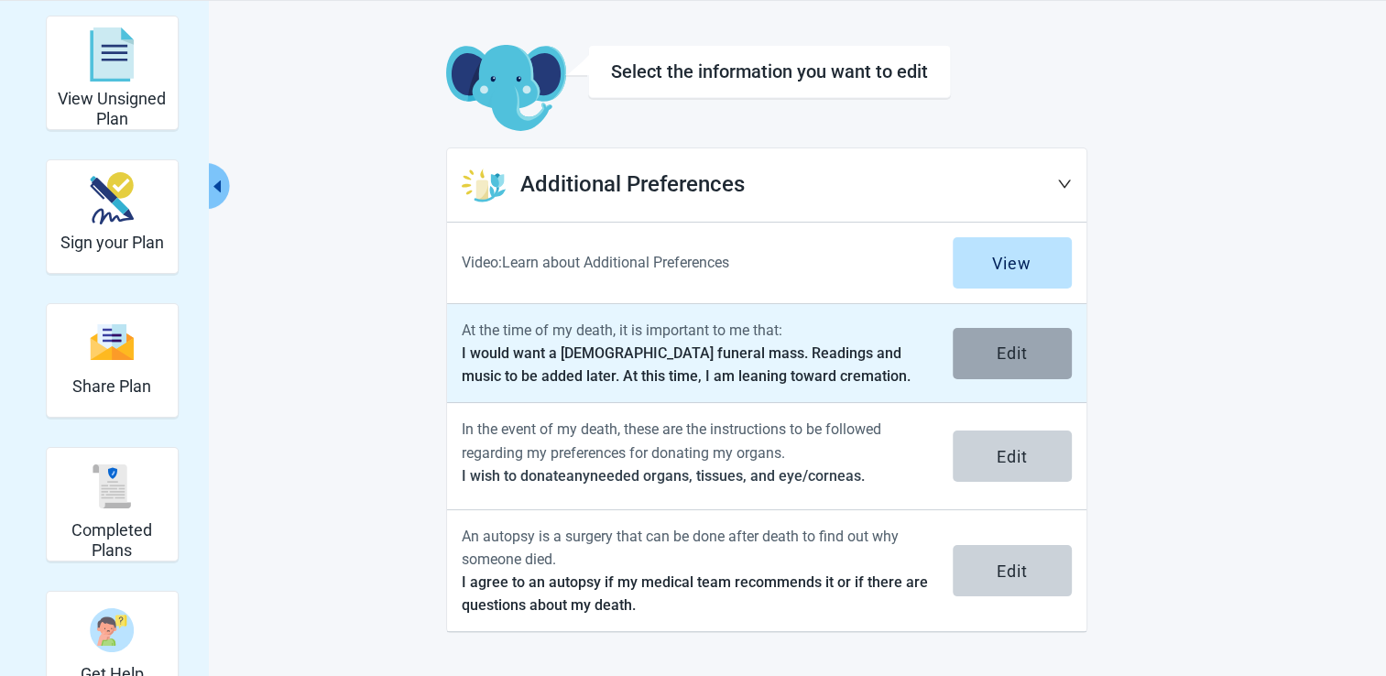
click at [981, 358] on button "Edit" at bounding box center [1012, 353] width 119 height 51
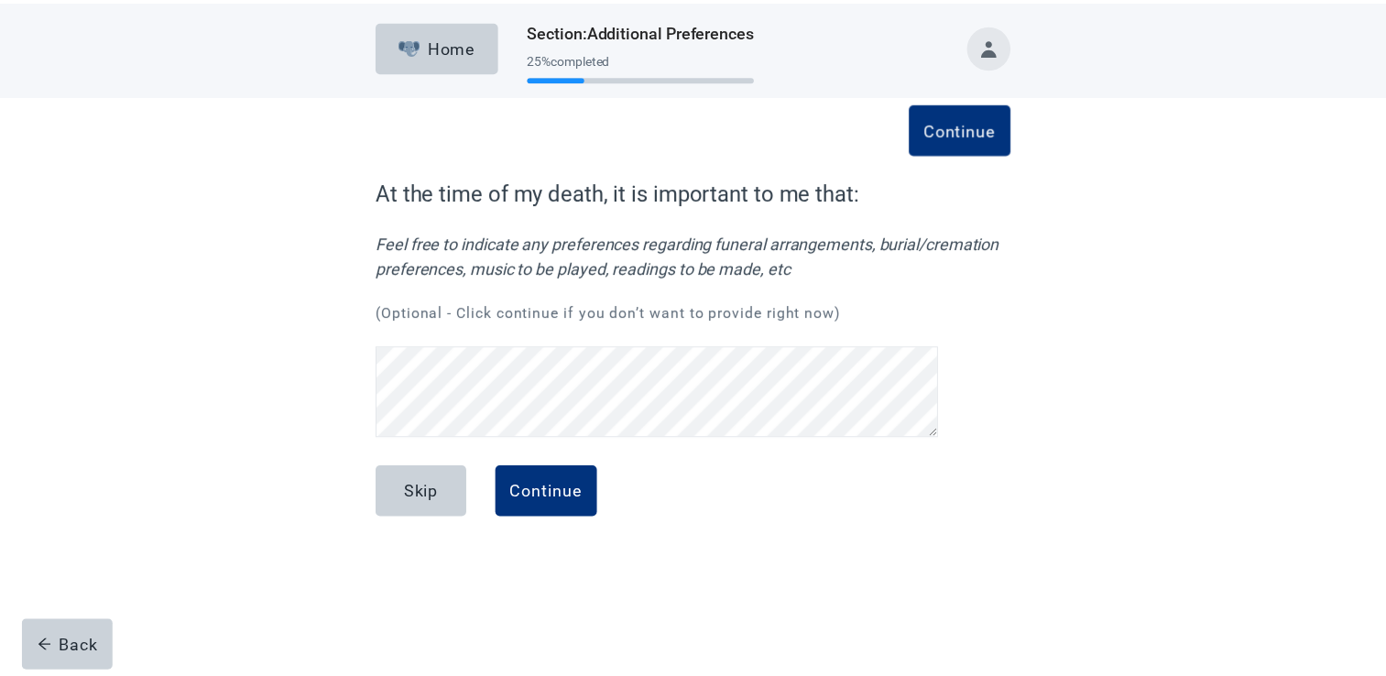
scroll to position [122, 0]
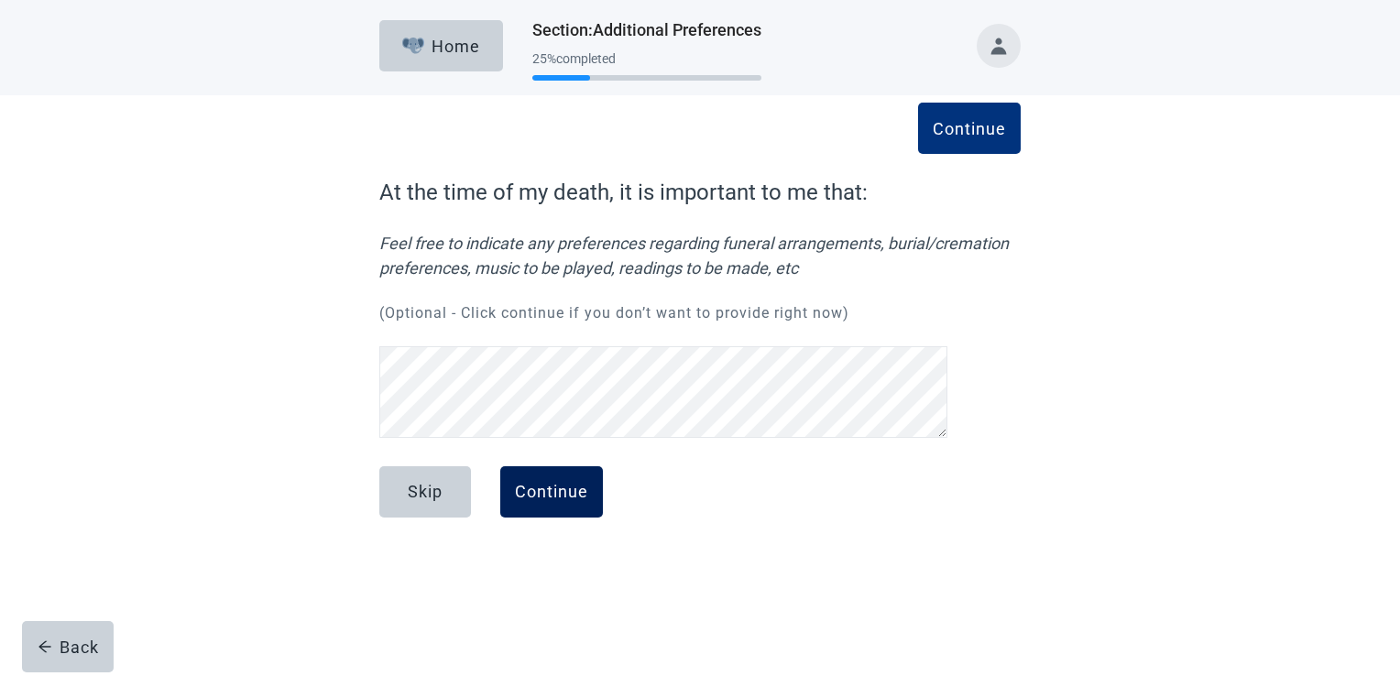
click at [574, 503] on button "Continue" at bounding box center [551, 491] width 103 height 51
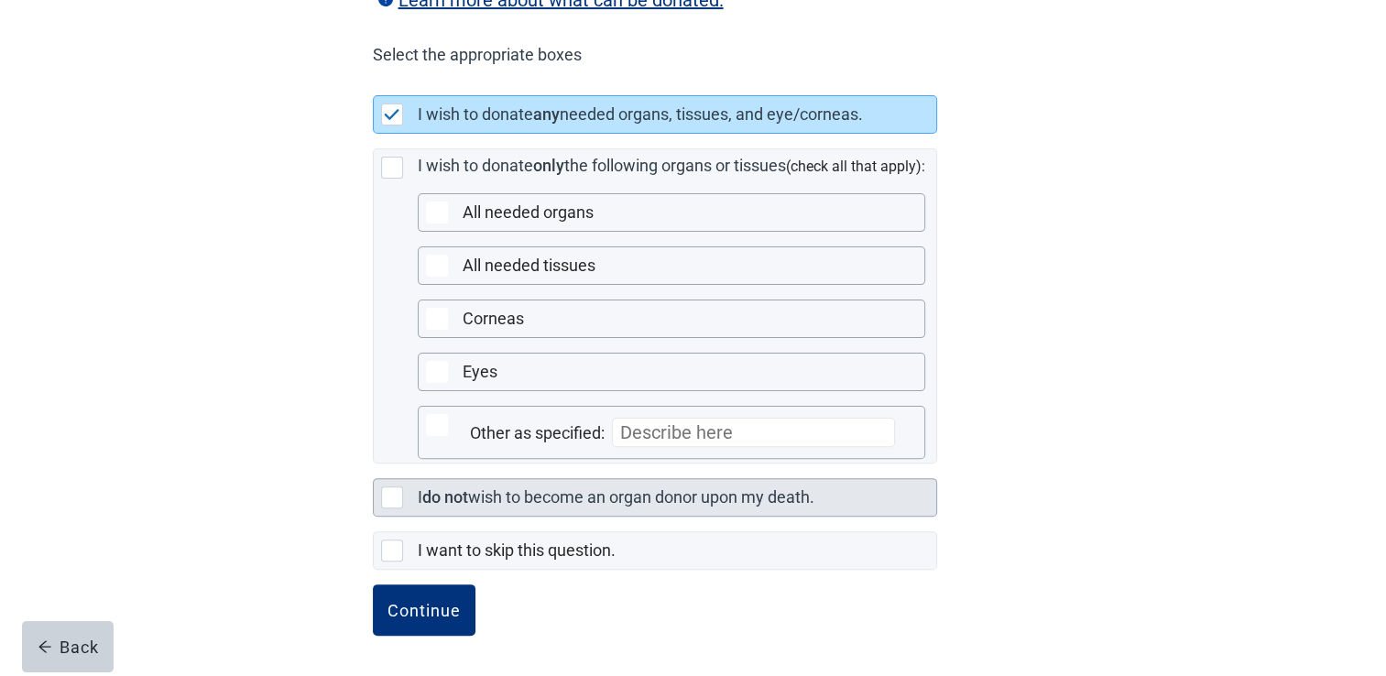
scroll to position [450, 0]
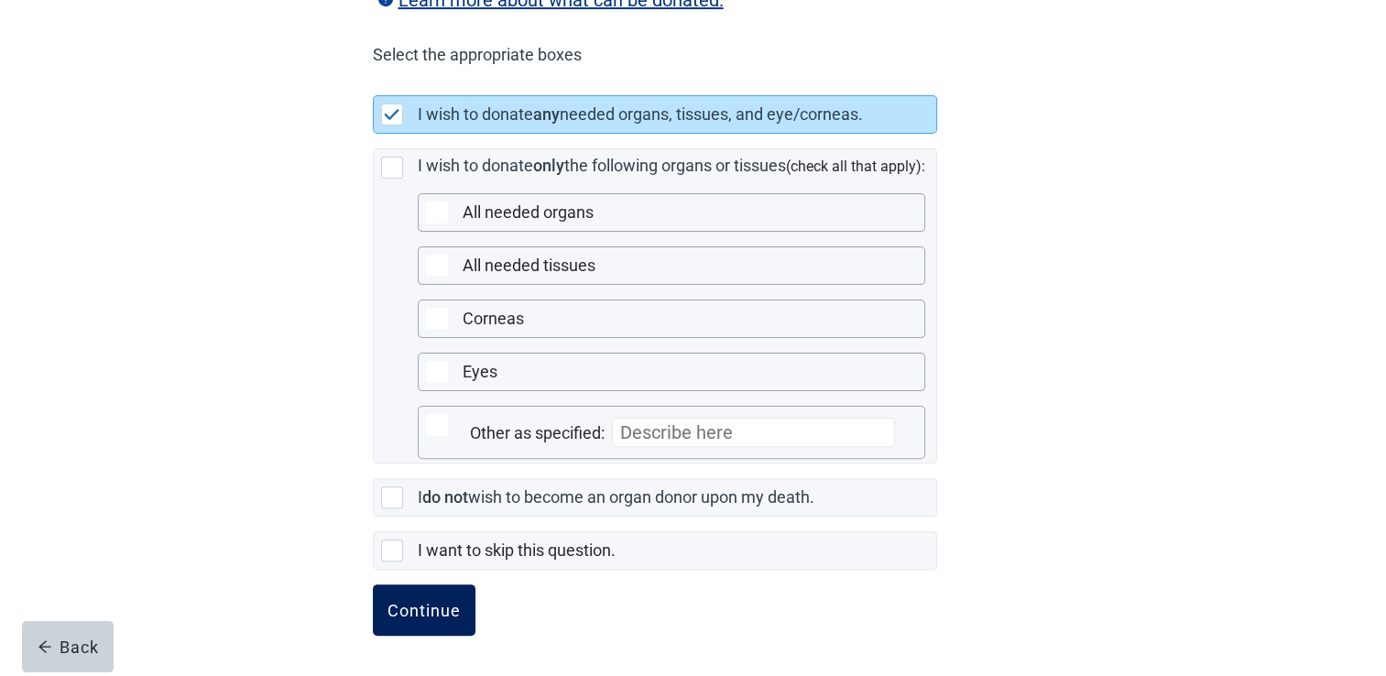
click at [451, 603] on div "Continue" at bounding box center [423, 610] width 73 height 18
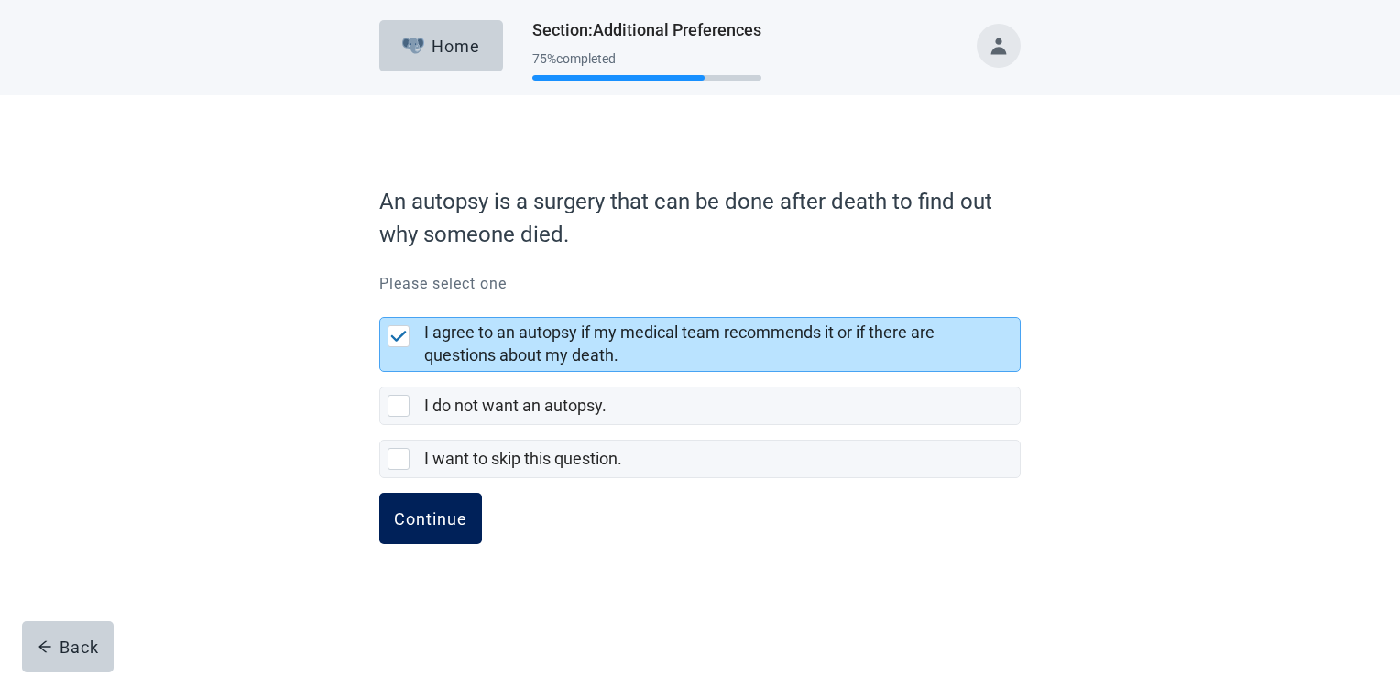
click at [432, 526] on div "Continue" at bounding box center [430, 518] width 73 height 18
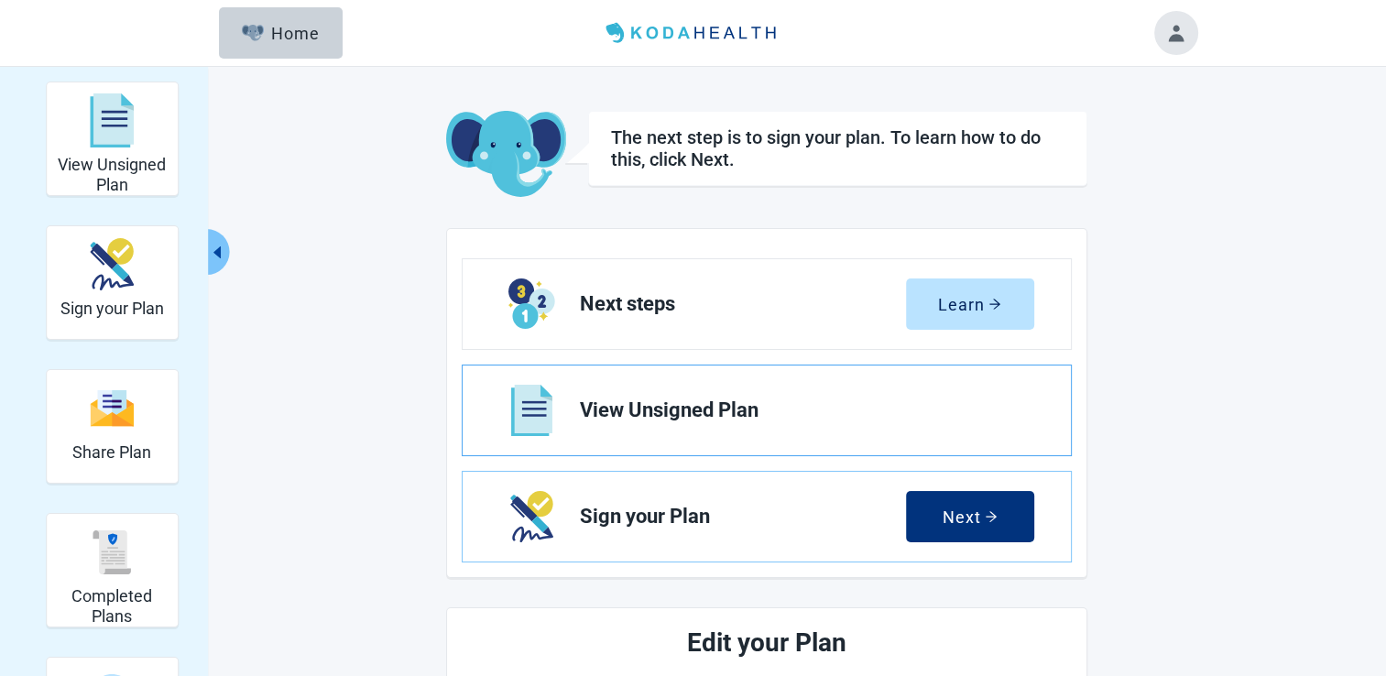
click at [529, 423] on img "View View Unsigned Plan section" at bounding box center [531, 410] width 41 height 51
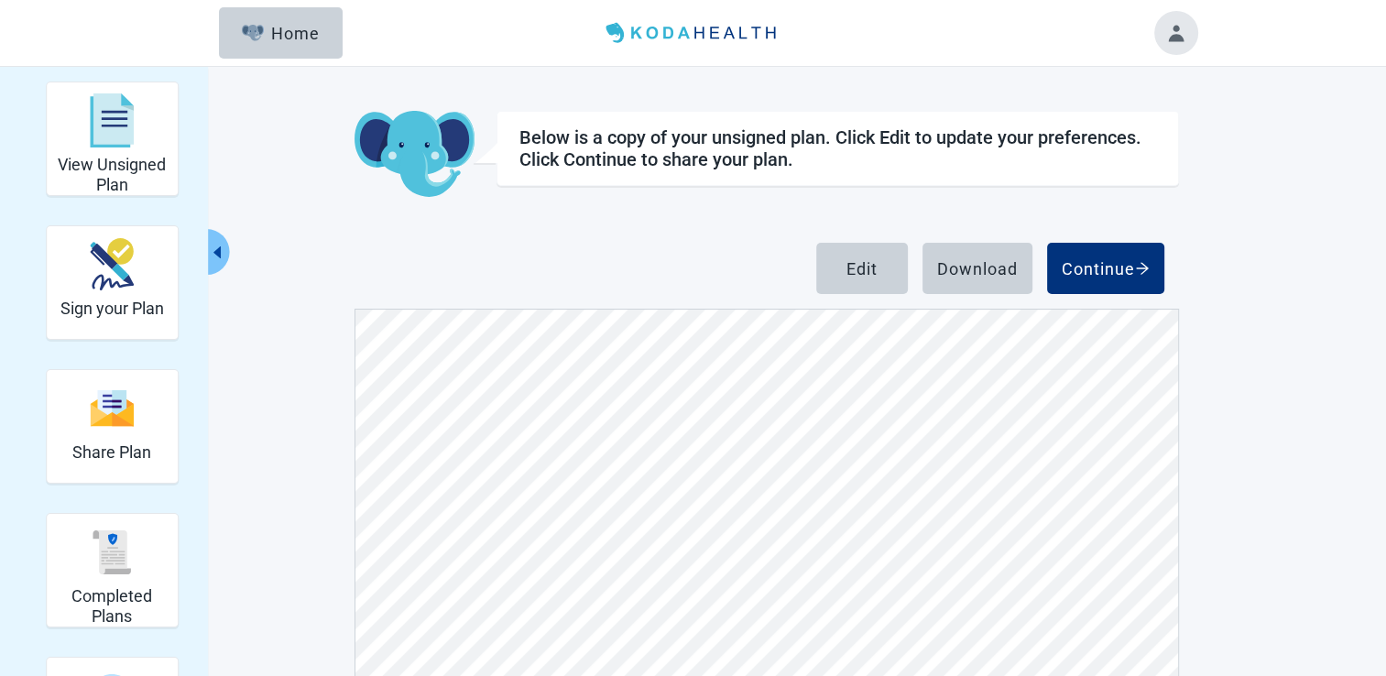
scroll to position [8153, 0]
click at [850, 272] on div "Edit" at bounding box center [861, 268] width 31 height 18
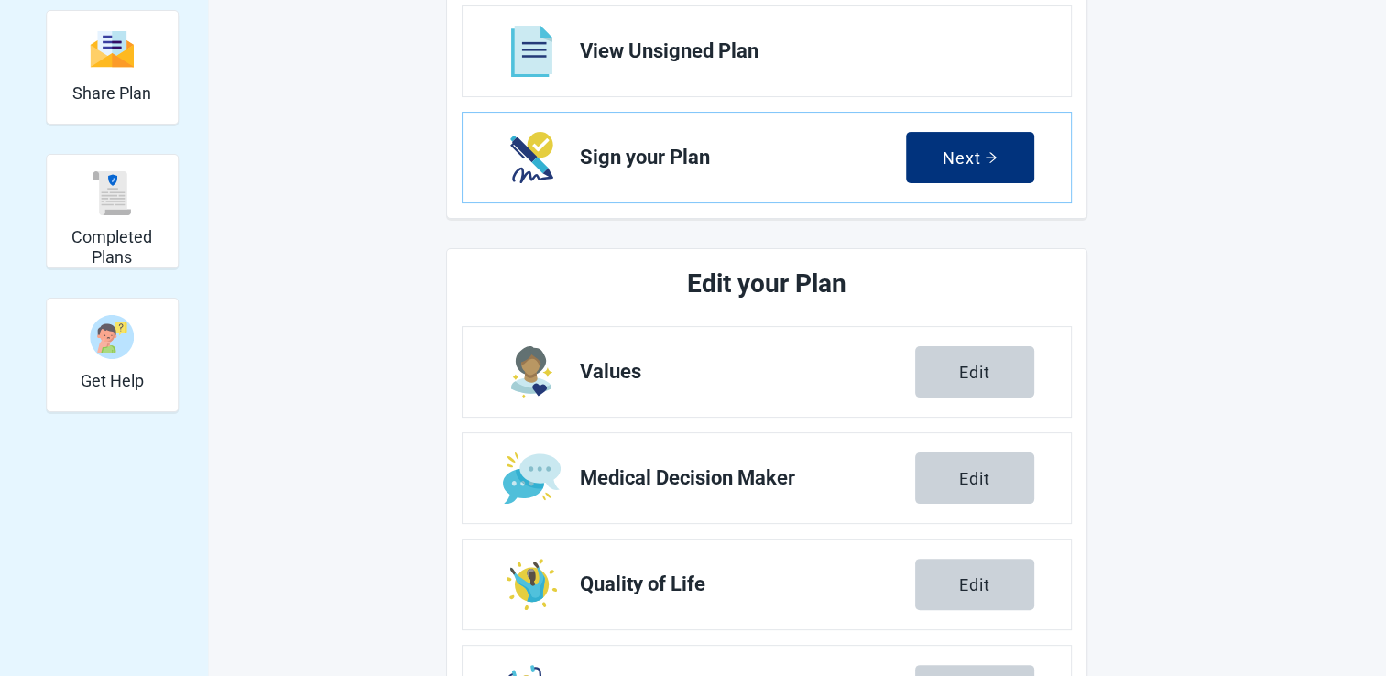
scroll to position [458, 0]
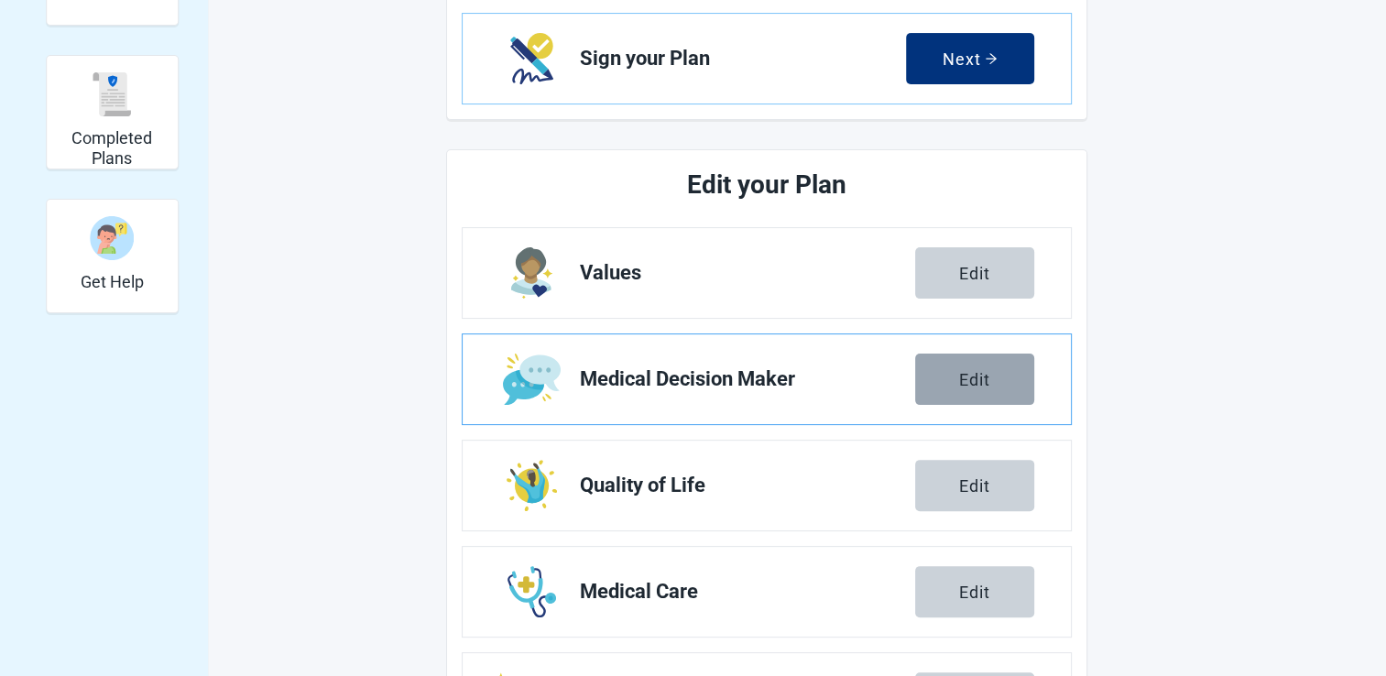
click at [986, 381] on div "Edit" at bounding box center [974, 379] width 31 height 18
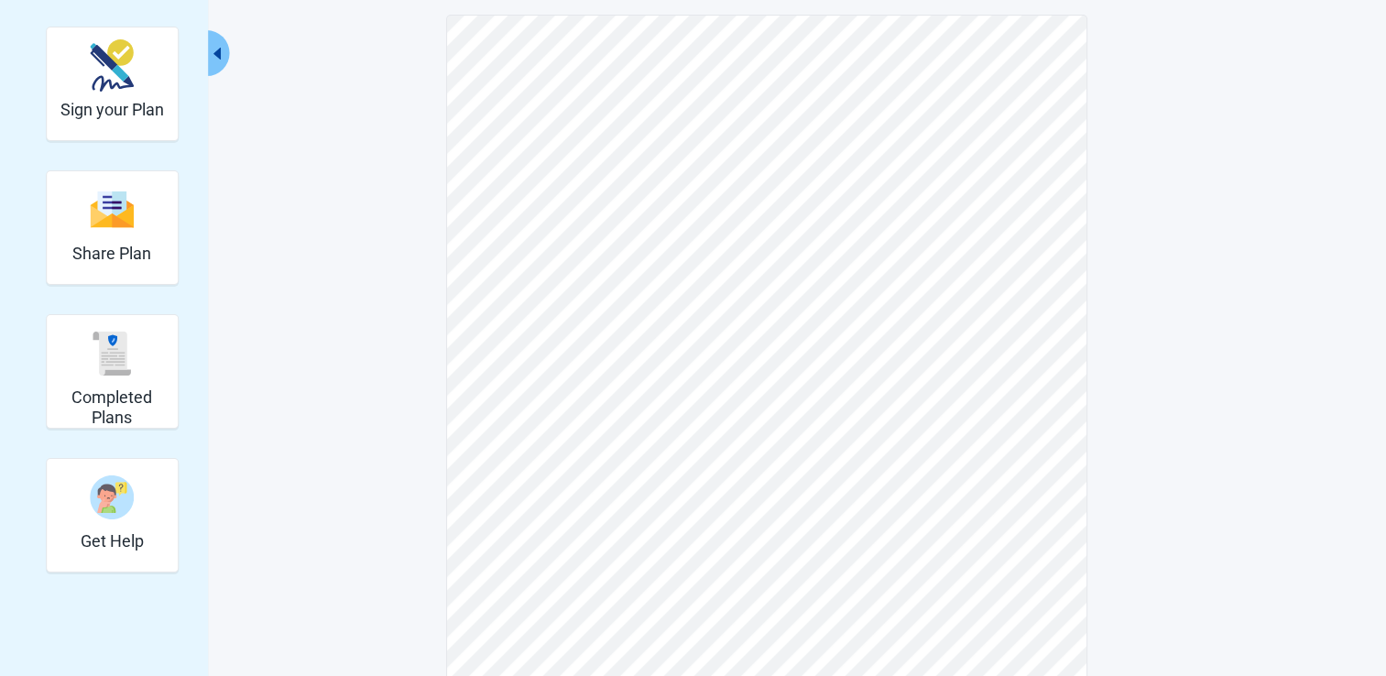
scroll to position [183, 0]
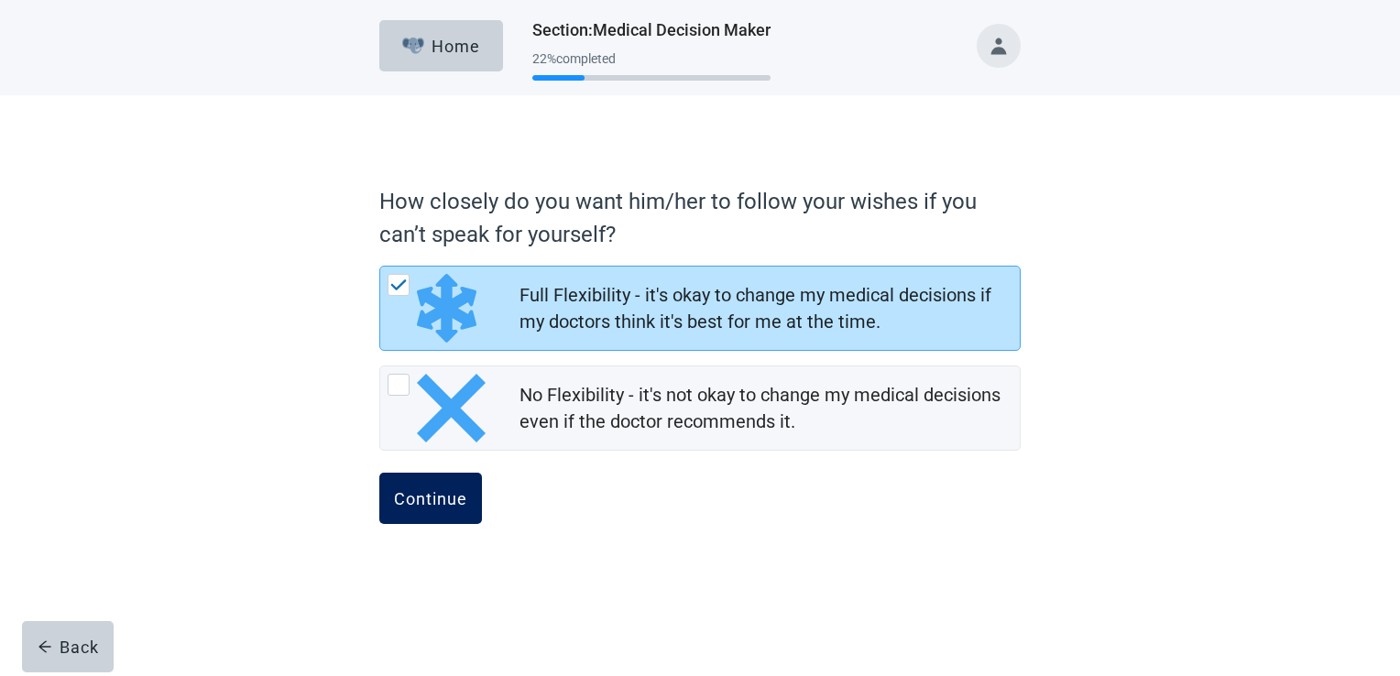
click at [436, 491] on div "Continue" at bounding box center [430, 498] width 73 height 18
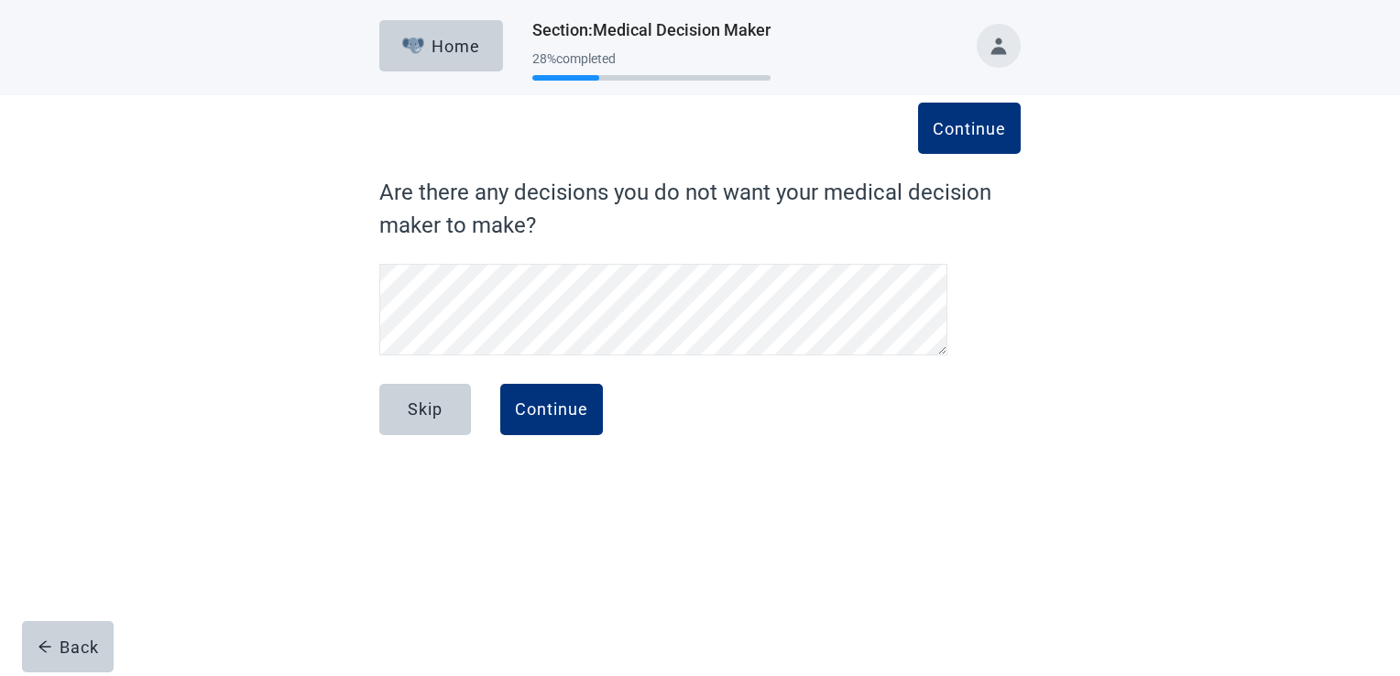
scroll to position [251, 0]
click at [564, 416] on div "Continue" at bounding box center [551, 409] width 73 height 18
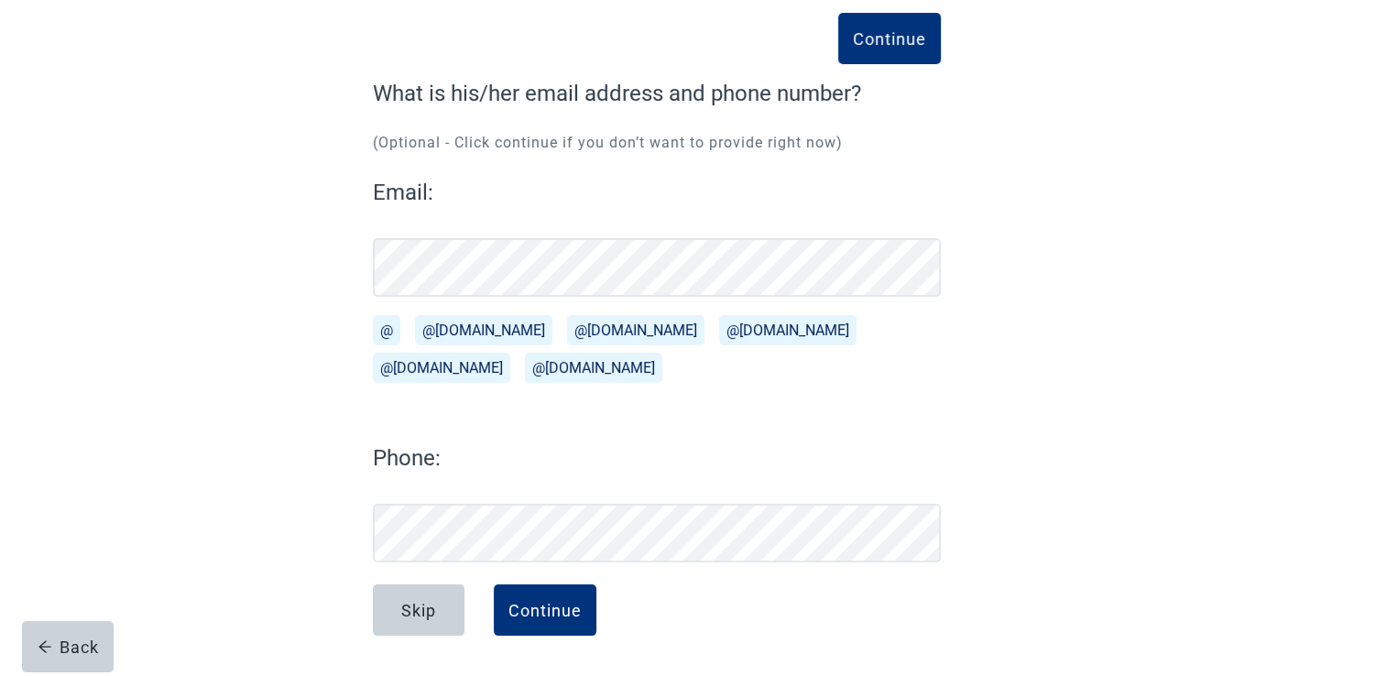
scroll to position [99, 0]
click at [561, 603] on div "Continue" at bounding box center [544, 610] width 73 height 18
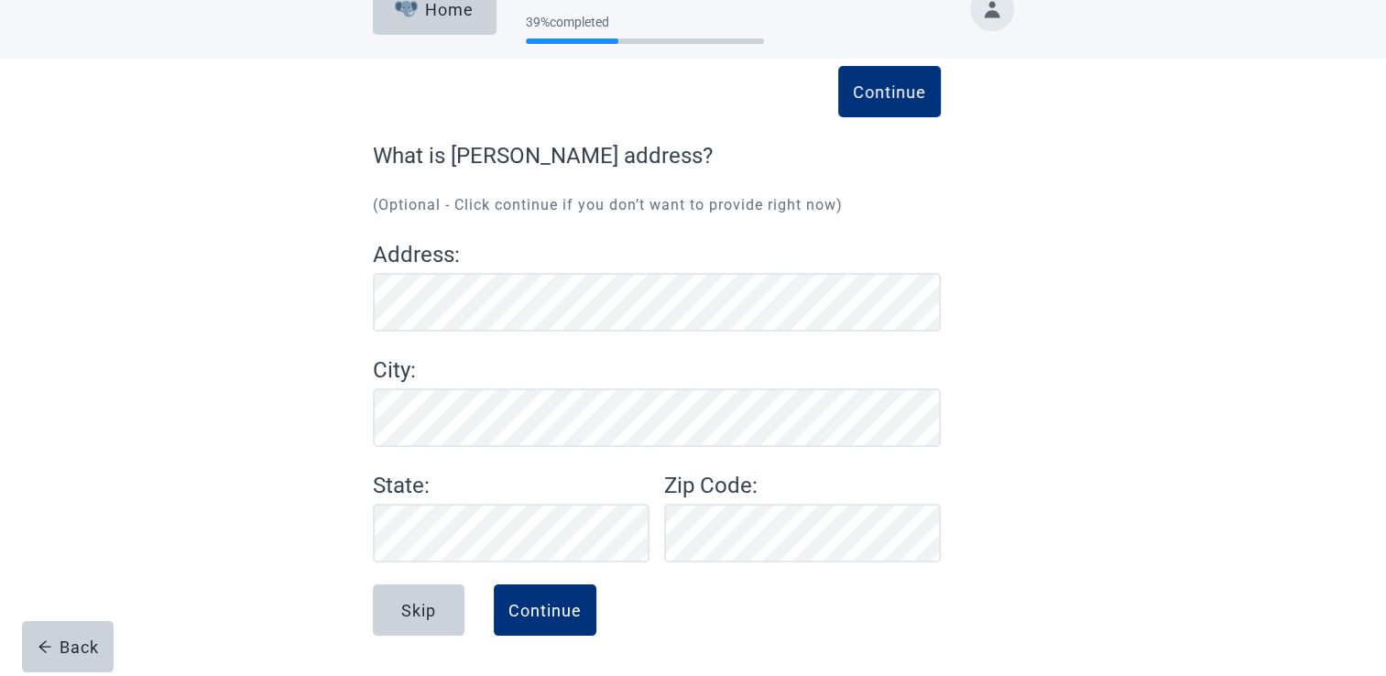
scroll to position [37, 0]
click at [569, 604] on div "Continue" at bounding box center [544, 610] width 73 height 18
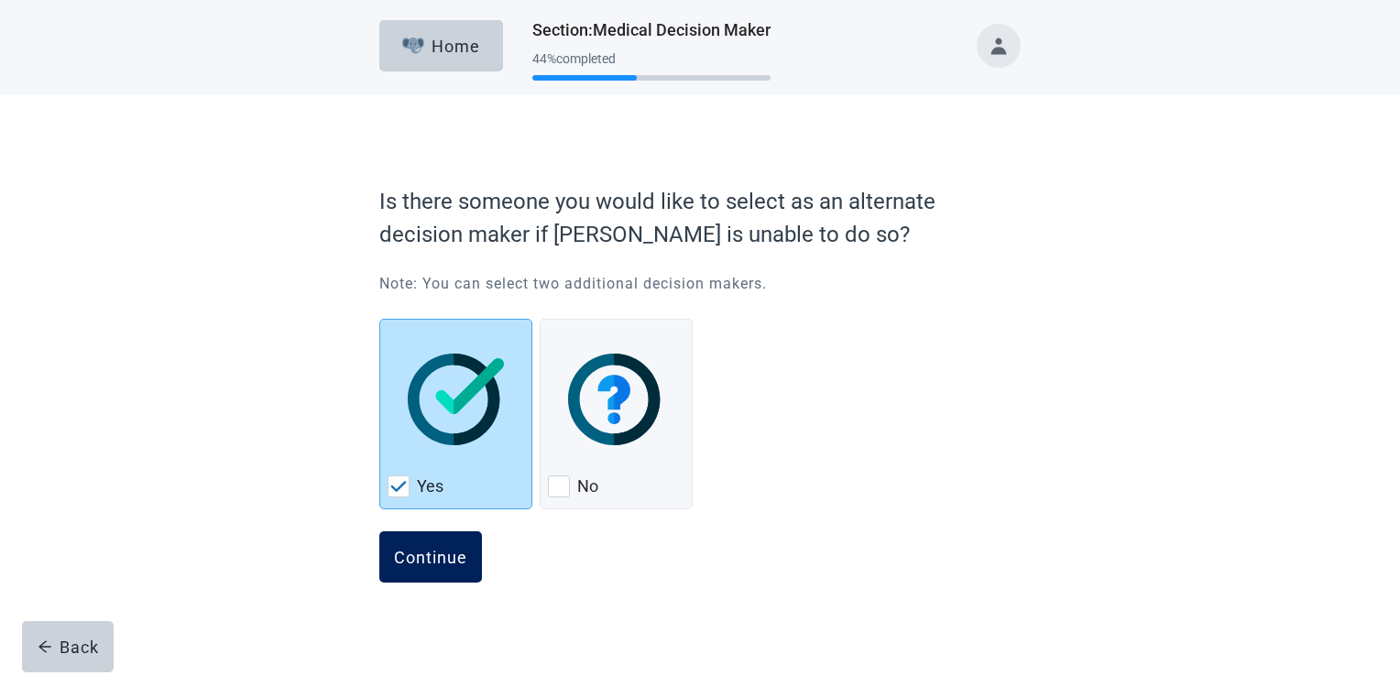
click at [440, 563] on div "Continue" at bounding box center [430, 557] width 73 height 18
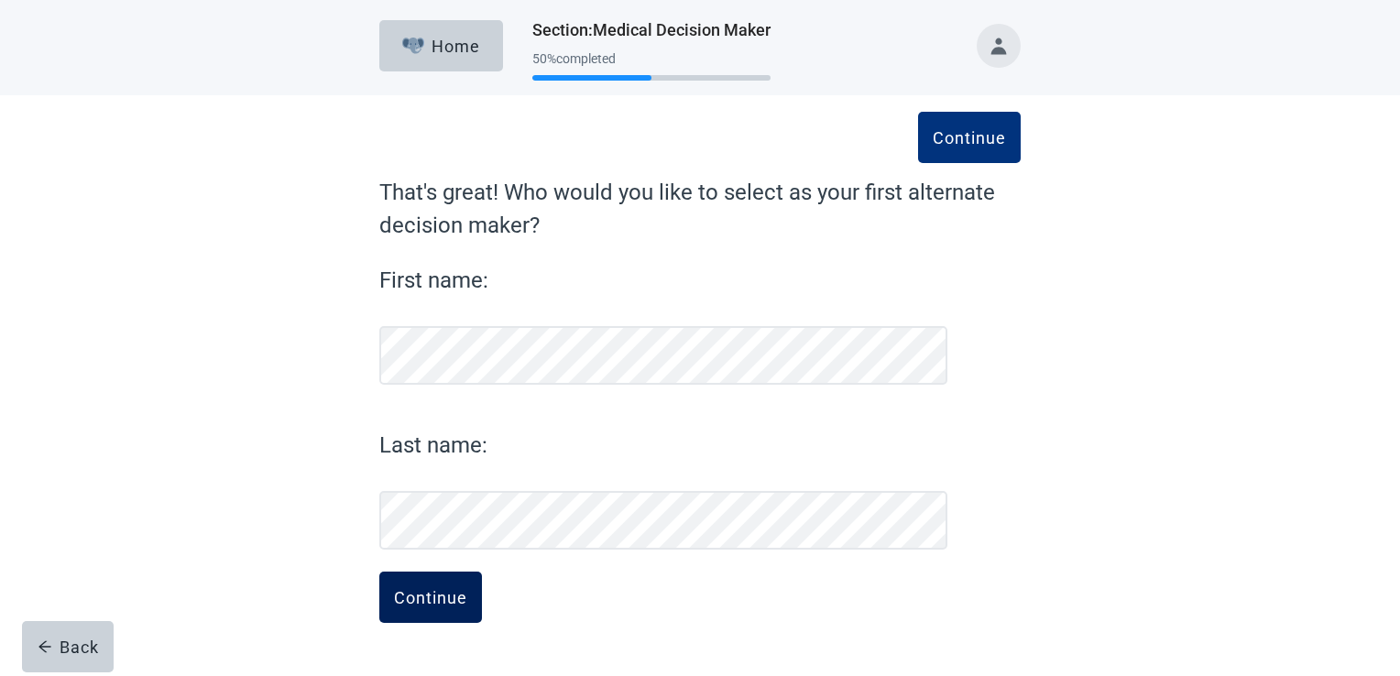
click at [429, 588] on div "Continue" at bounding box center [430, 597] width 73 height 18
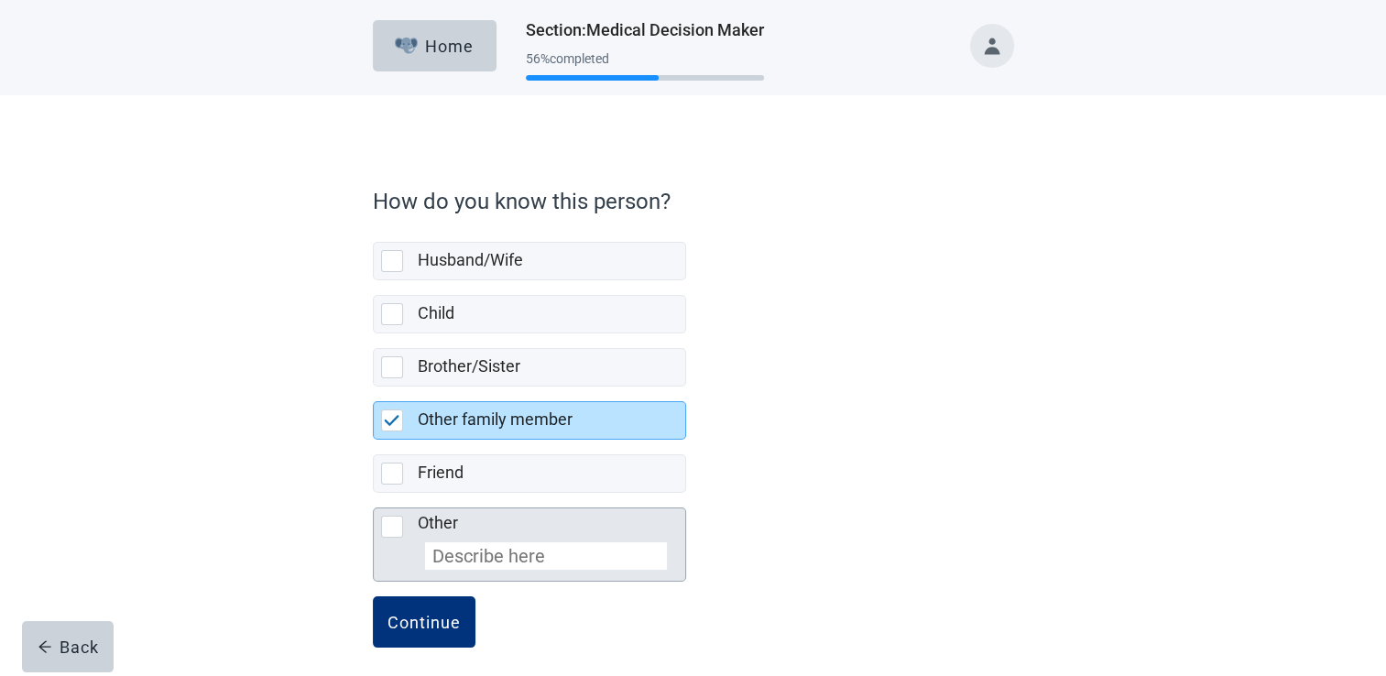
click at [391, 532] on div "Other, checkbox, not selected" at bounding box center [392, 527] width 22 height 22
click at [374, 494] on input "Other" at bounding box center [373, 493] width 1 height 1
checkbox input "true"
checkbox input "false"
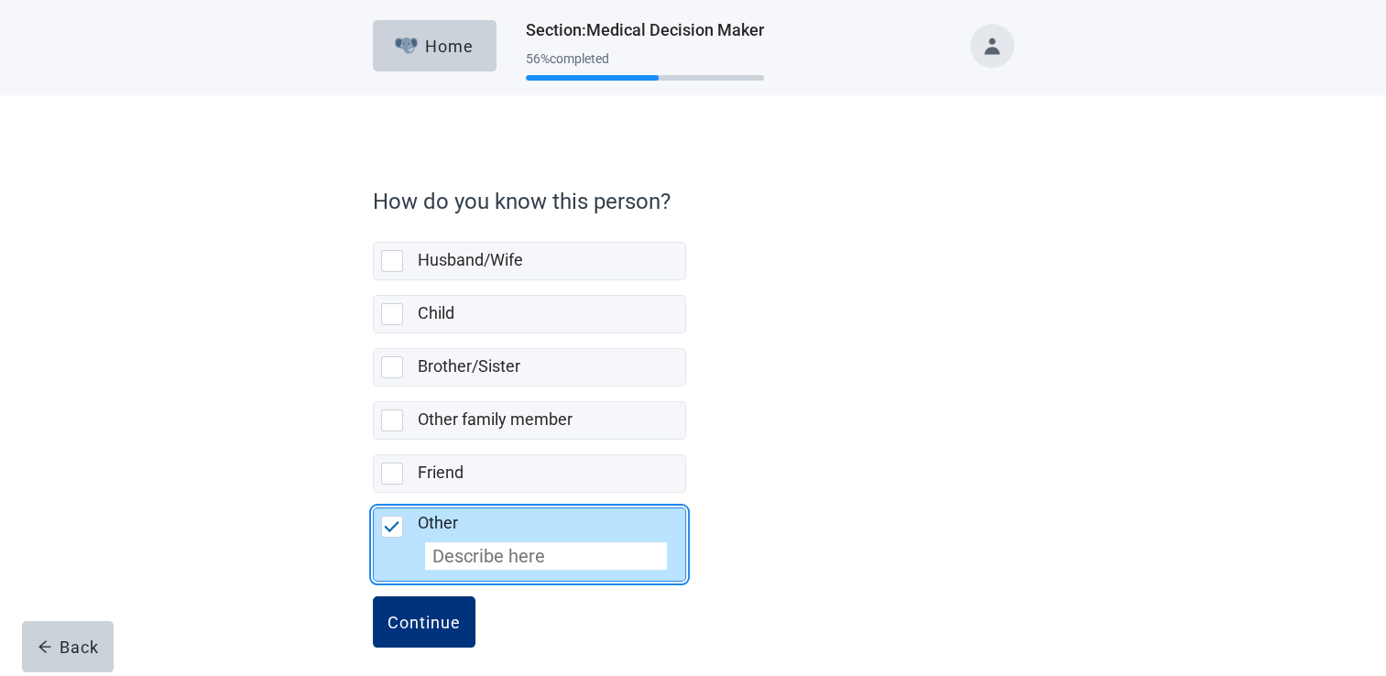
click at [442, 551] on input "Other" at bounding box center [546, 555] width 242 height 27
type input "Neice"
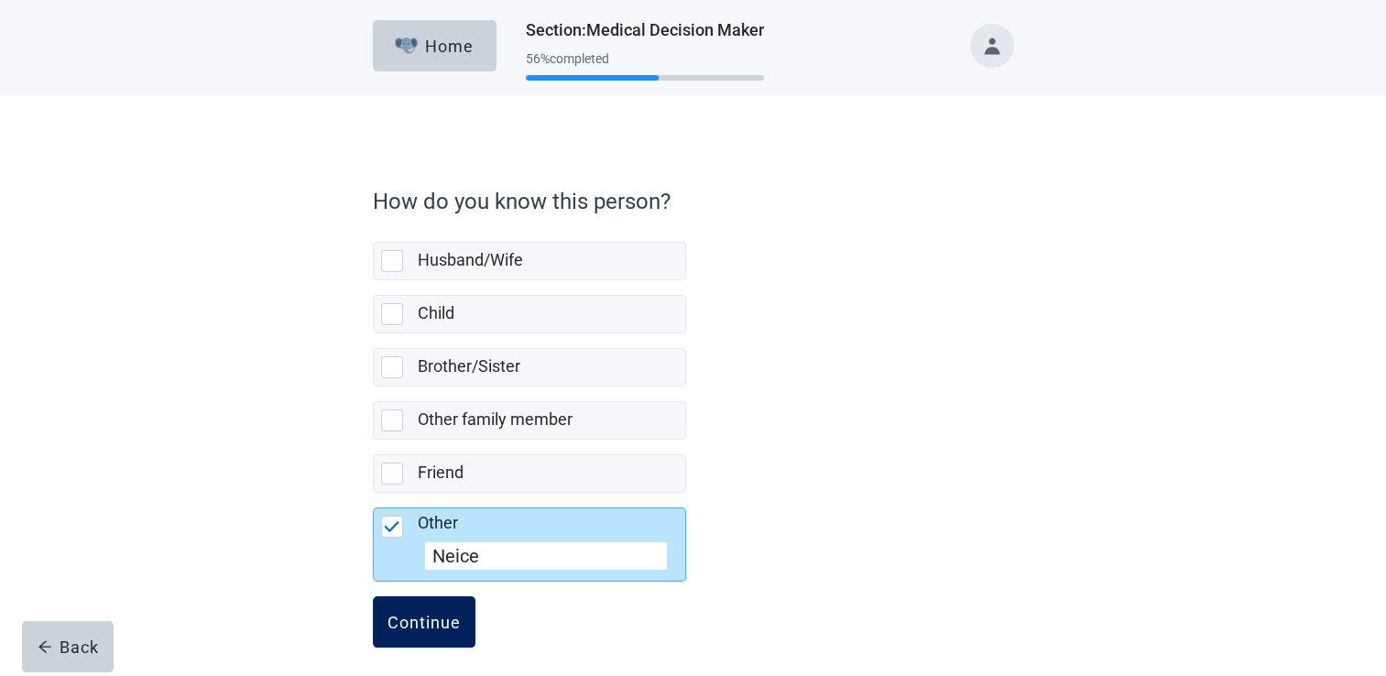
click at [441, 614] on div "Continue" at bounding box center [423, 622] width 73 height 18
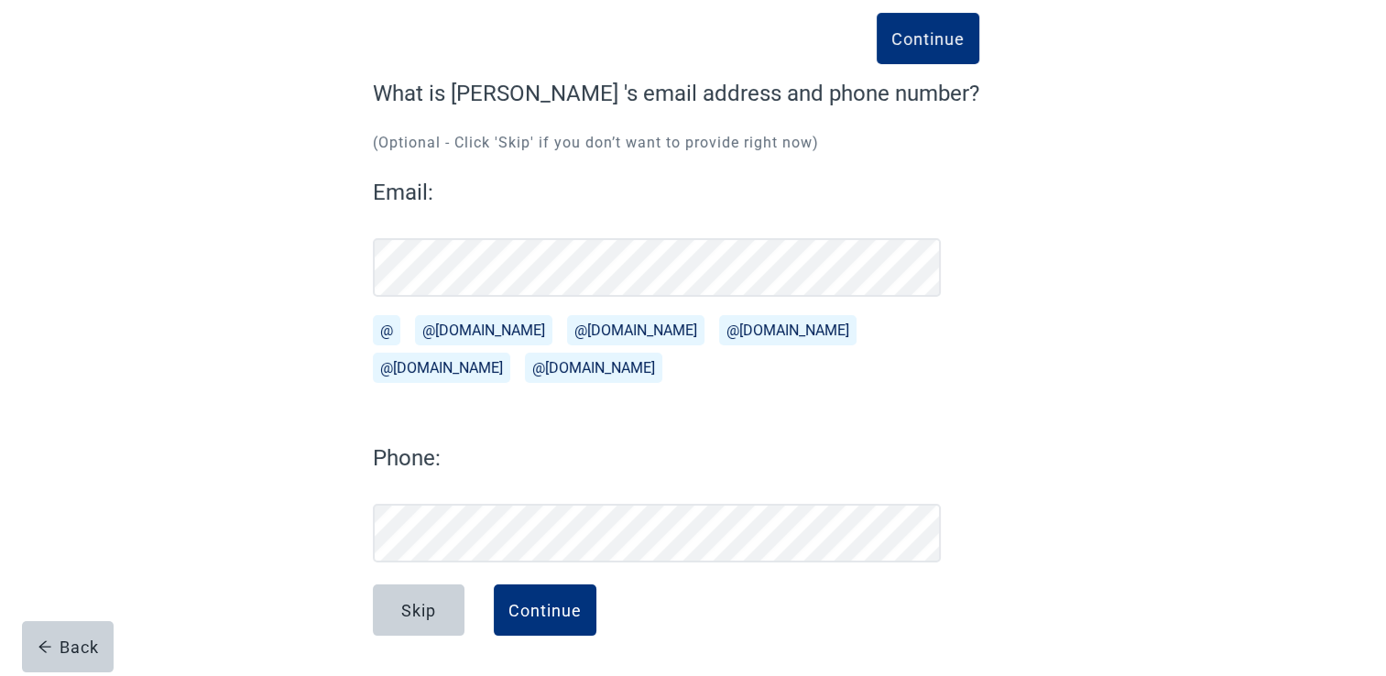
scroll to position [99, 0]
click at [513, 608] on div "Continue" at bounding box center [544, 610] width 73 height 18
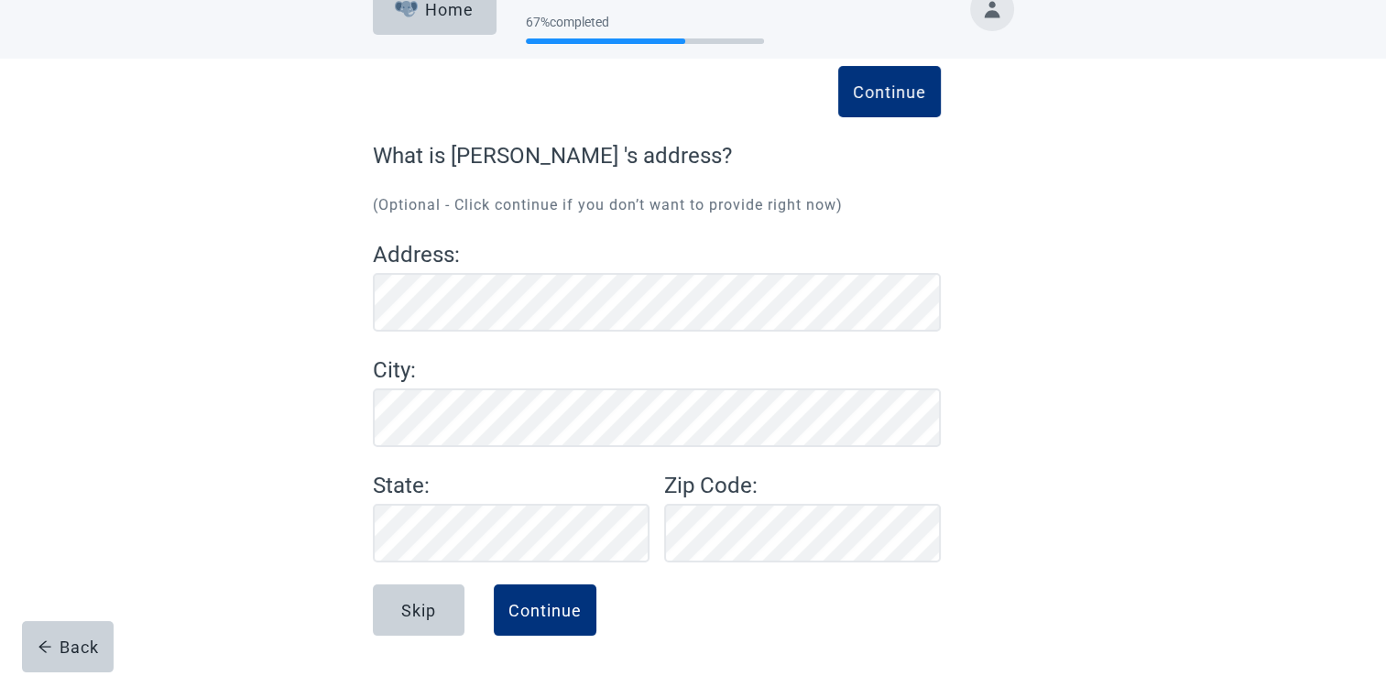
scroll to position [37, 0]
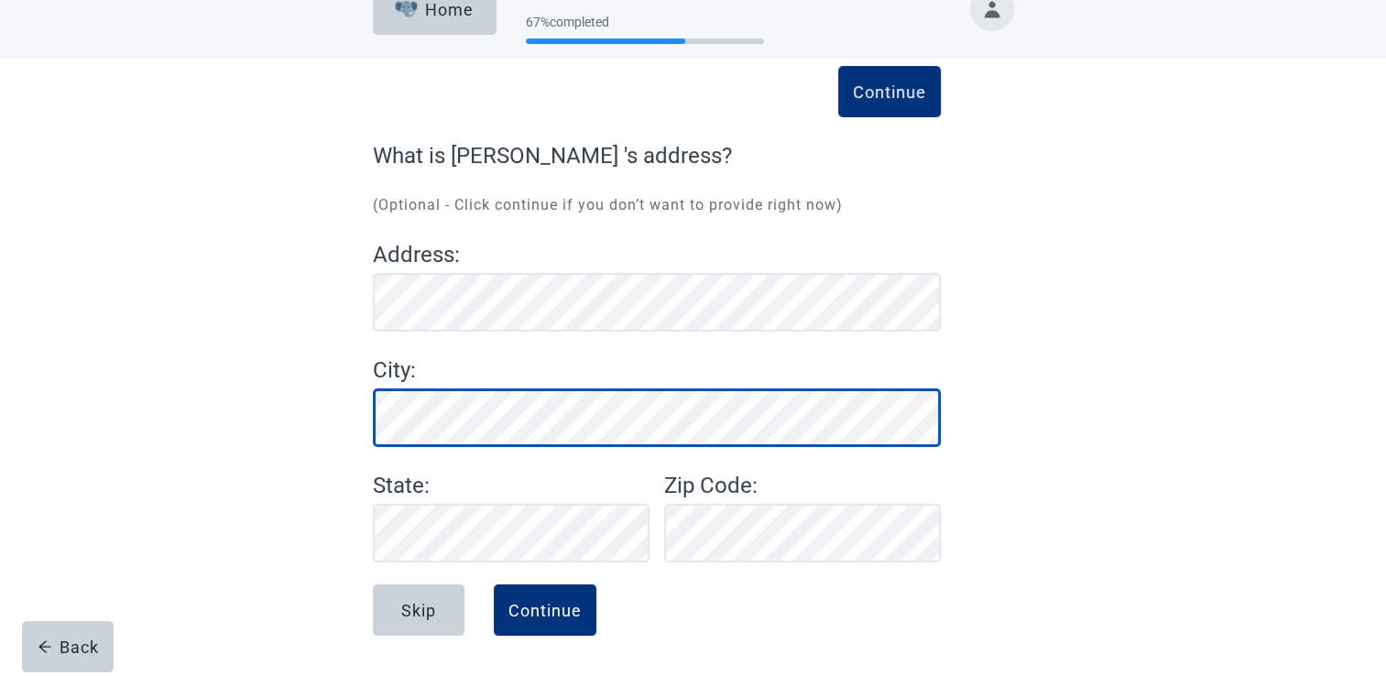
click at [370, 420] on div "Continue What is [PERSON_NAME] 's address? (Optional - Click continue if you do…" at bounding box center [693, 385] width 769 height 581
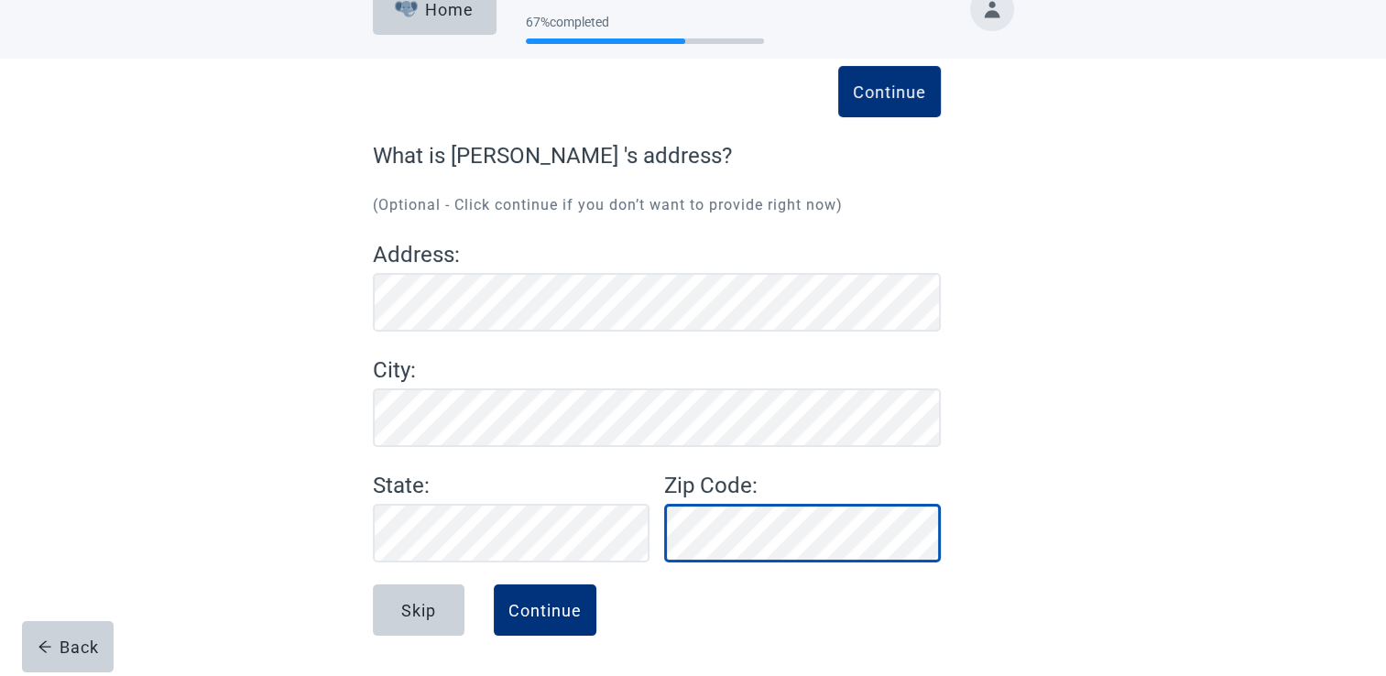
click at [660, 534] on div "Zip Code :" at bounding box center [802, 515] width 291 height 93
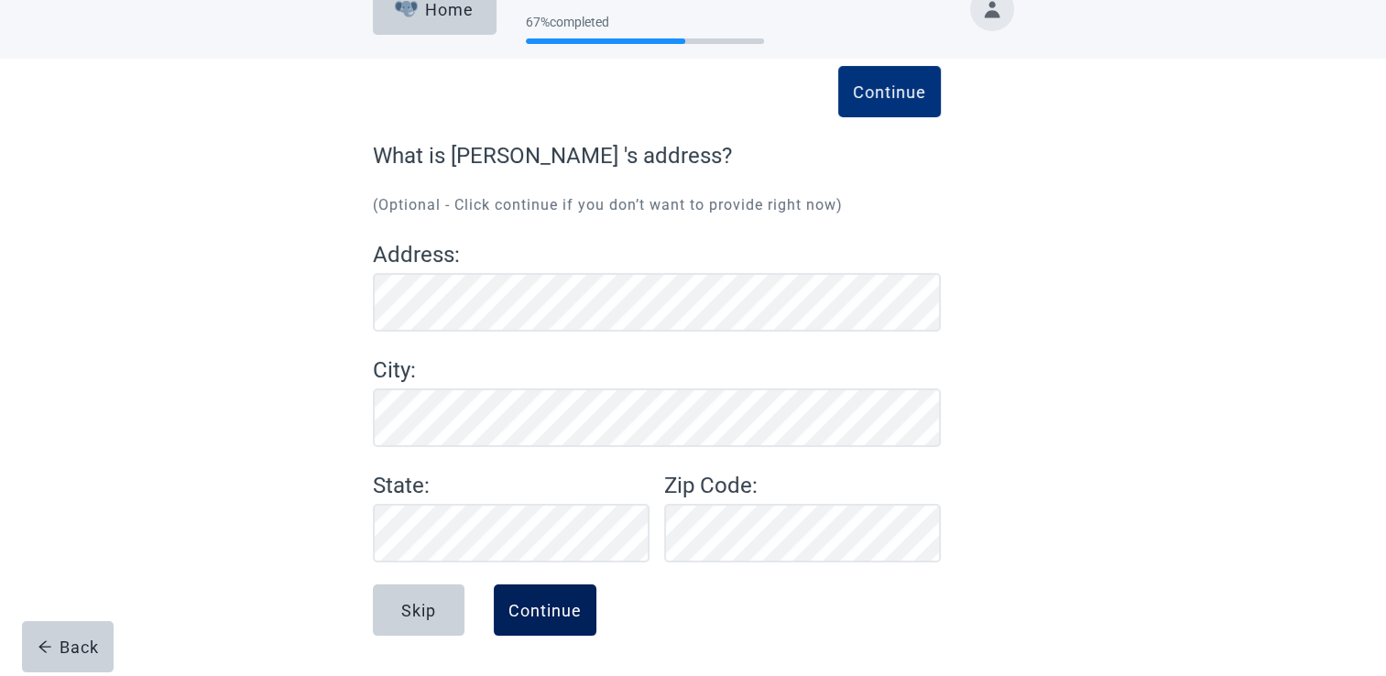
click at [530, 616] on div "Continue" at bounding box center [544, 610] width 73 height 18
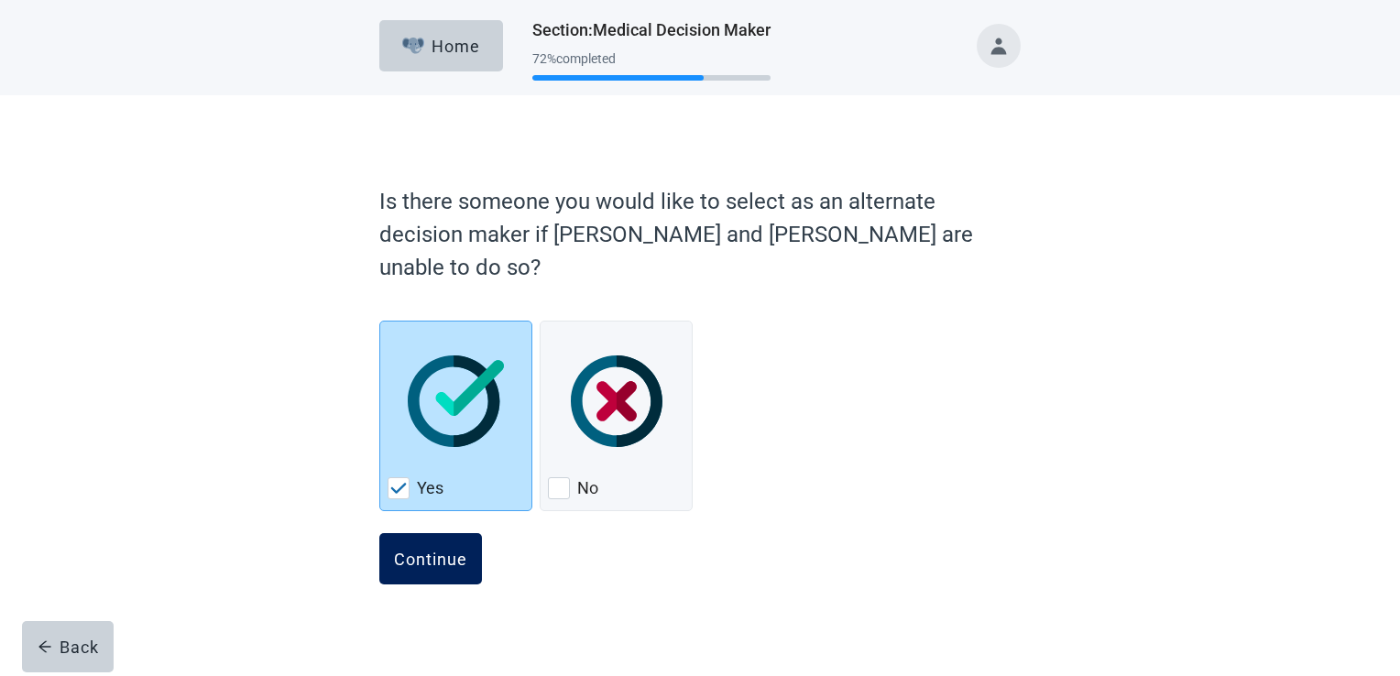
click at [417, 550] on div "Continue" at bounding box center [430, 559] width 73 height 18
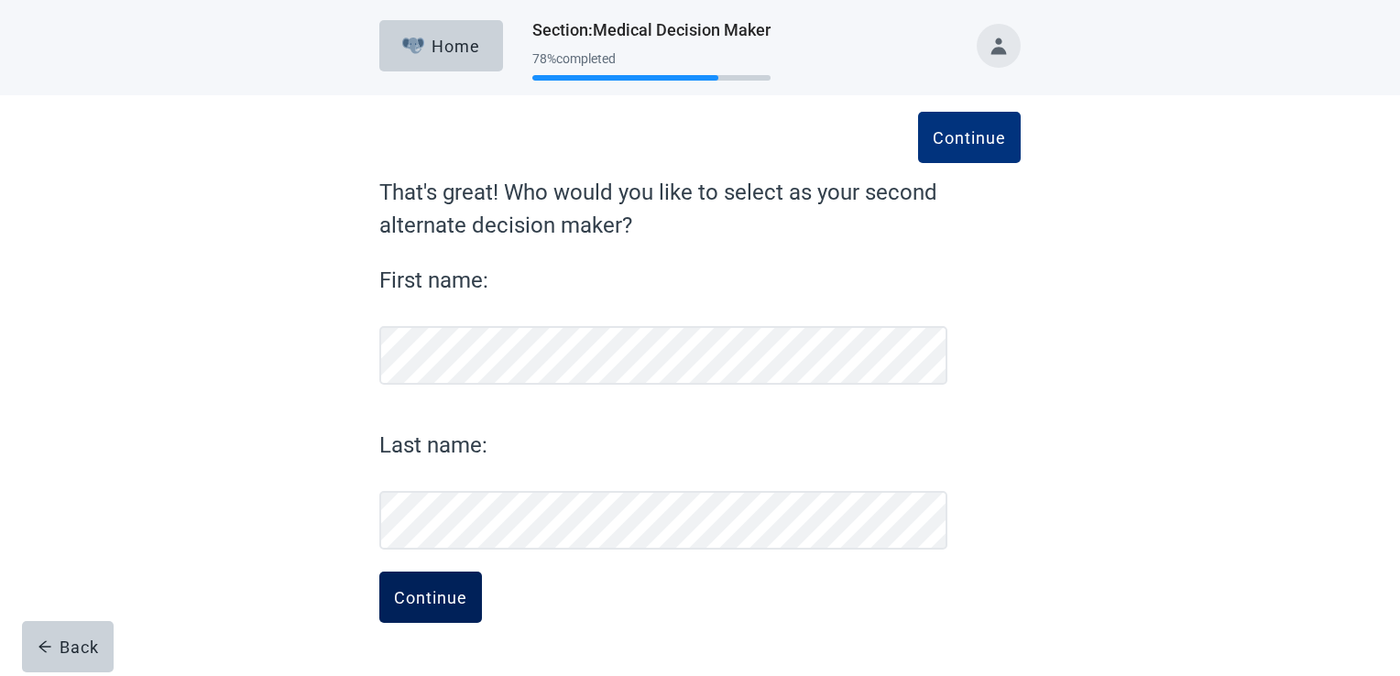
click at [415, 592] on div "Continue" at bounding box center [430, 597] width 73 height 18
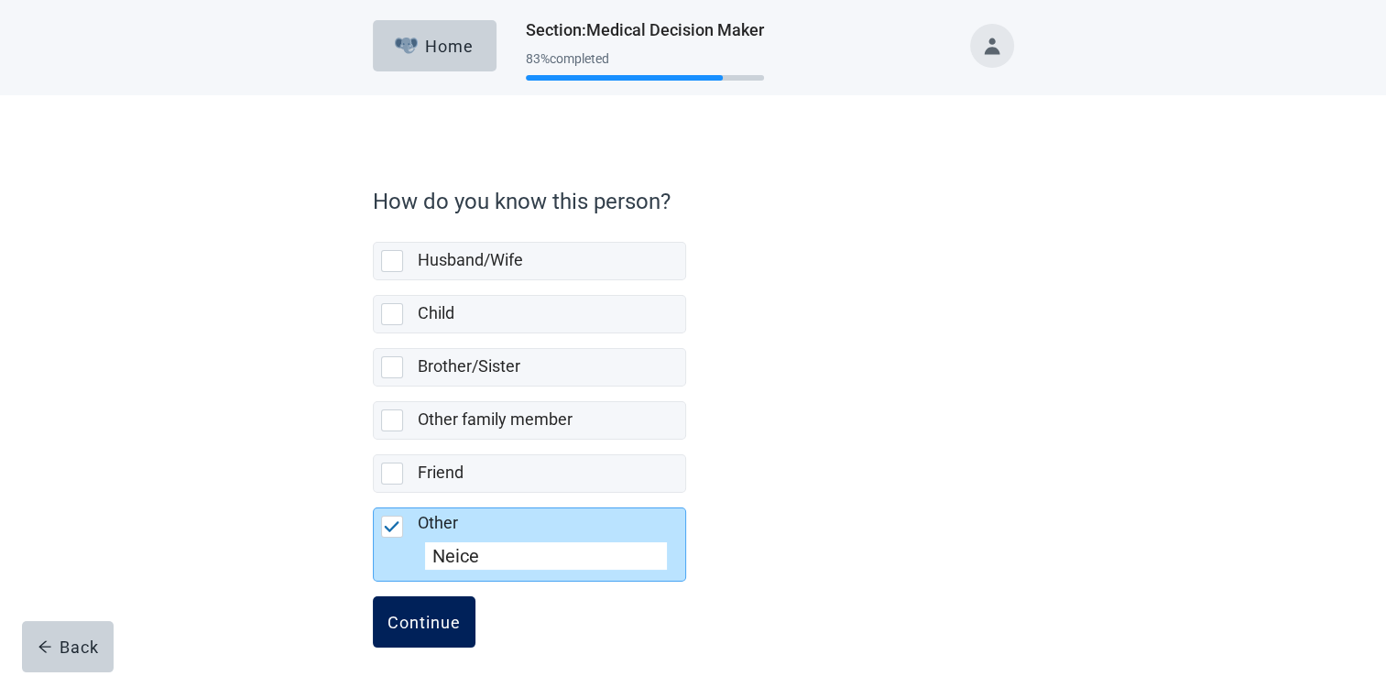
click at [415, 628] on div "Continue" at bounding box center [423, 622] width 73 height 18
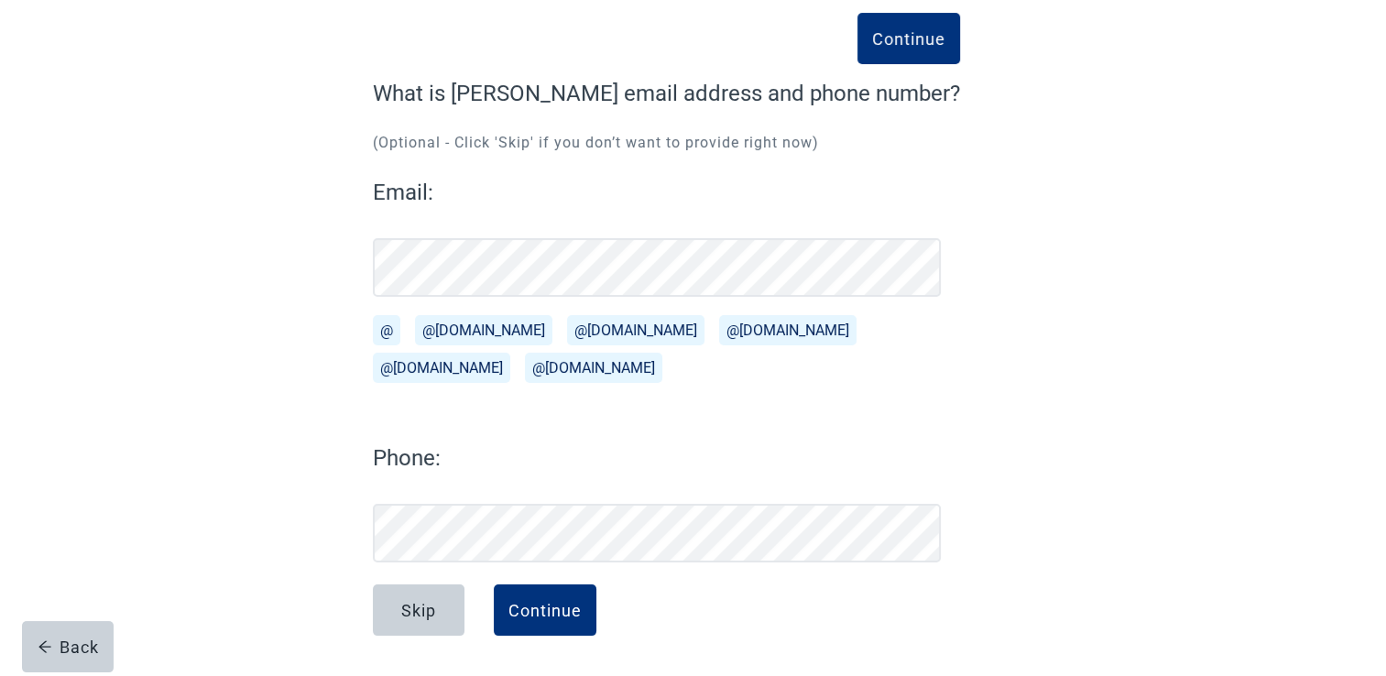
scroll to position [99, 0]
click at [414, 614] on div "Skip" at bounding box center [418, 610] width 35 height 18
click at [529, 615] on div "Continue" at bounding box center [544, 610] width 73 height 18
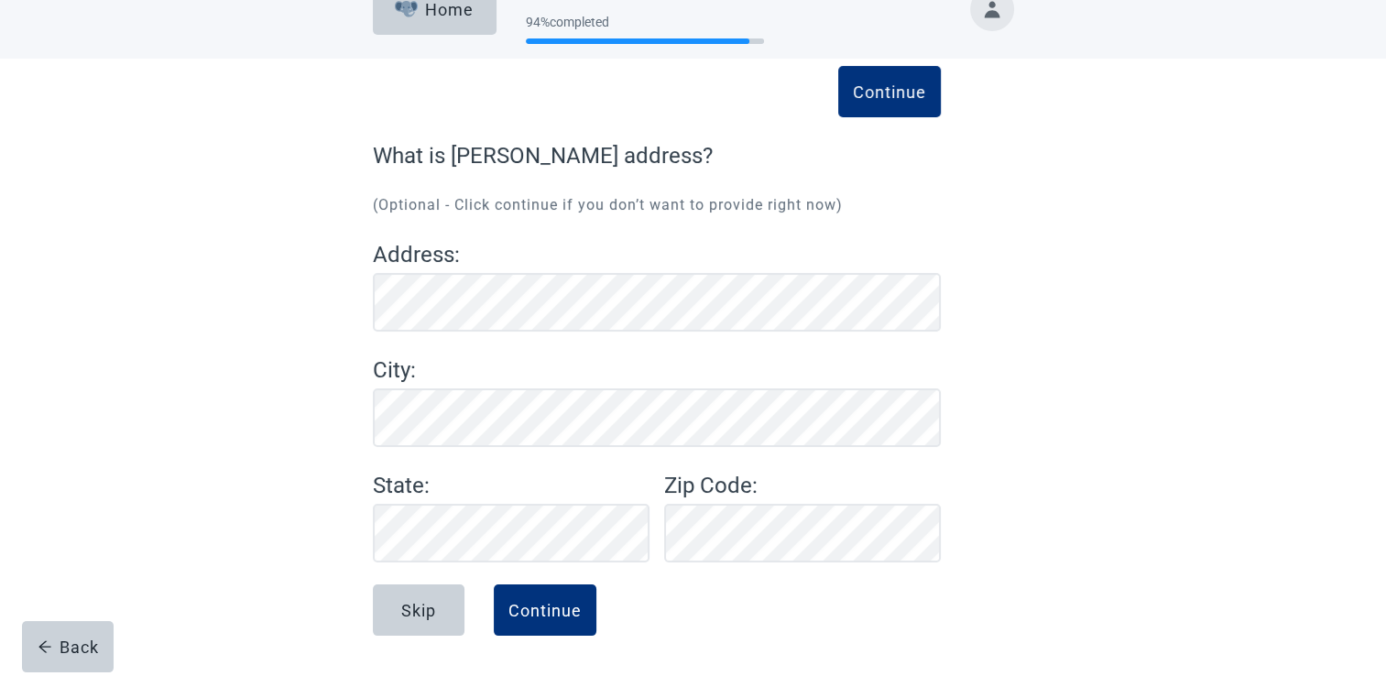
scroll to position [37, 0]
click at [529, 615] on div "Continue" at bounding box center [544, 610] width 73 height 18
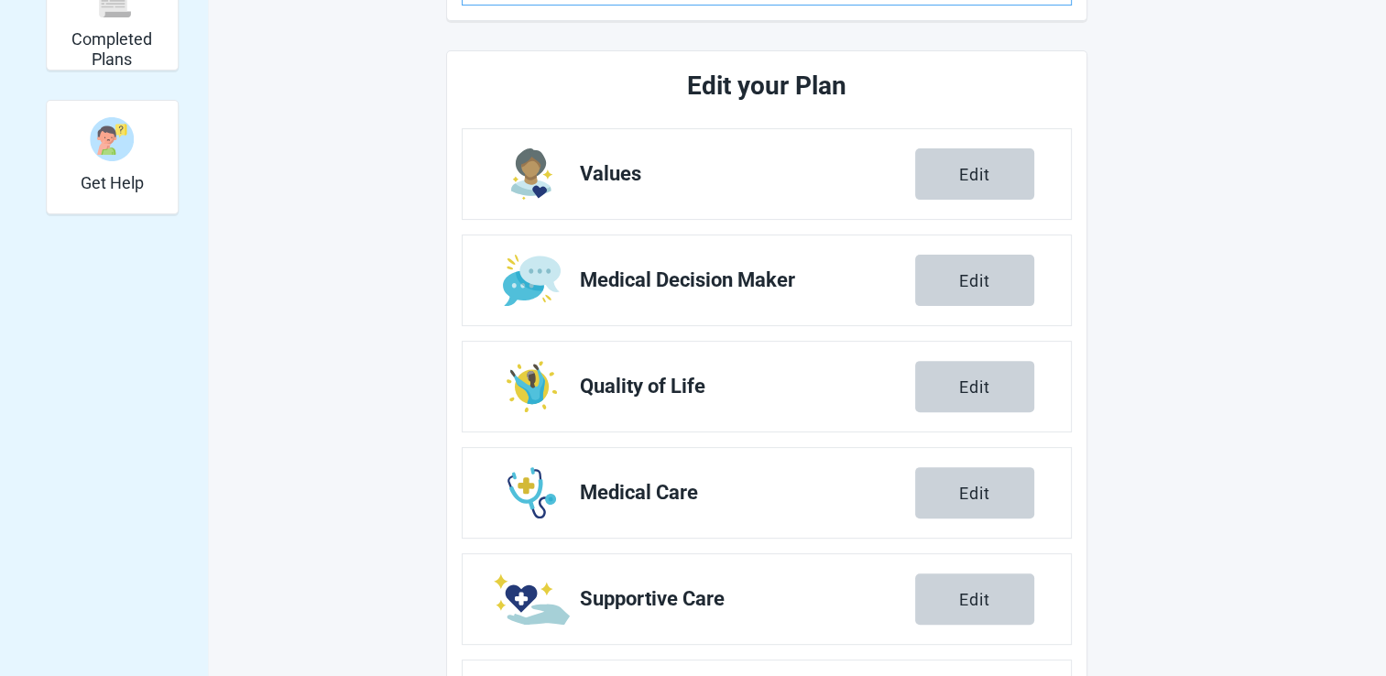
scroll to position [675, 0]
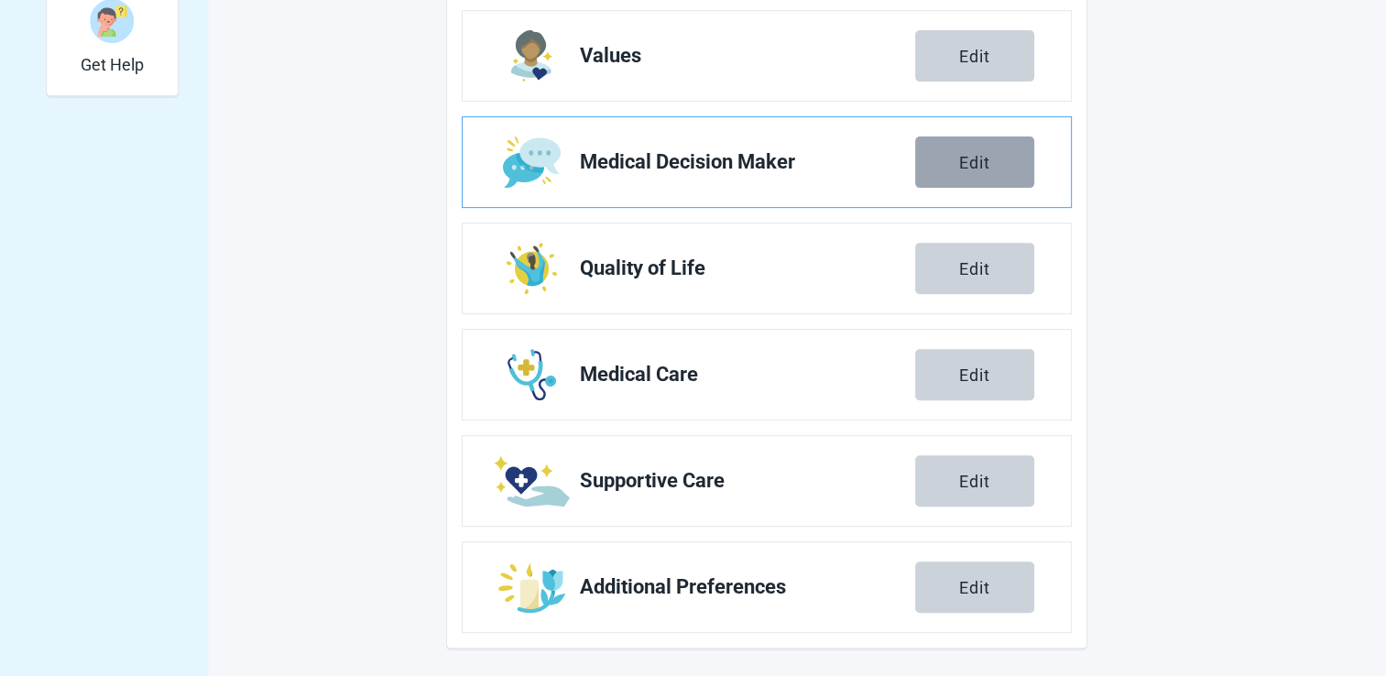
click at [993, 166] on button "Edit" at bounding box center [974, 161] width 119 height 51
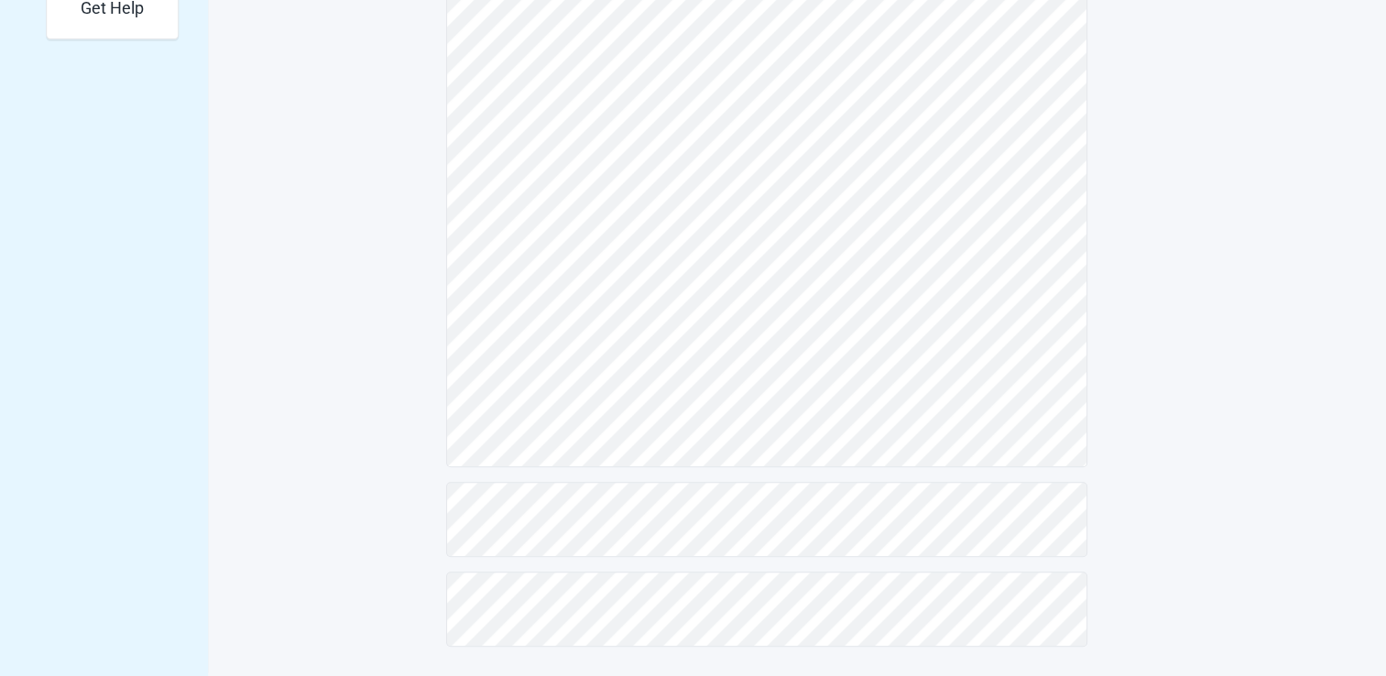
scroll to position [383, 0]
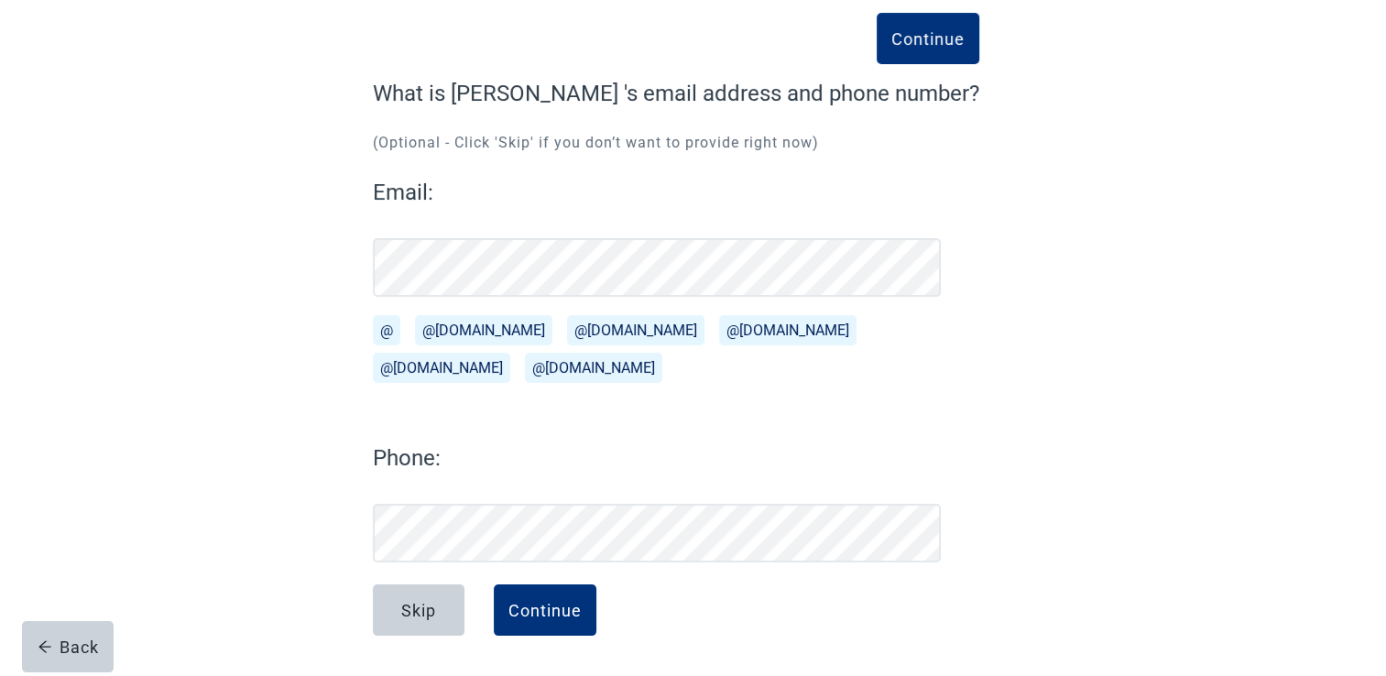
scroll to position [99, 0]
click at [513, 604] on div "Continue" at bounding box center [544, 610] width 73 height 18
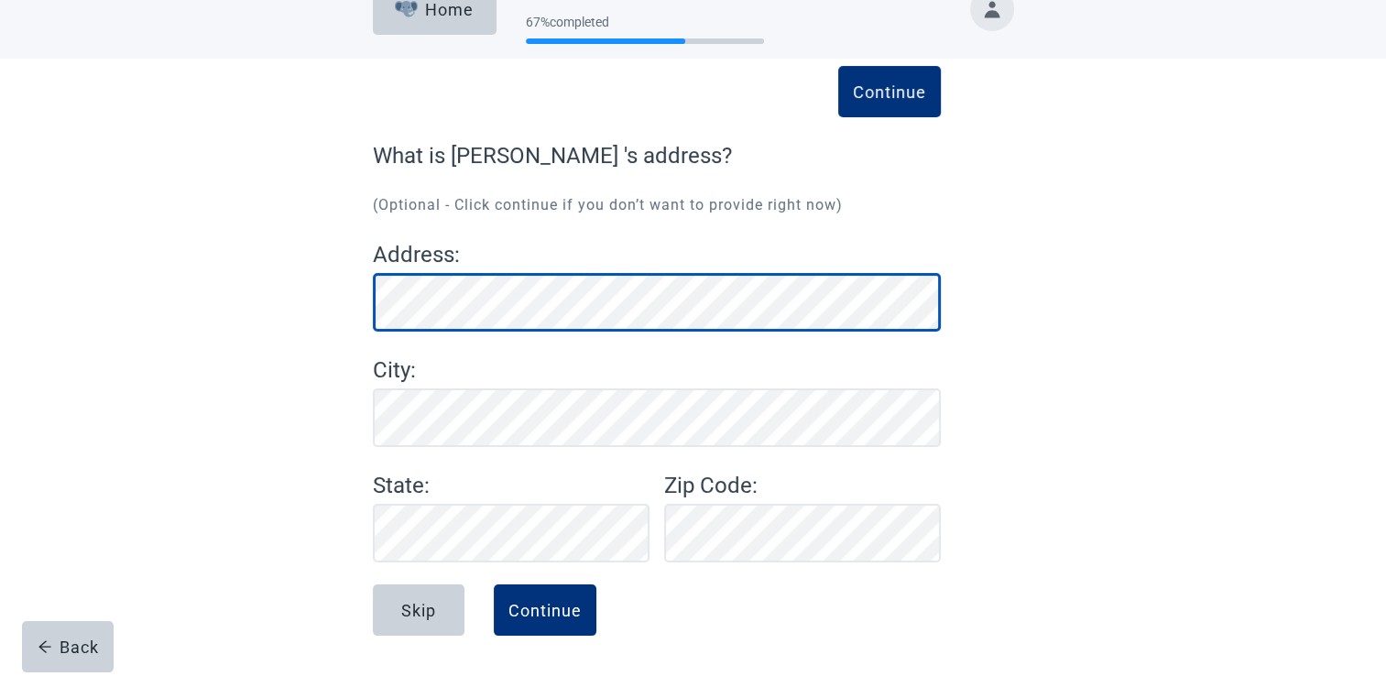
scroll to position [37, 0]
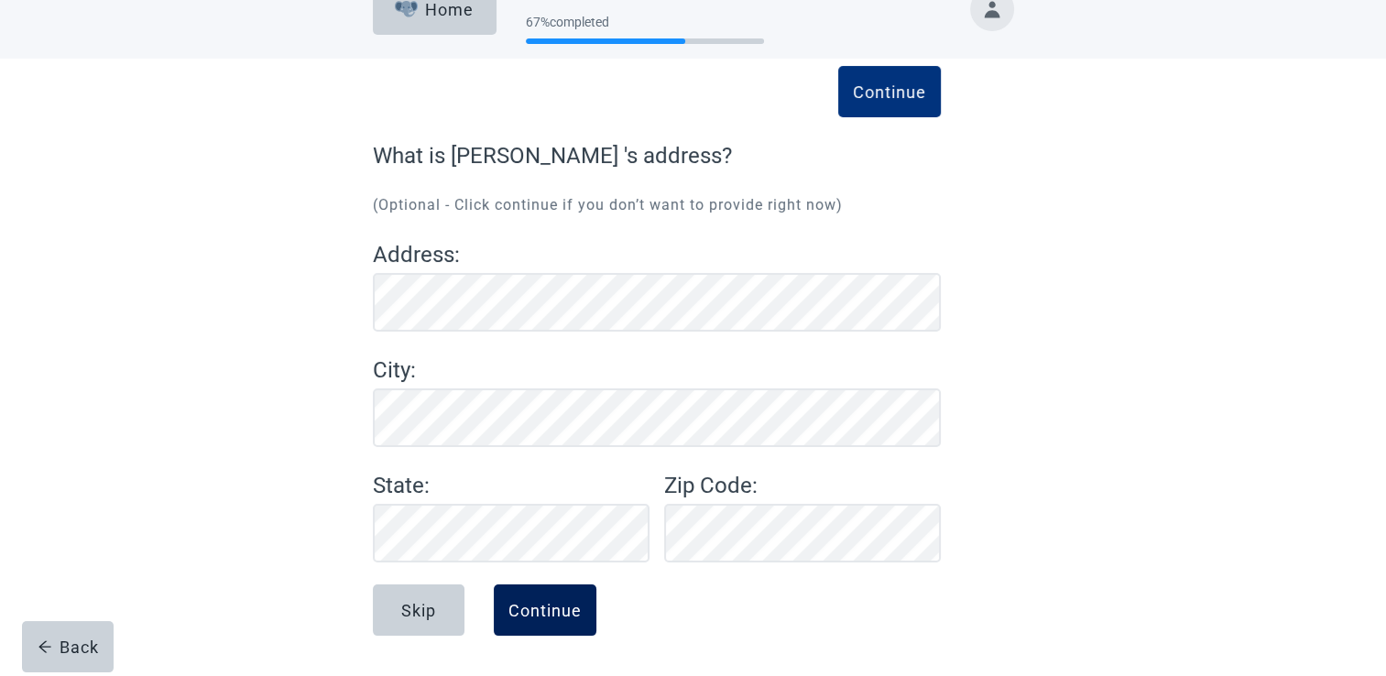
click at [524, 603] on div "Continue" at bounding box center [544, 610] width 73 height 18
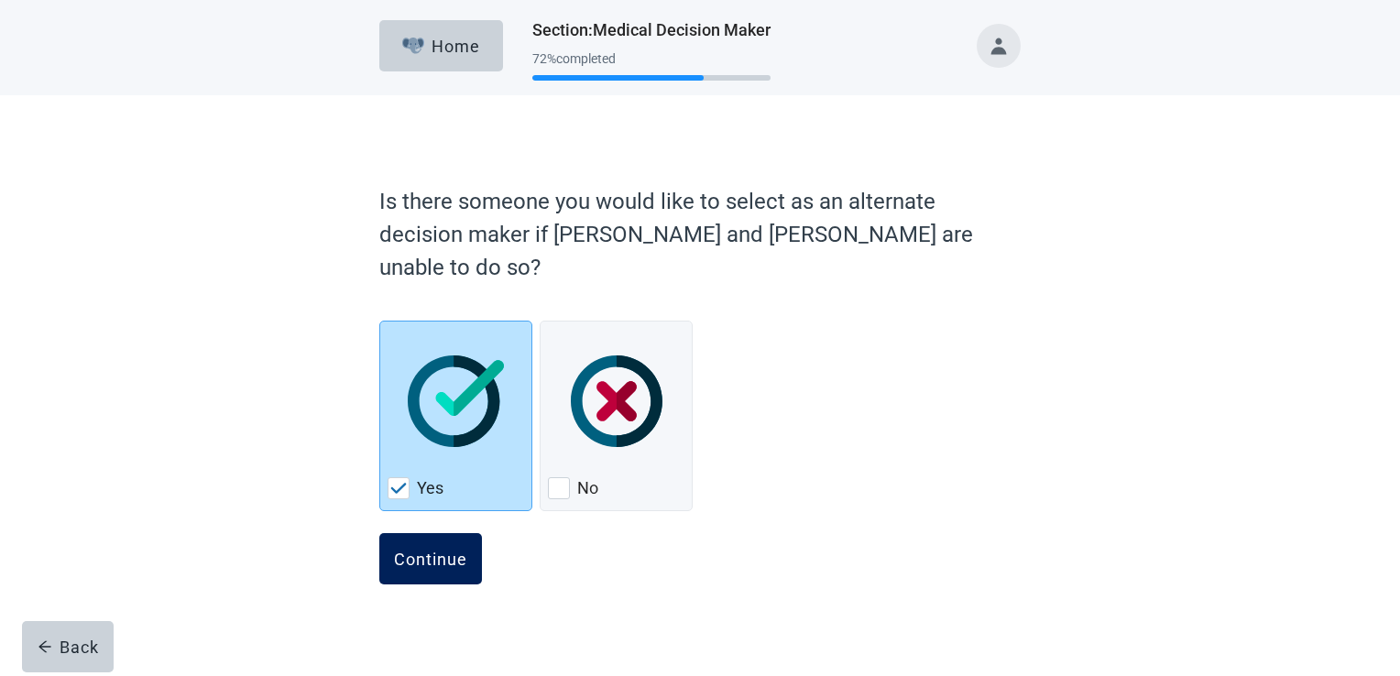
click at [447, 537] on button "Continue" at bounding box center [430, 558] width 103 height 51
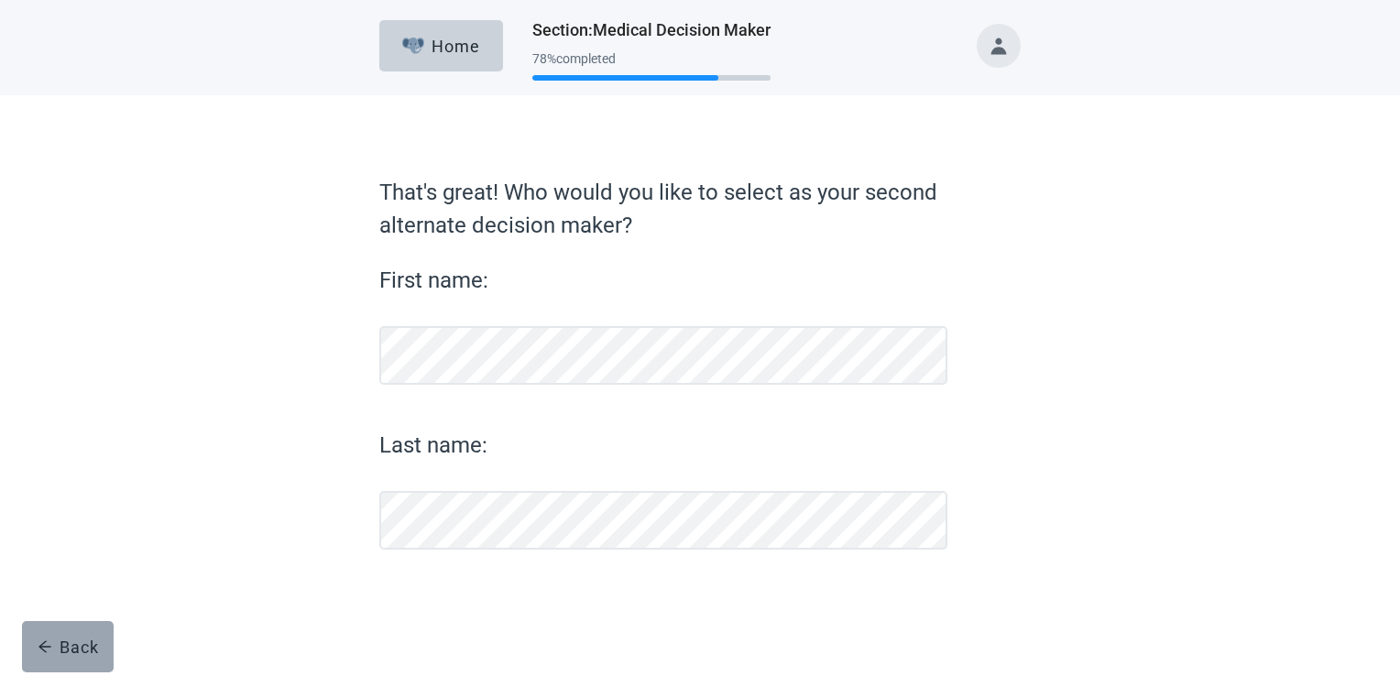
click at [82, 639] on div "Back" at bounding box center [68, 647] width 61 height 18
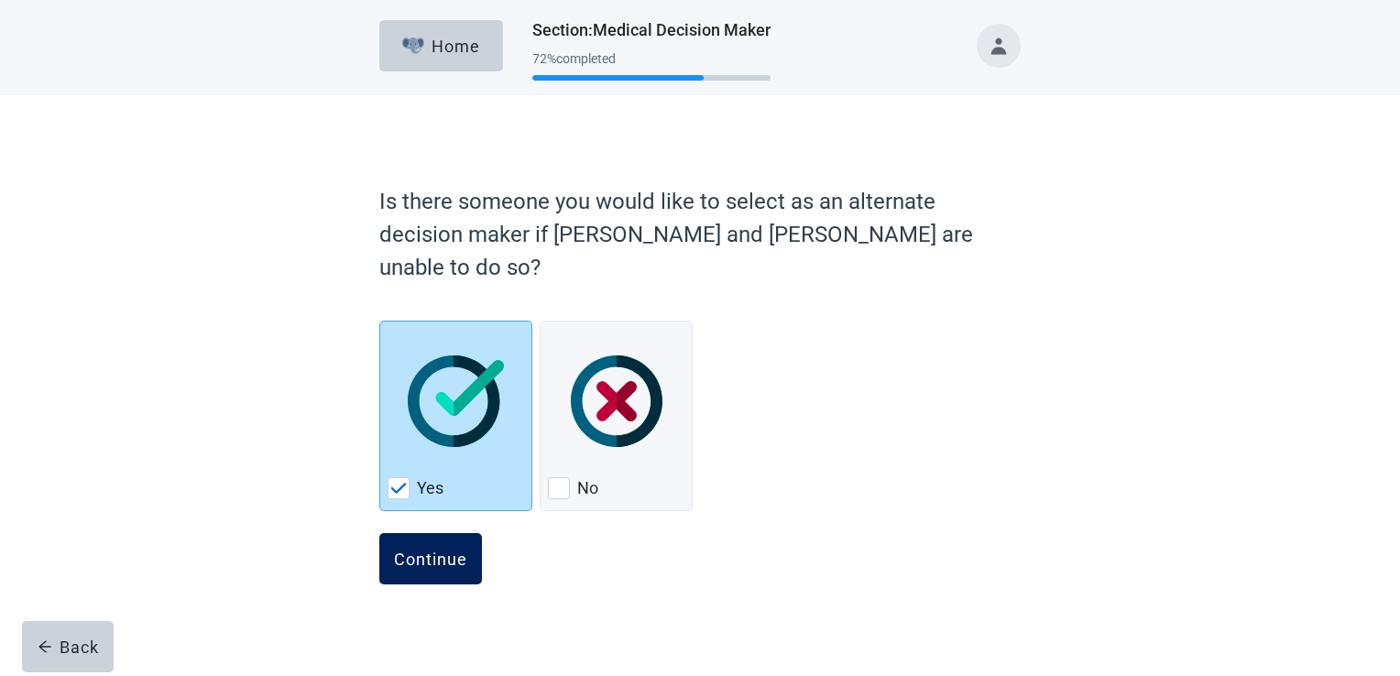
click at [454, 550] on div "Continue" at bounding box center [430, 559] width 73 height 18
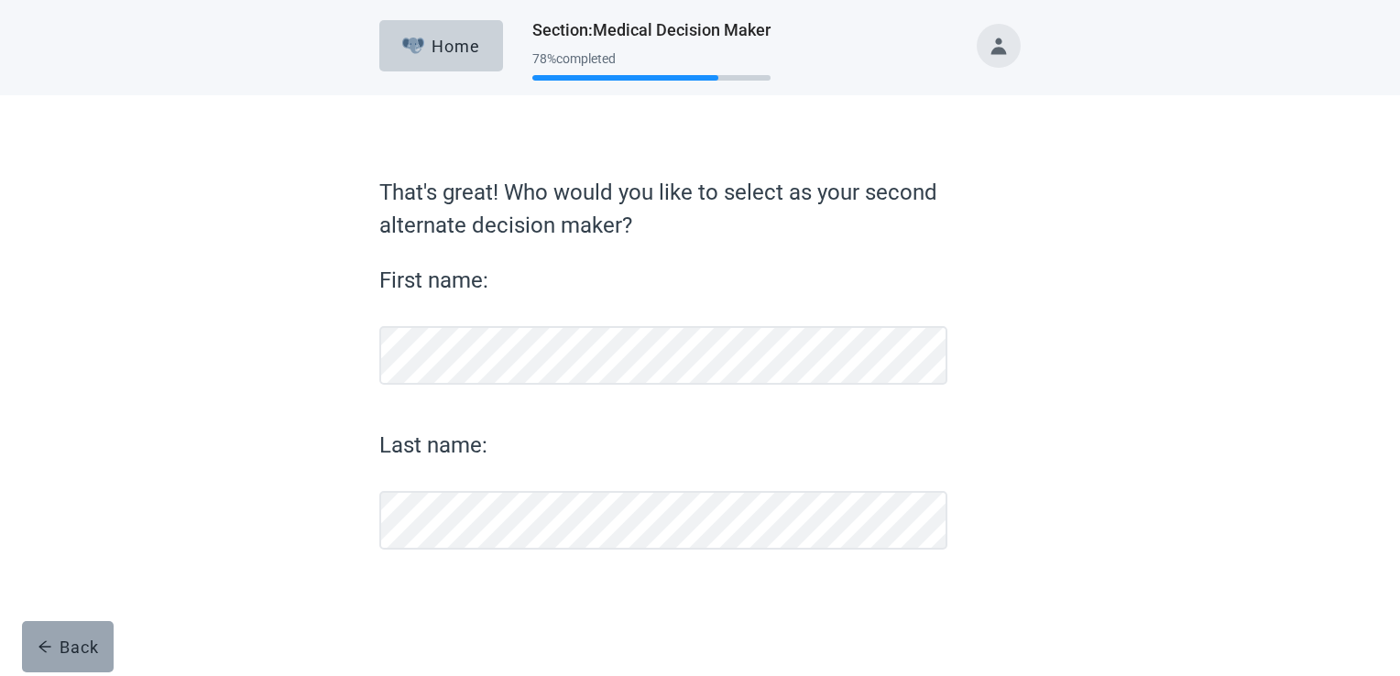
click at [91, 654] on div "Back" at bounding box center [68, 647] width 61 height 18
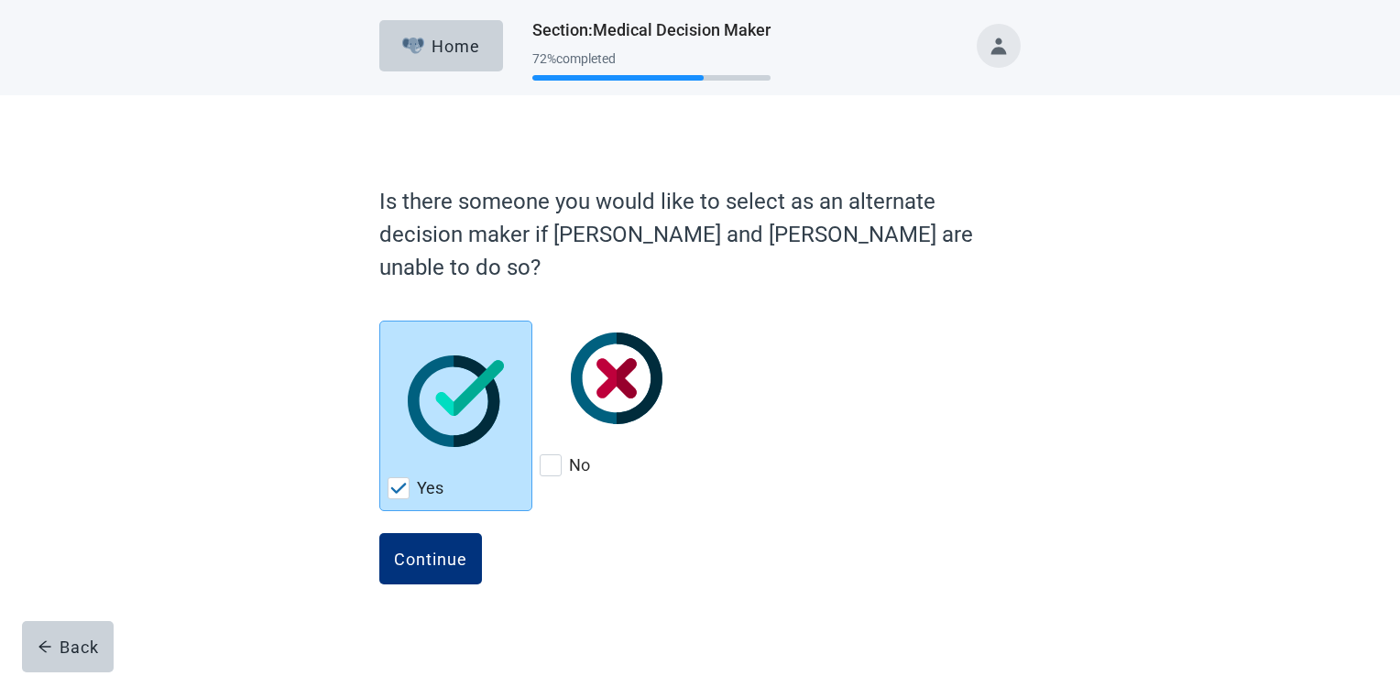
click at [562, 461] on div "No, checkbox, not checked" at bounding box center [551, 465] width 22 height 22
click at [540, 307] on input "No" at bounding box center [540, 306] width 1 height 1
checkbox input "true"
checkbox input "false"
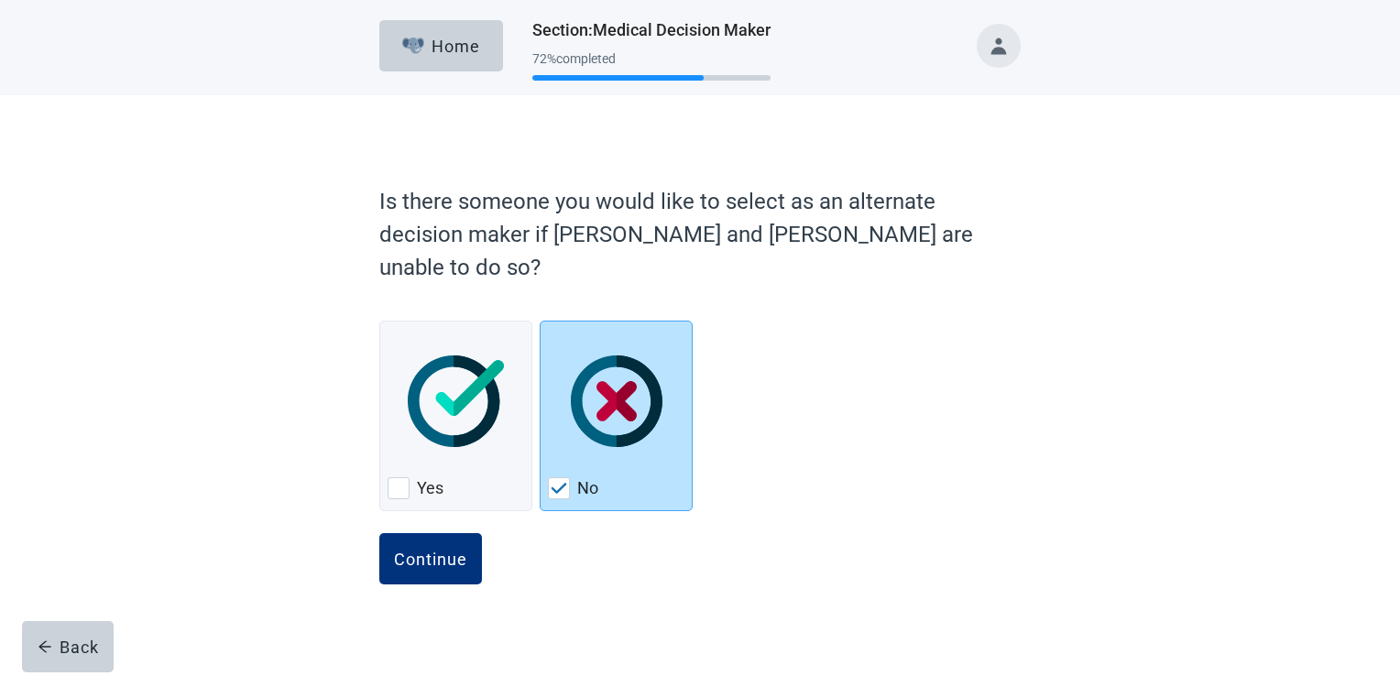
click at [511, 536] on div "Continue" at bounding box center [699, 579] width 641 height 92
click at [431, 540] on button "Continue" at bounding box center [430, 558] width 103 height 51
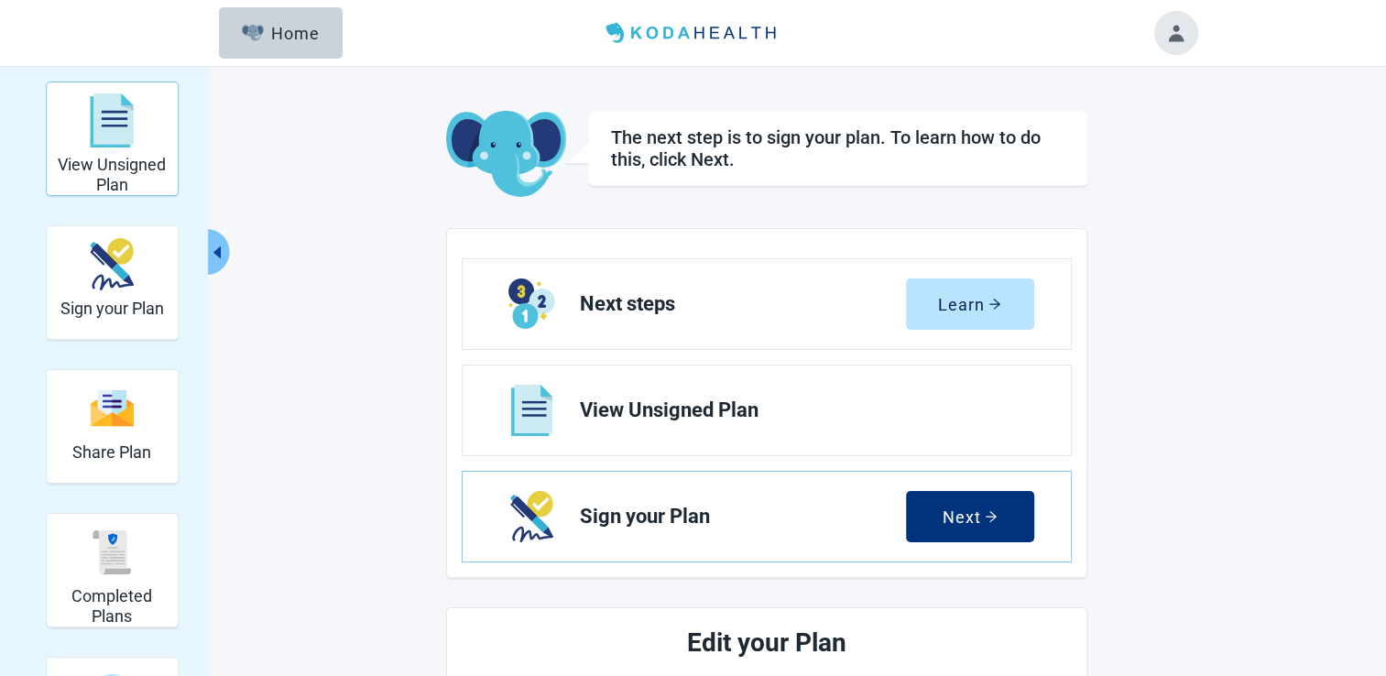
click at [140, 141] on div "View Unsigned Plan" at bounding box center [112, 120] width 116 height 69
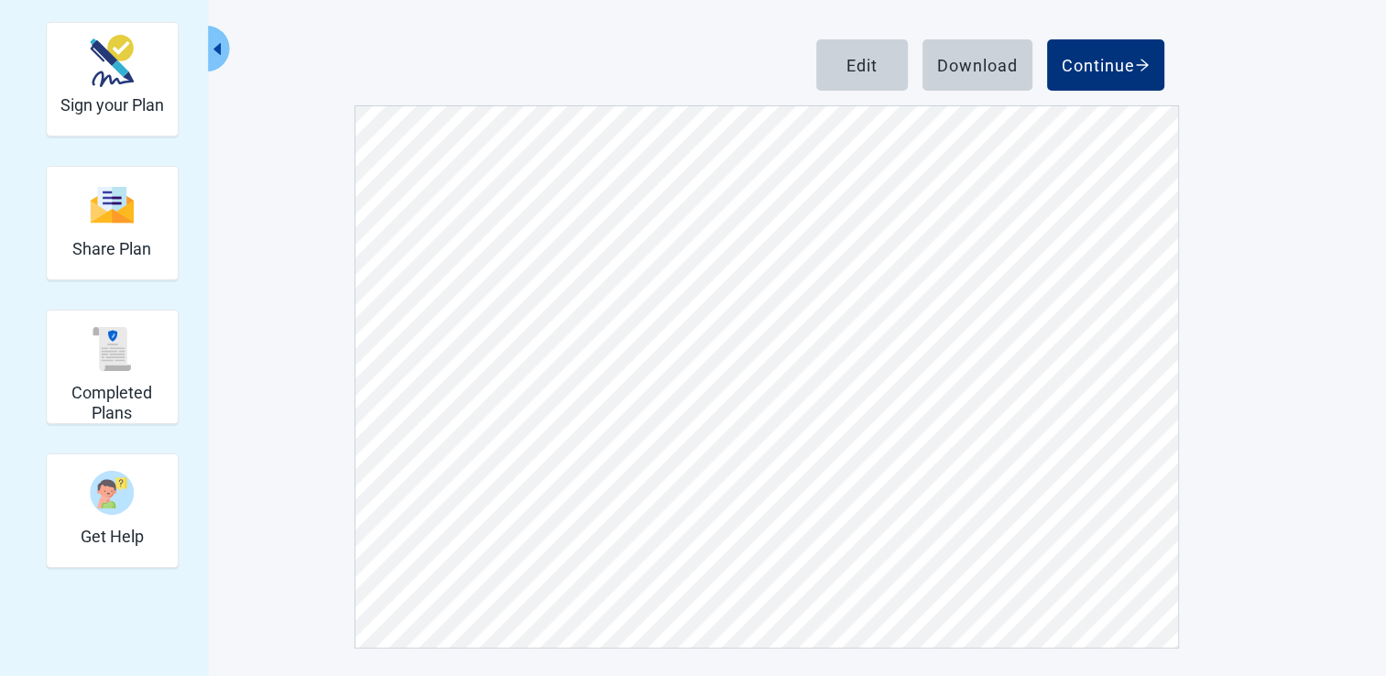
scroll to position [9710, 0]
click at [1114, 71] on div "Continue" at bounding box center [1106, 65] width 88 height 18
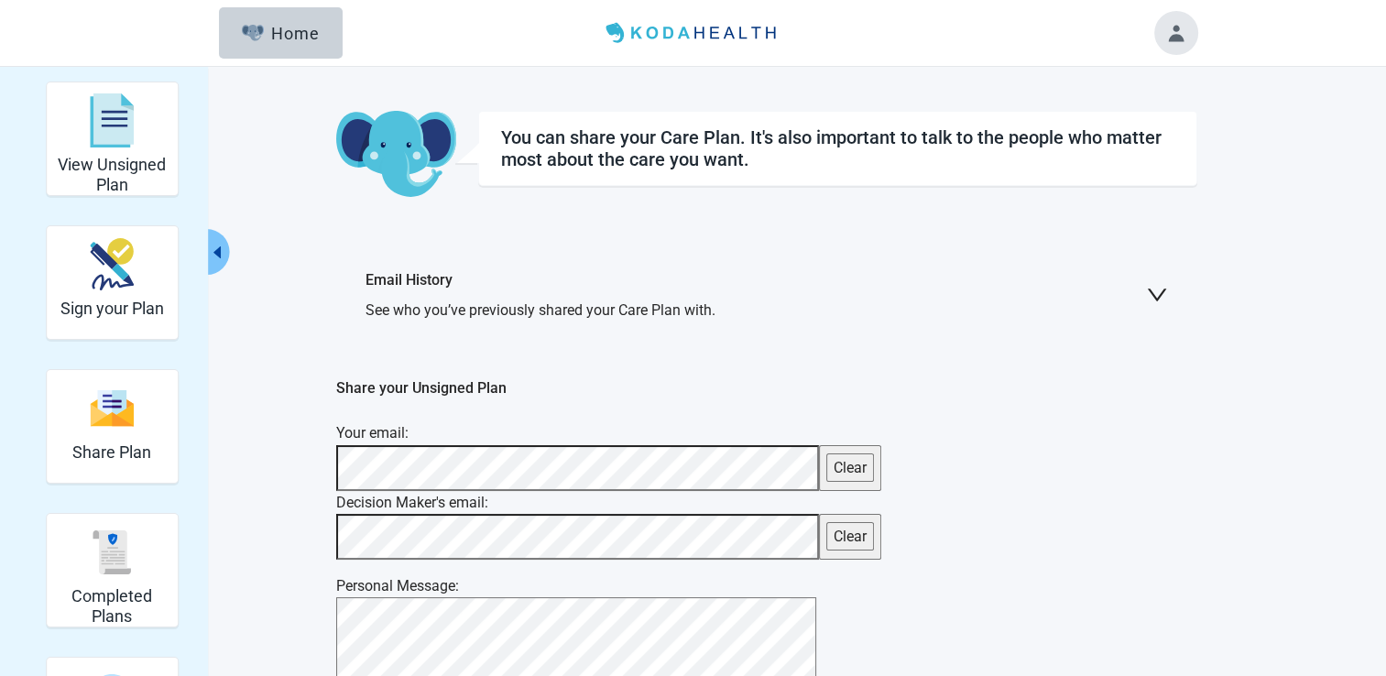
click at [1164, 38] on button "Toggle account menu" at bounding box center [1176, 33] width 44 height 44
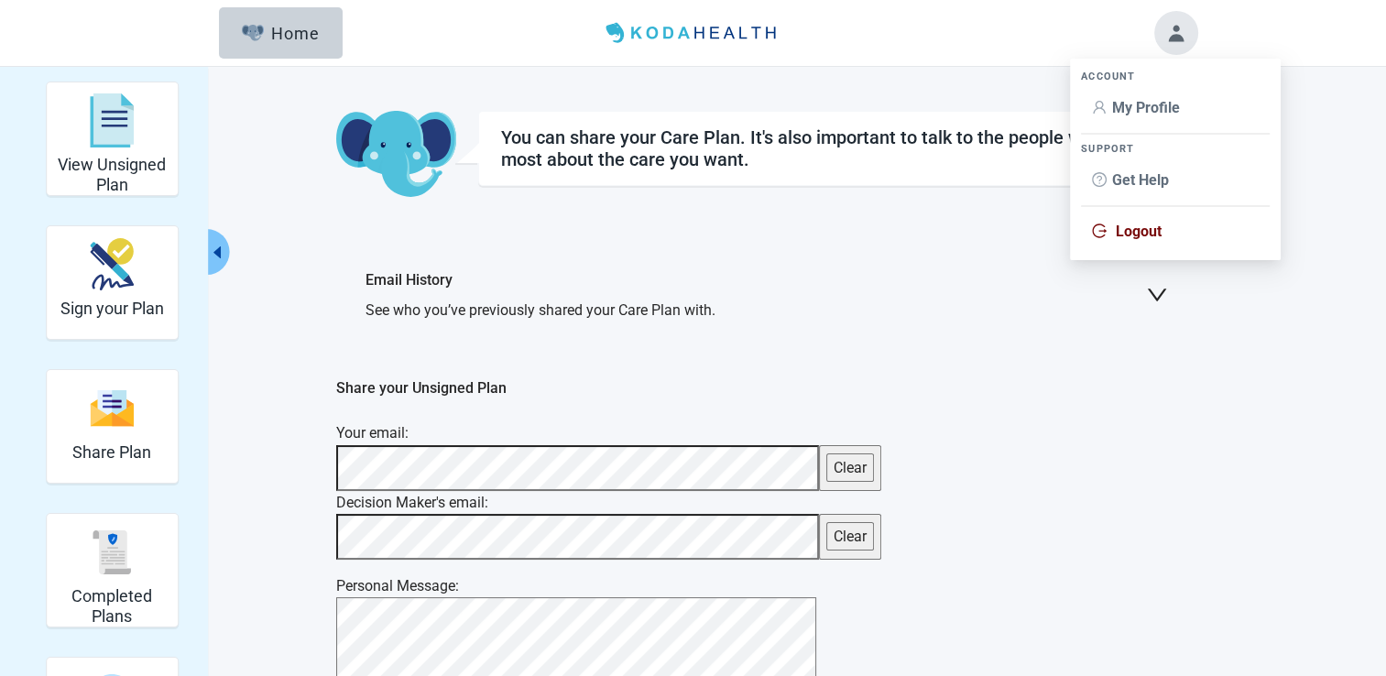
click at [1126, 230] on span "Logout" at bounding box center [1139, 231] width 46 height 17
